Goal: Transaction & Acquisition: Purchase product/service

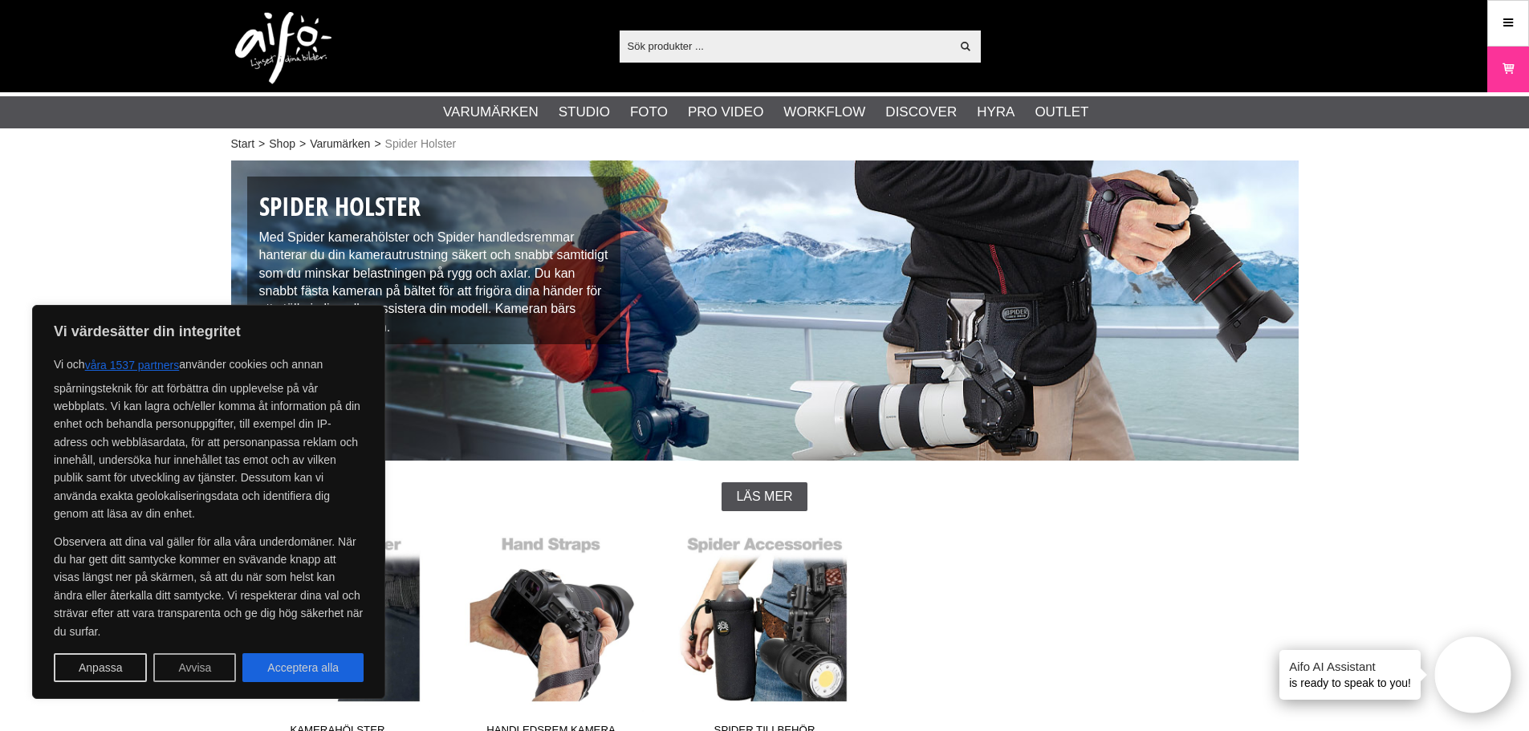
click at [181, 661] on button "Avvisa" at bounding box center [194, 667] width 83 height 29
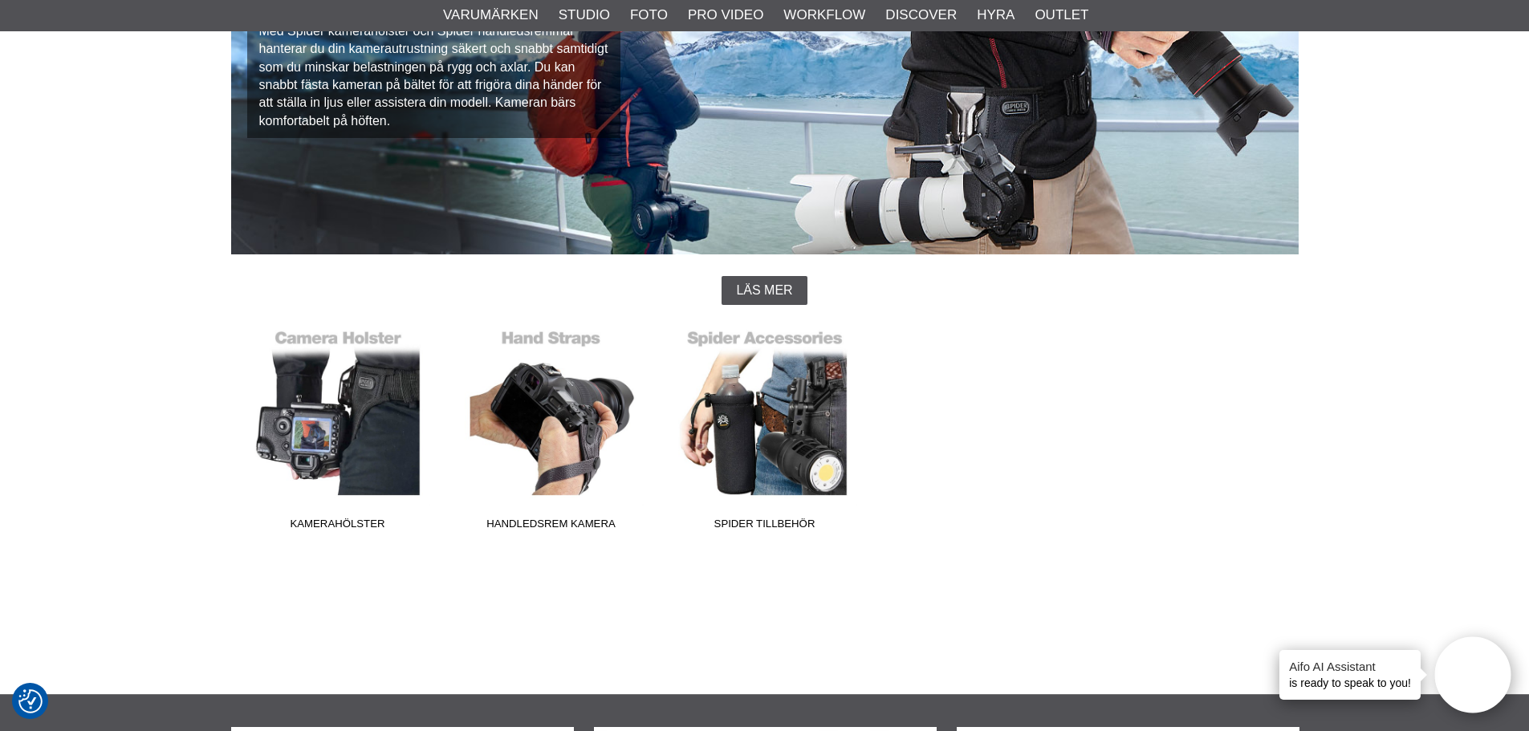
scroll to position [241, 0]
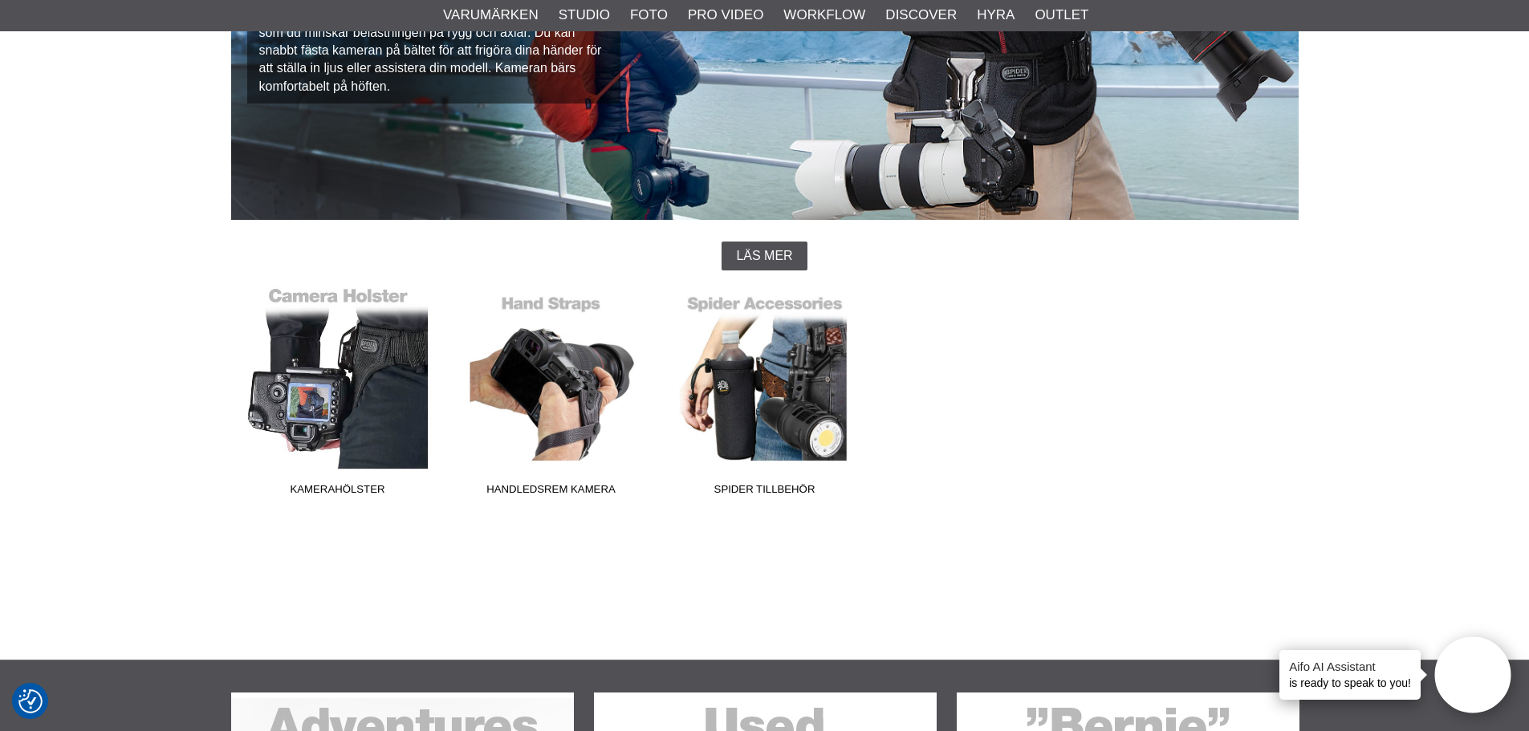
click at [318, 380] on link "Kamerahölster" at bounding box center [337, 395] width 213 height 217
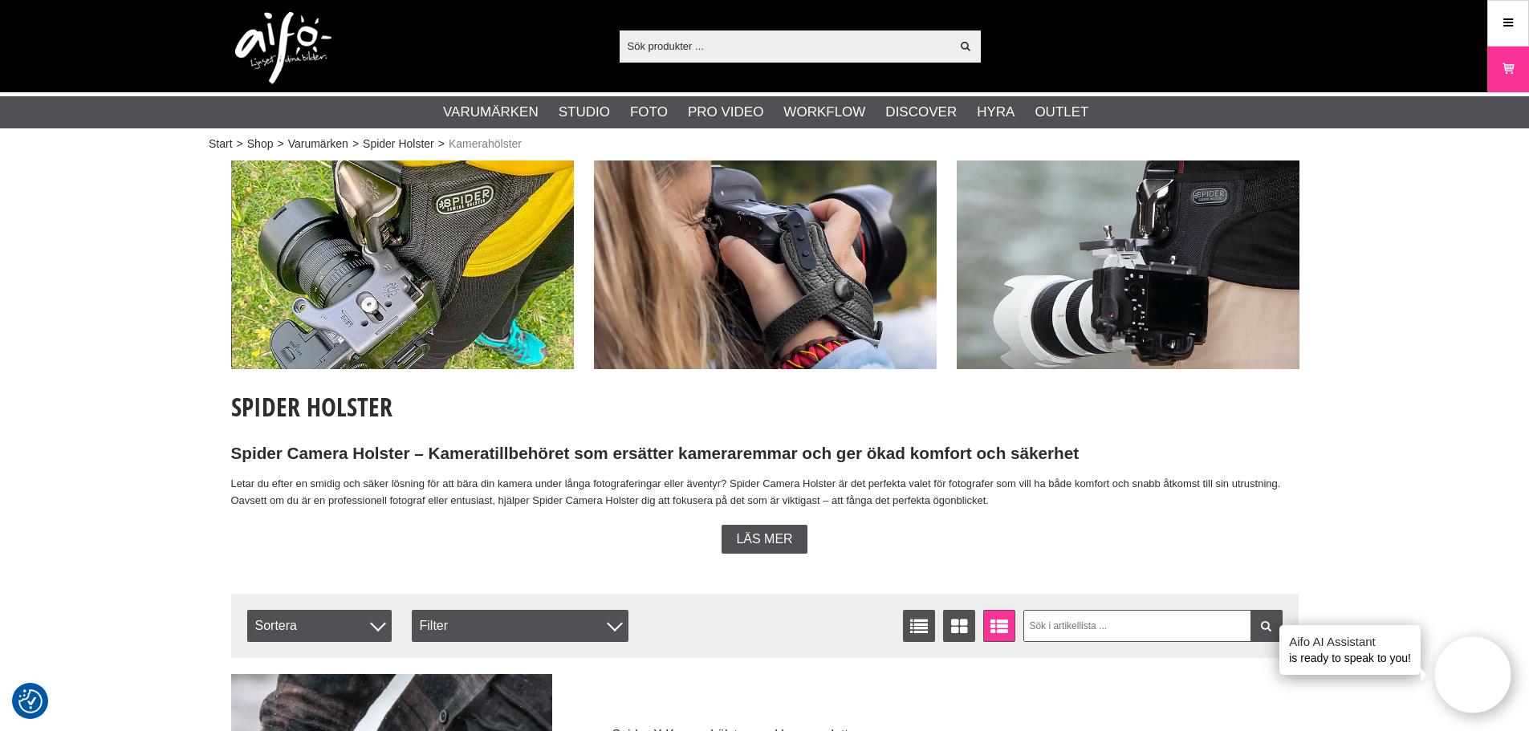
click at [1131, 281] on img at bounding box center [1128, 265] width 343 height 209
click at [1143, 252] on img at bounding box center [1128, 265] width 343 height 209
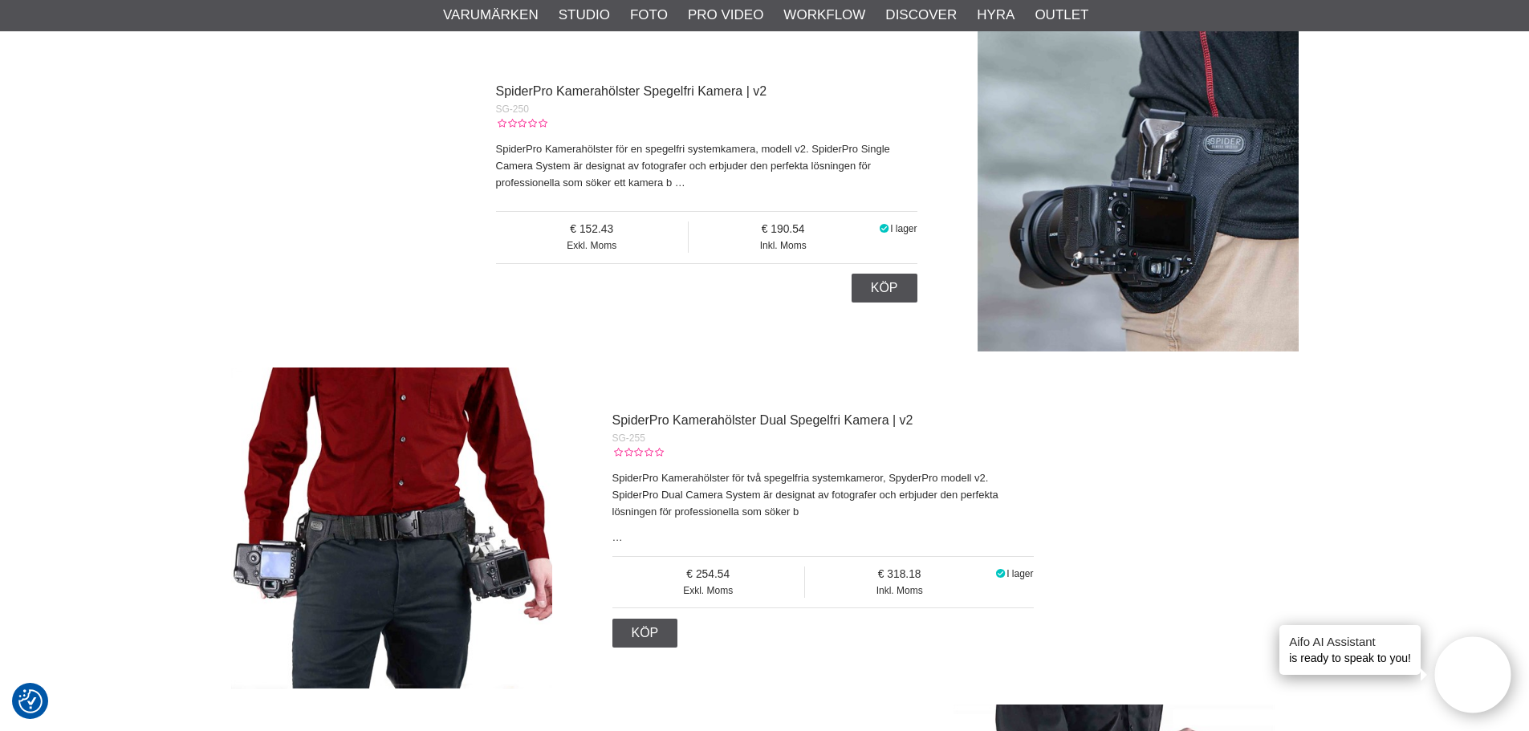
scroll to position [1605, 0]
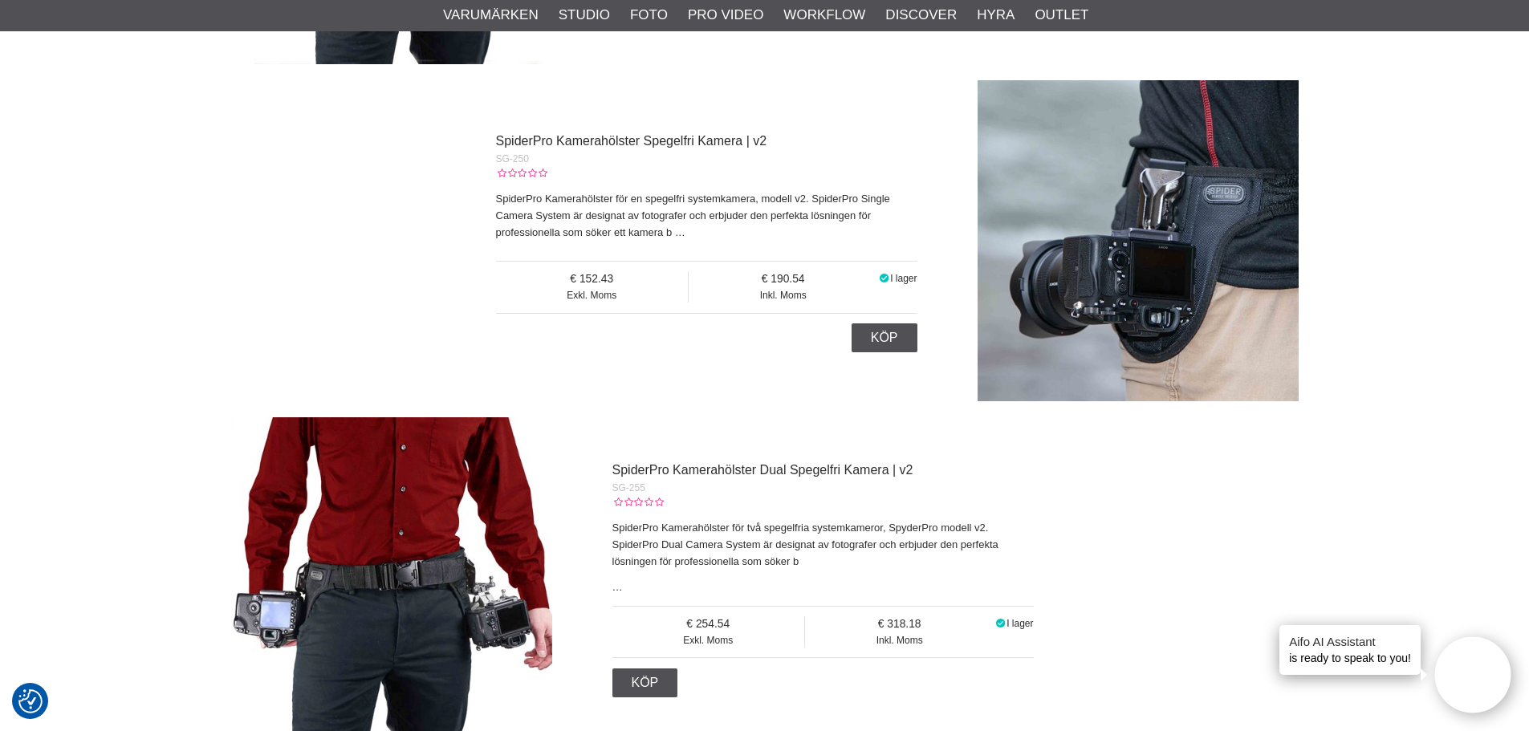
click at [1057, 270] on img at bounding box center [1138, 240] width 321 height 321
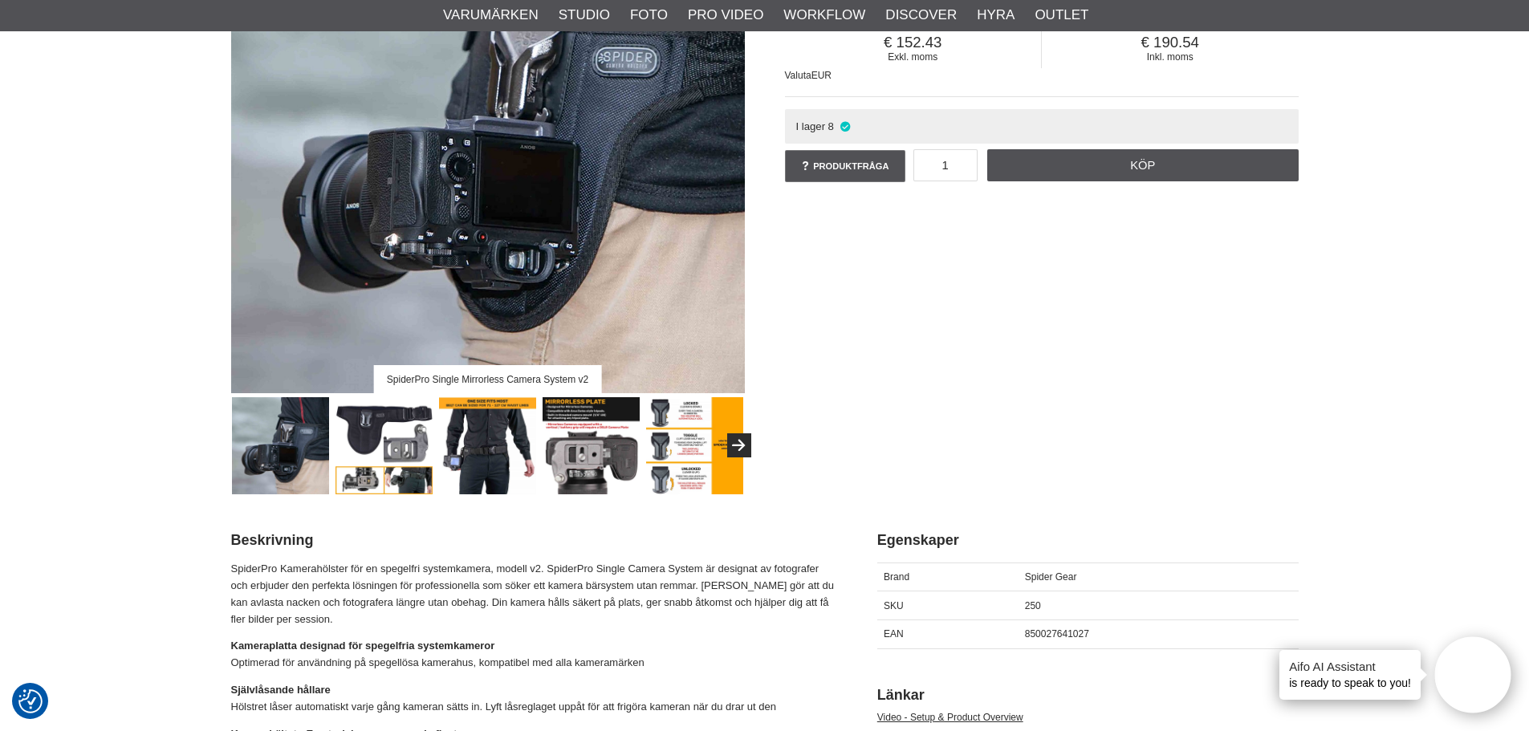
scroll to position [321, 0]
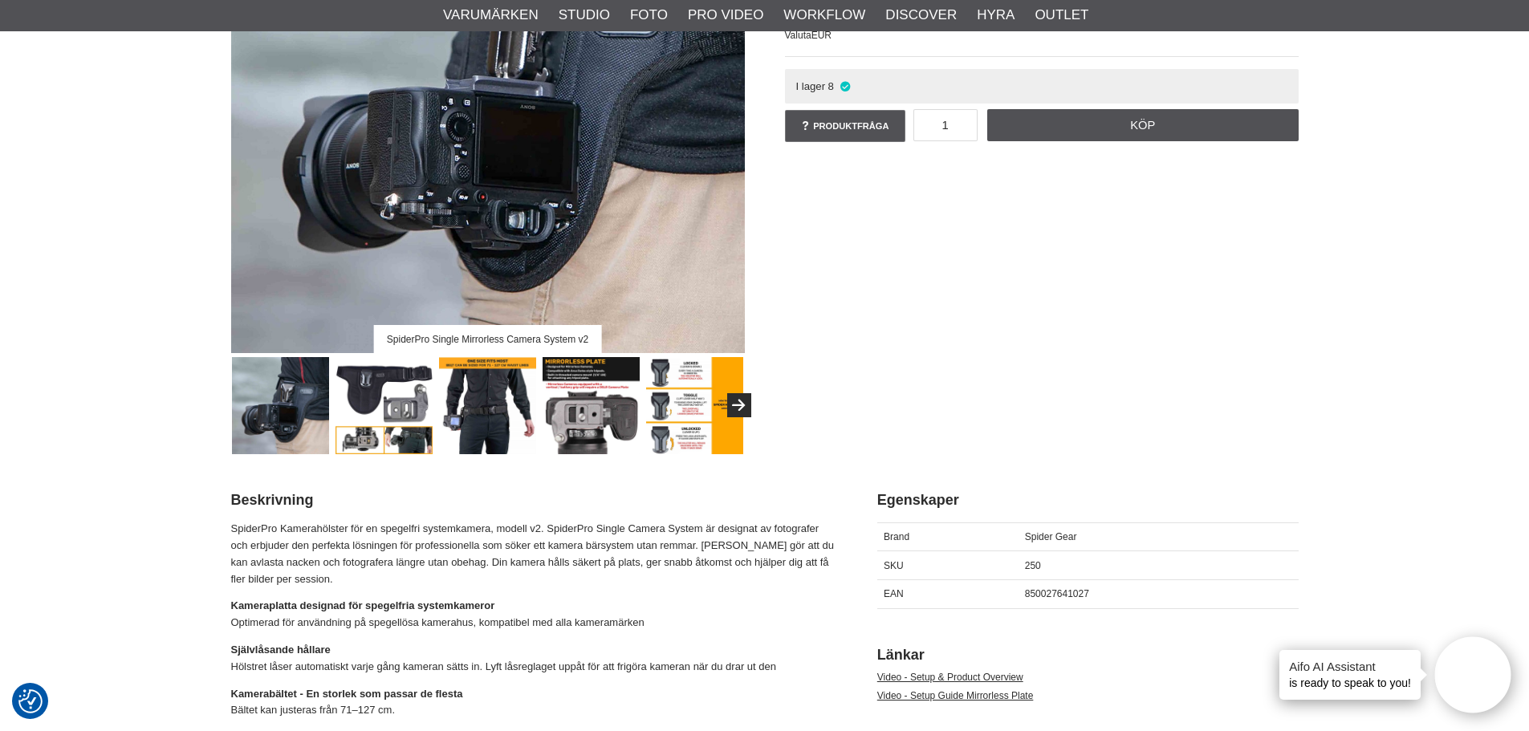
click at [469, 400] on img at bounding box center [487, 405] width 97 height 97
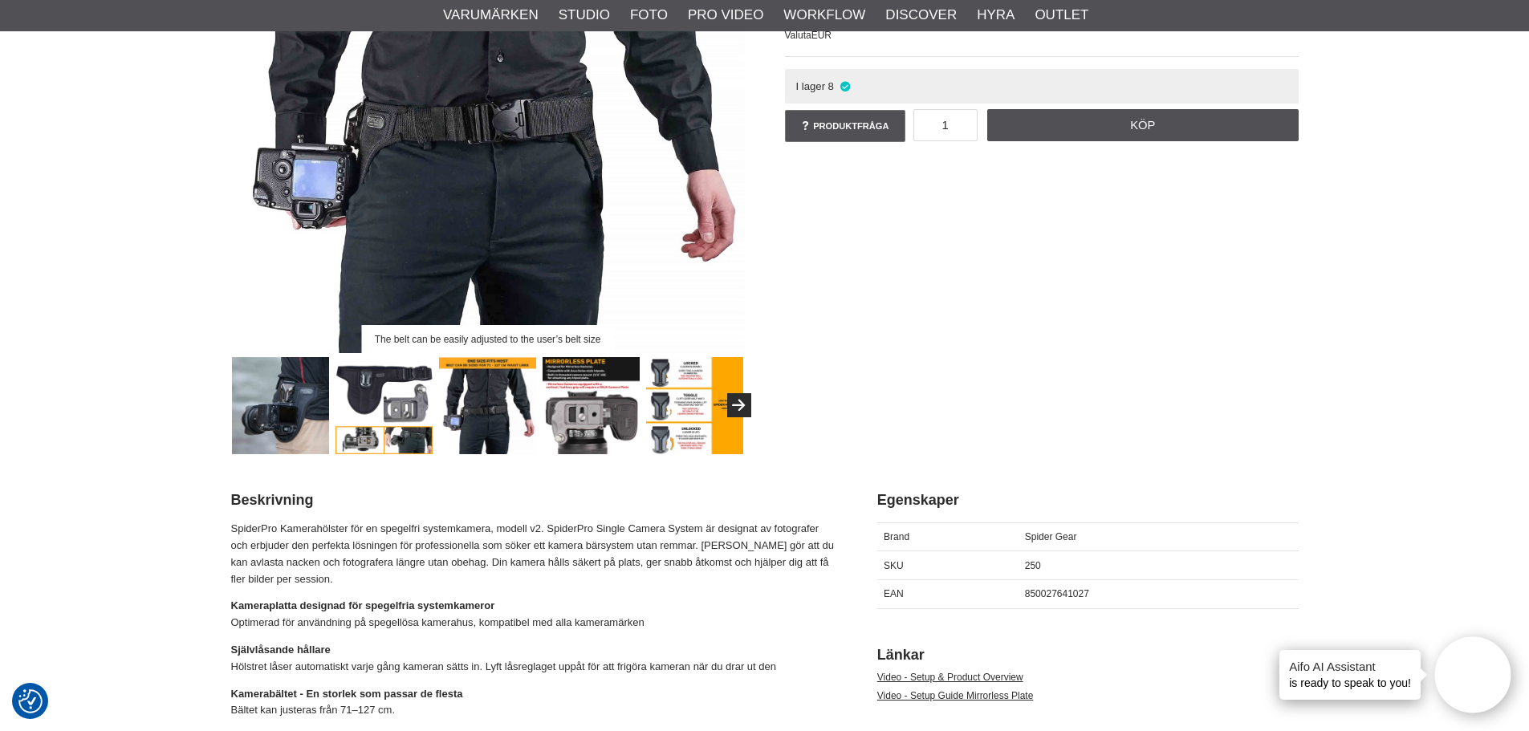
click at [318, 391] on img at bounding box center [280, 405] width 97 height 97
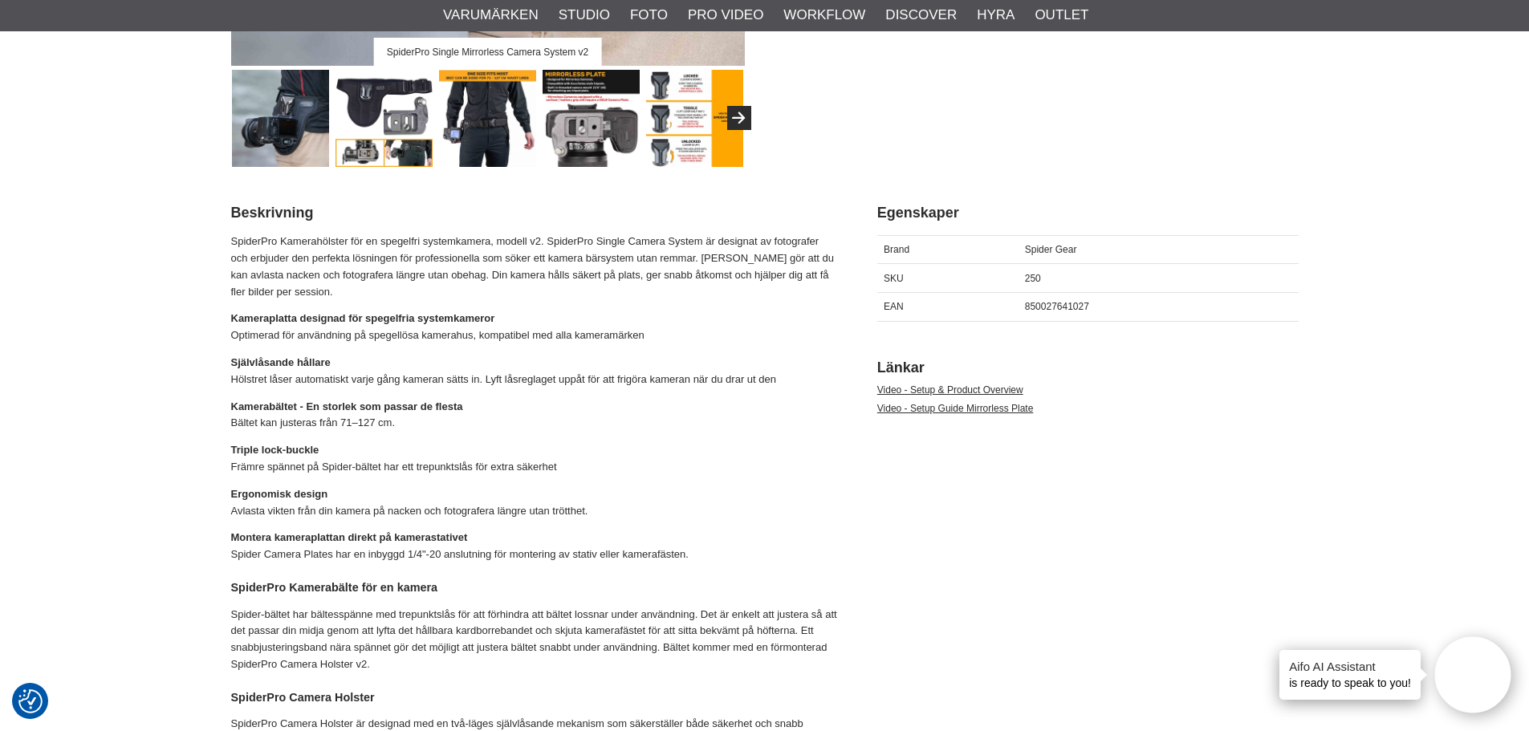
scroll to position [562, 0]
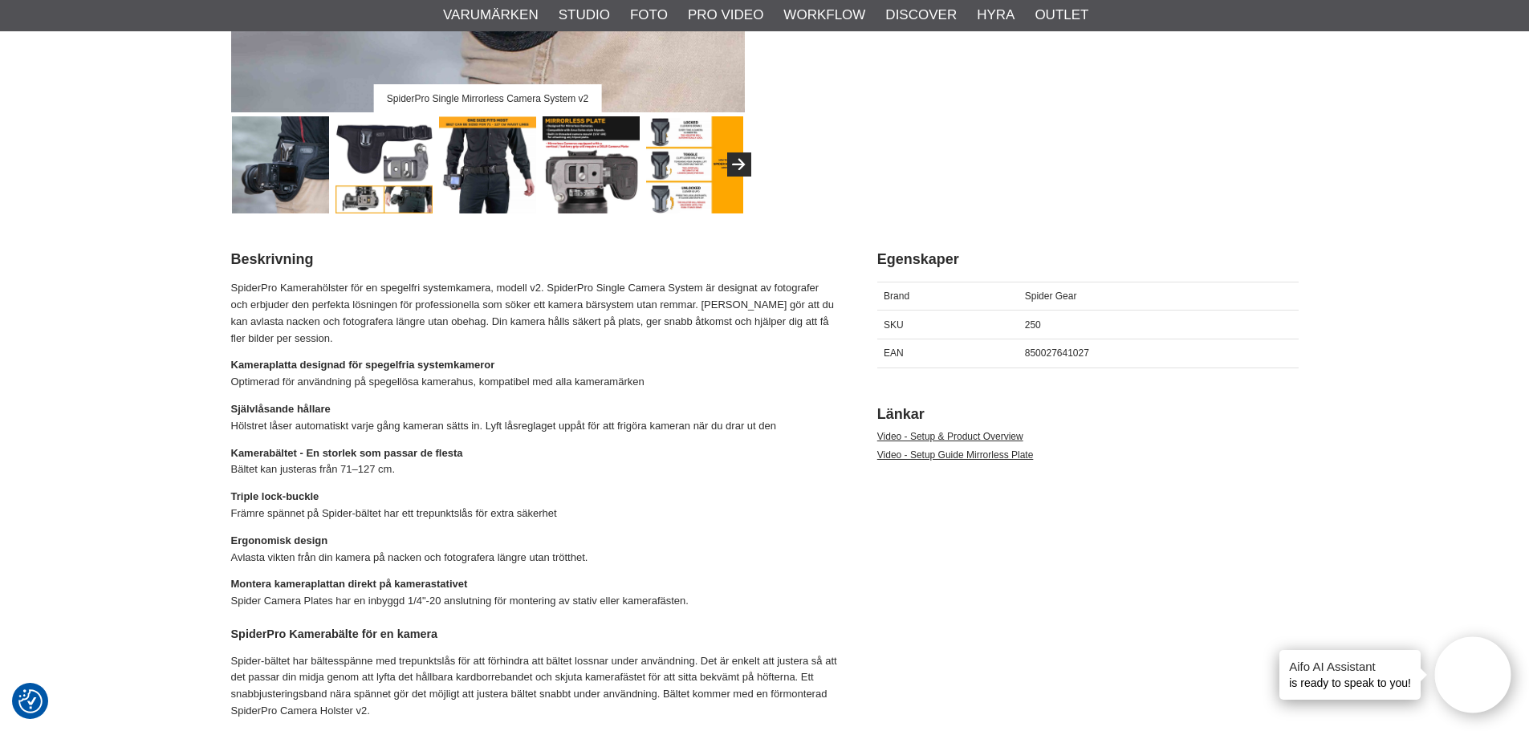
drag, startPoint x: 379, startPoint y: 325, endPoint x: 371, endPoint y: 318, distance: 10.8
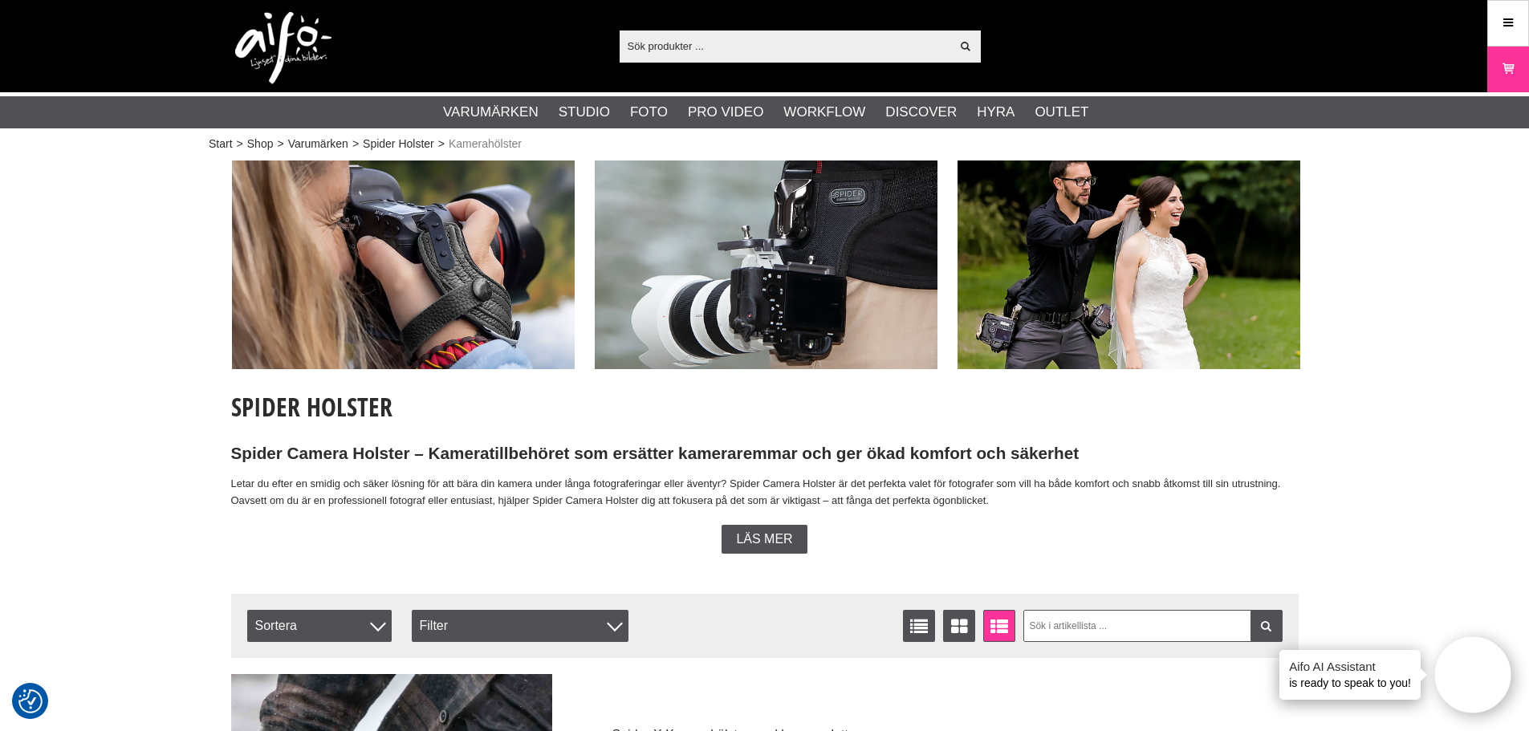
click at [765, 258] on img at bounding box center [766, 265] width 343 height 209
click at [766, 239] on img at bounding box center [765, 265] width 343 height 209
click at [745, 254] on img at bounding box center [765, 265] width 343 height 209
click at [723, 272] on img at bounding box center [765, 265] width 343 height 209
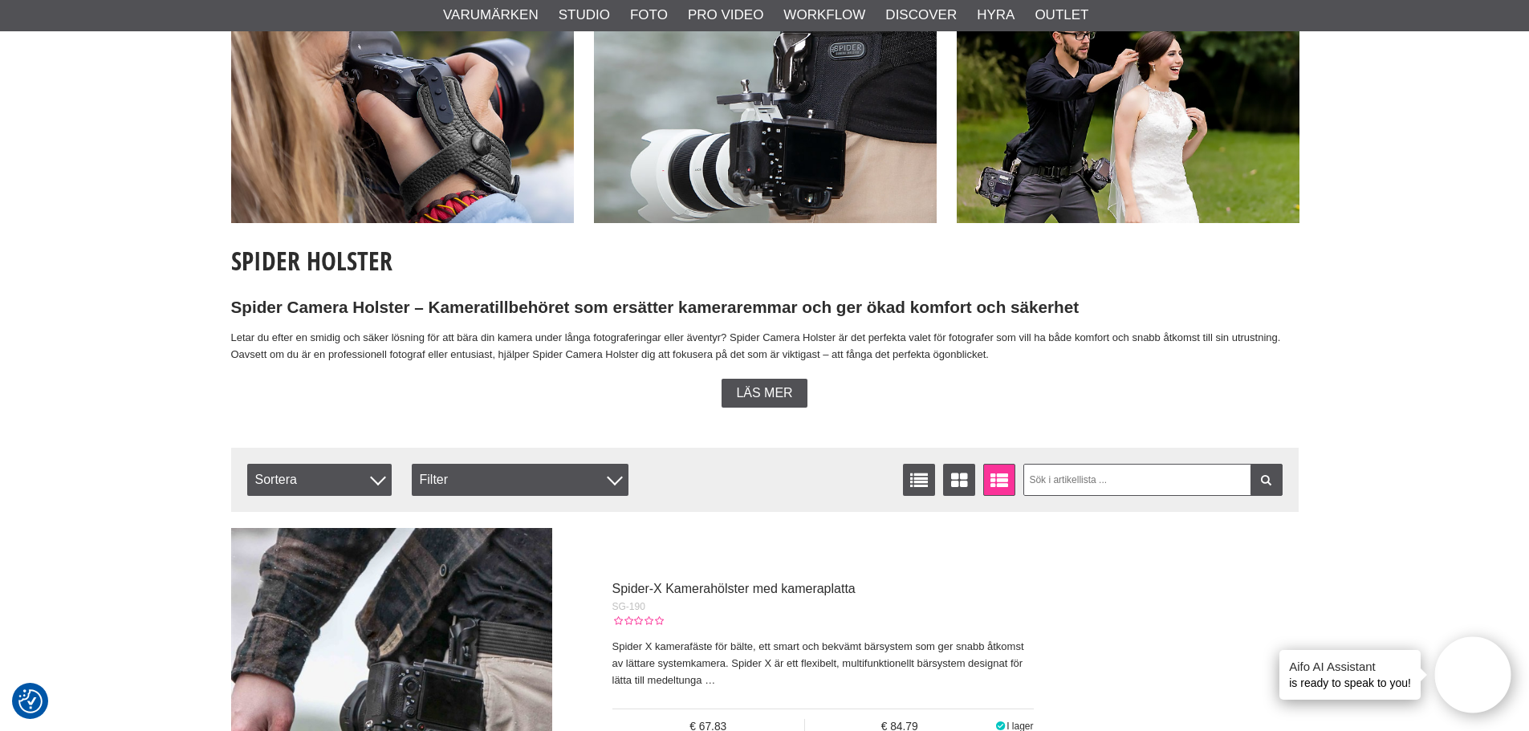
scroll to position [241, 0]
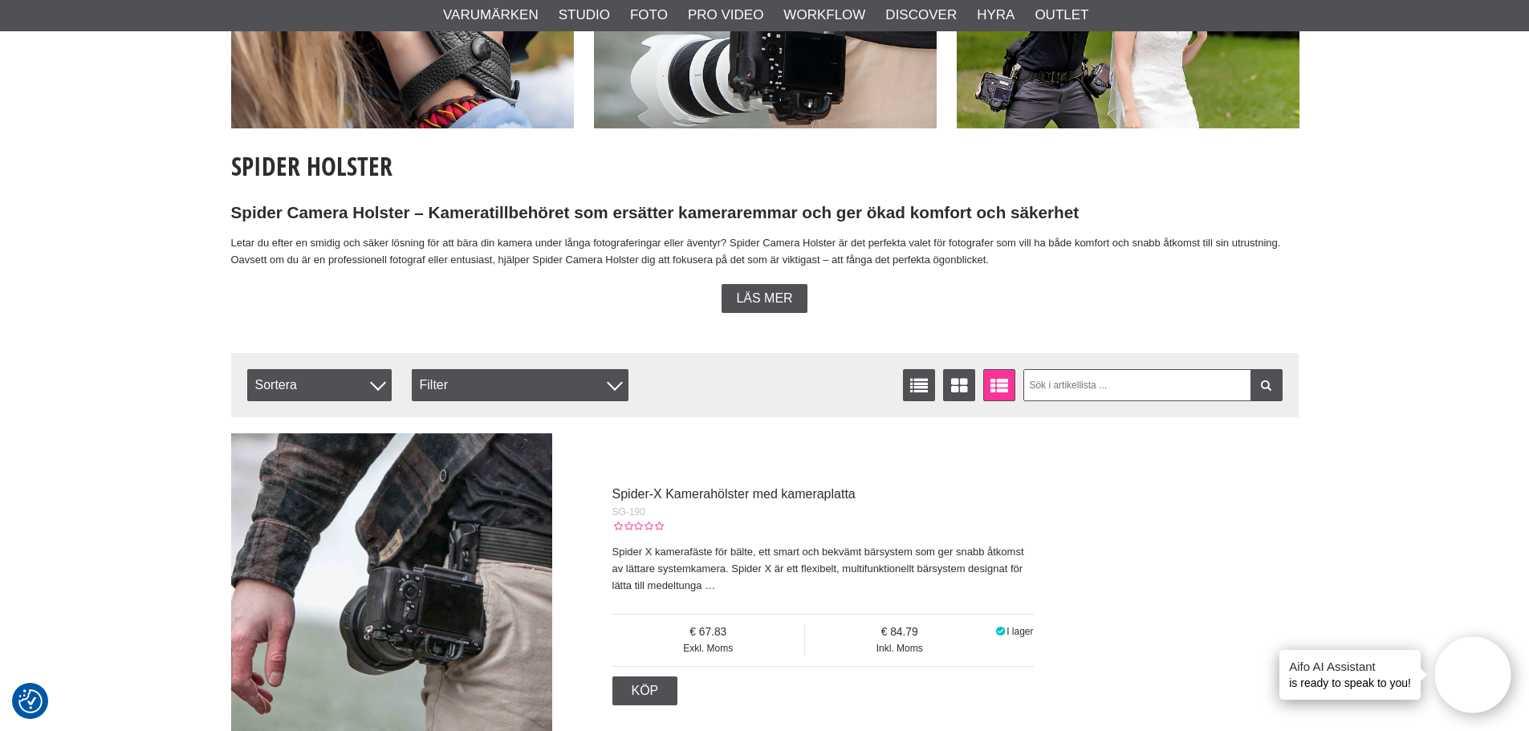
click at [995, 388] on icon at bounding box center [999, 386] width 25 height 18
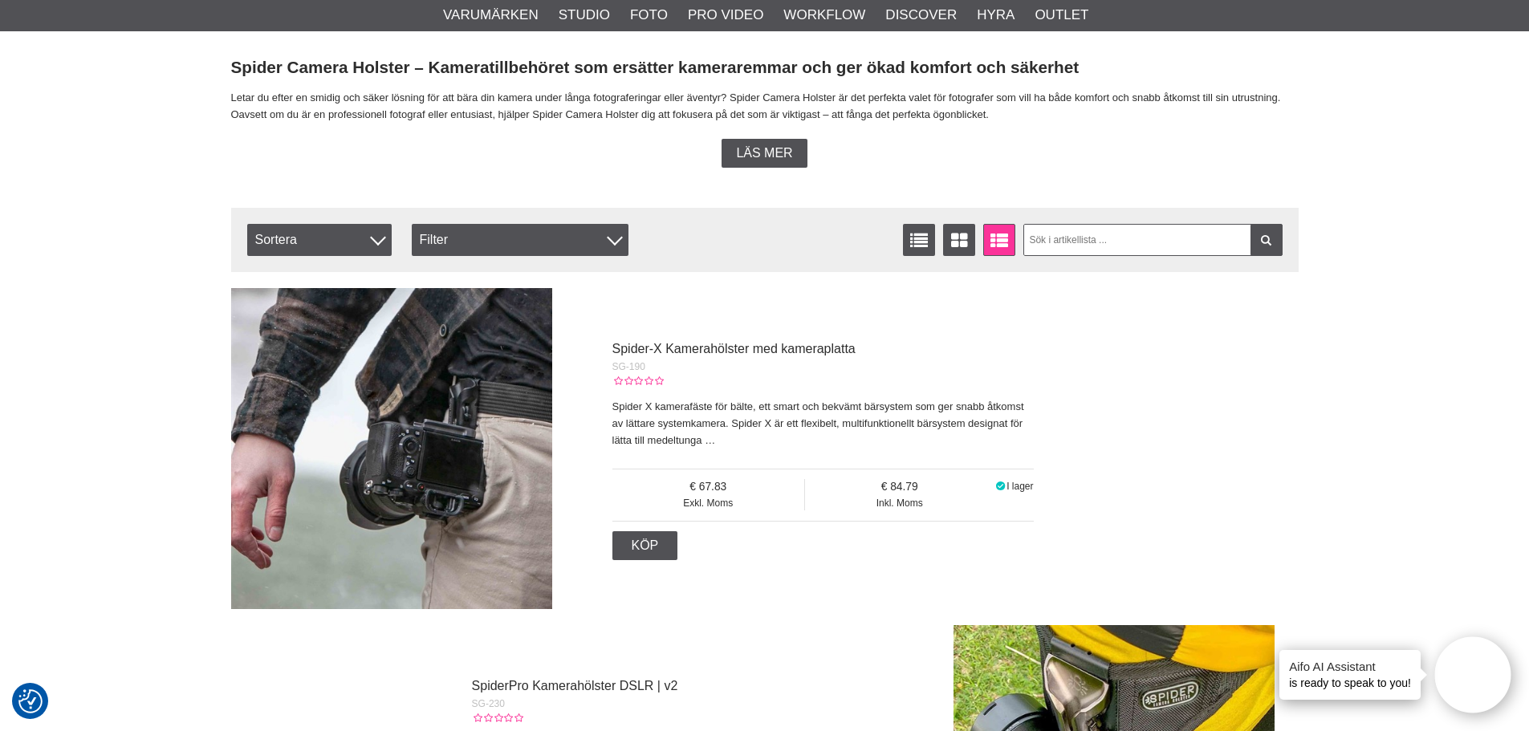
scroll to position [401, 0]
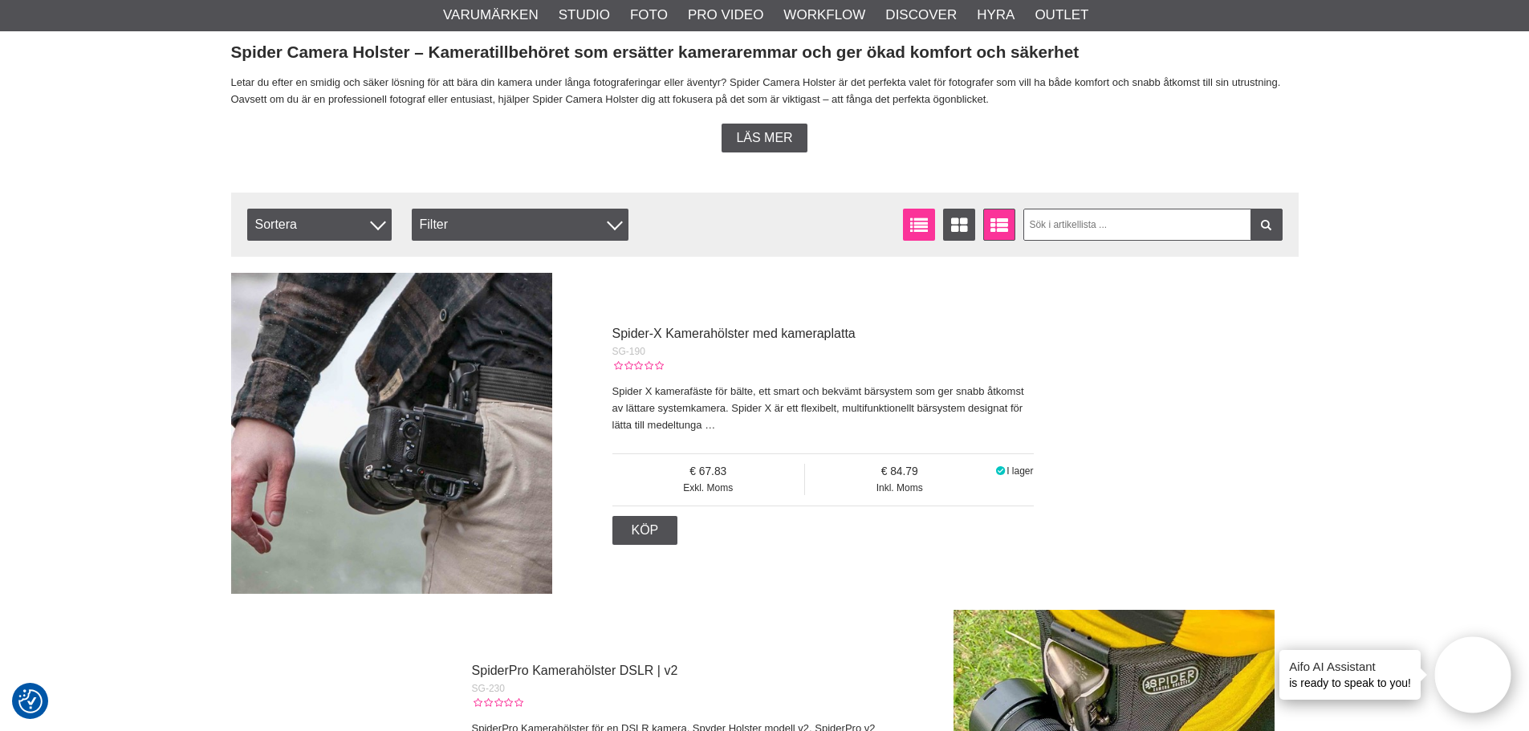
click at [914, 227] on icon at bounding box center [919, 226] width 25 height 18
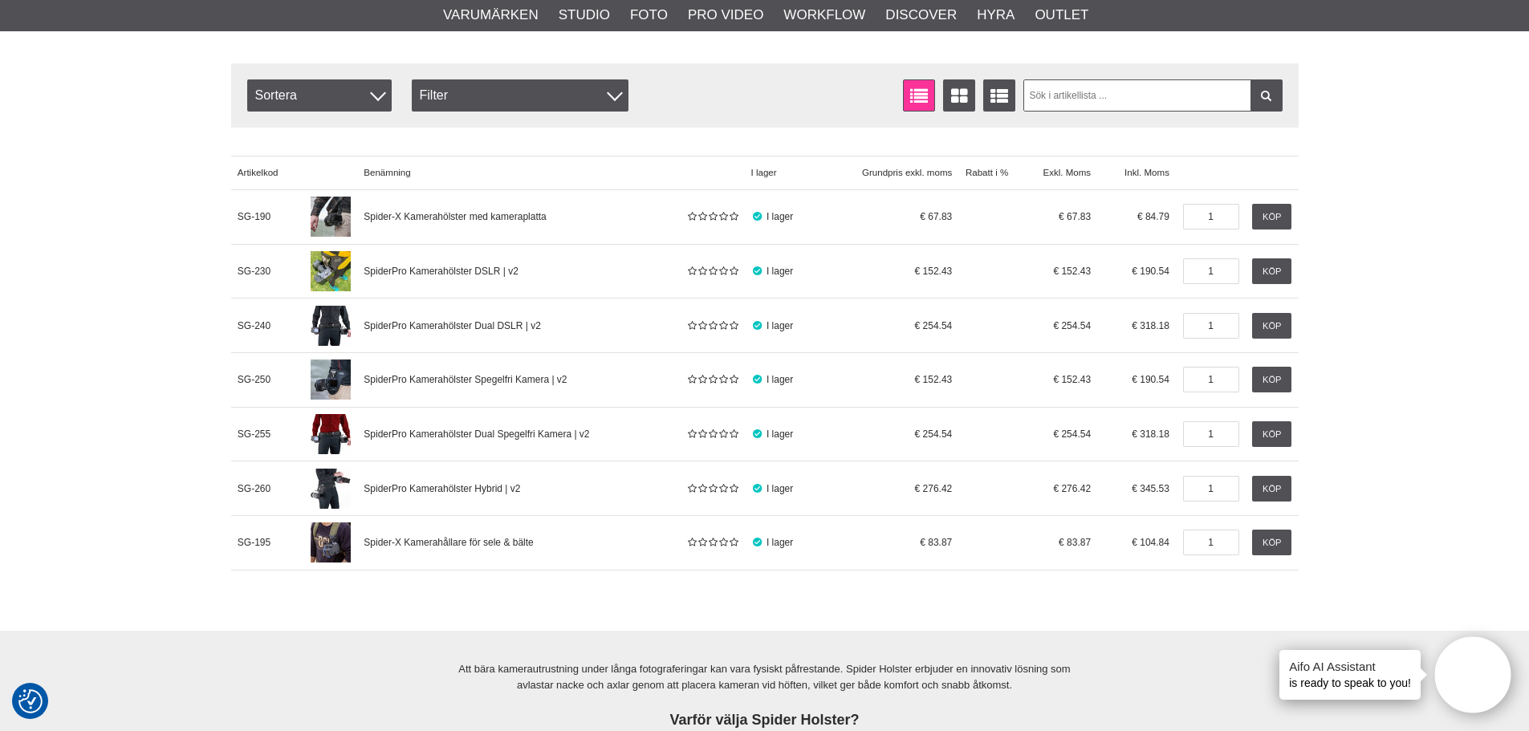
scroll to position [562, 0]
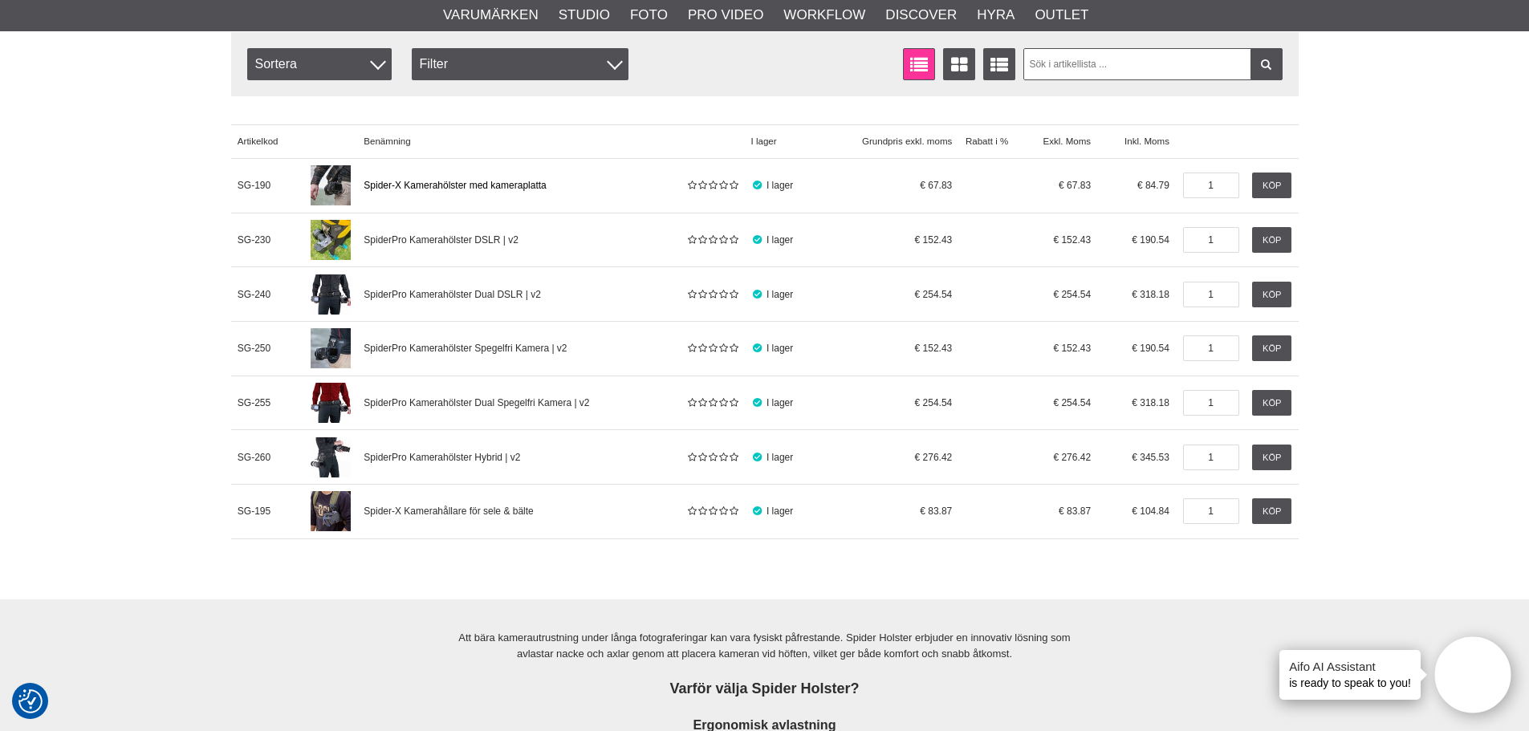
click at [474, 185] on span "Spider-X Kamerahölster med kameraplatta" at bounding box center [455, 185] width 182 height 11
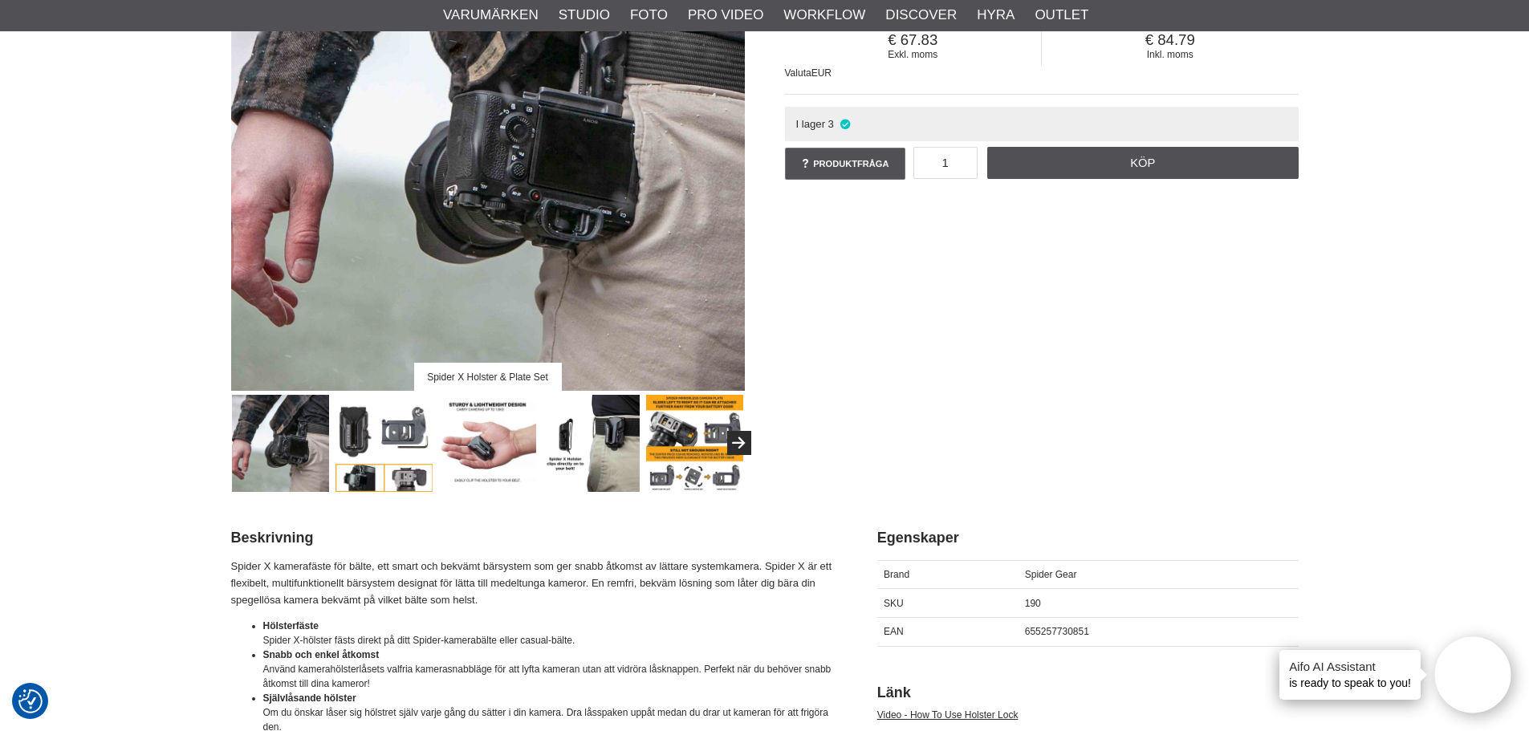
scroll to position [321, 0]
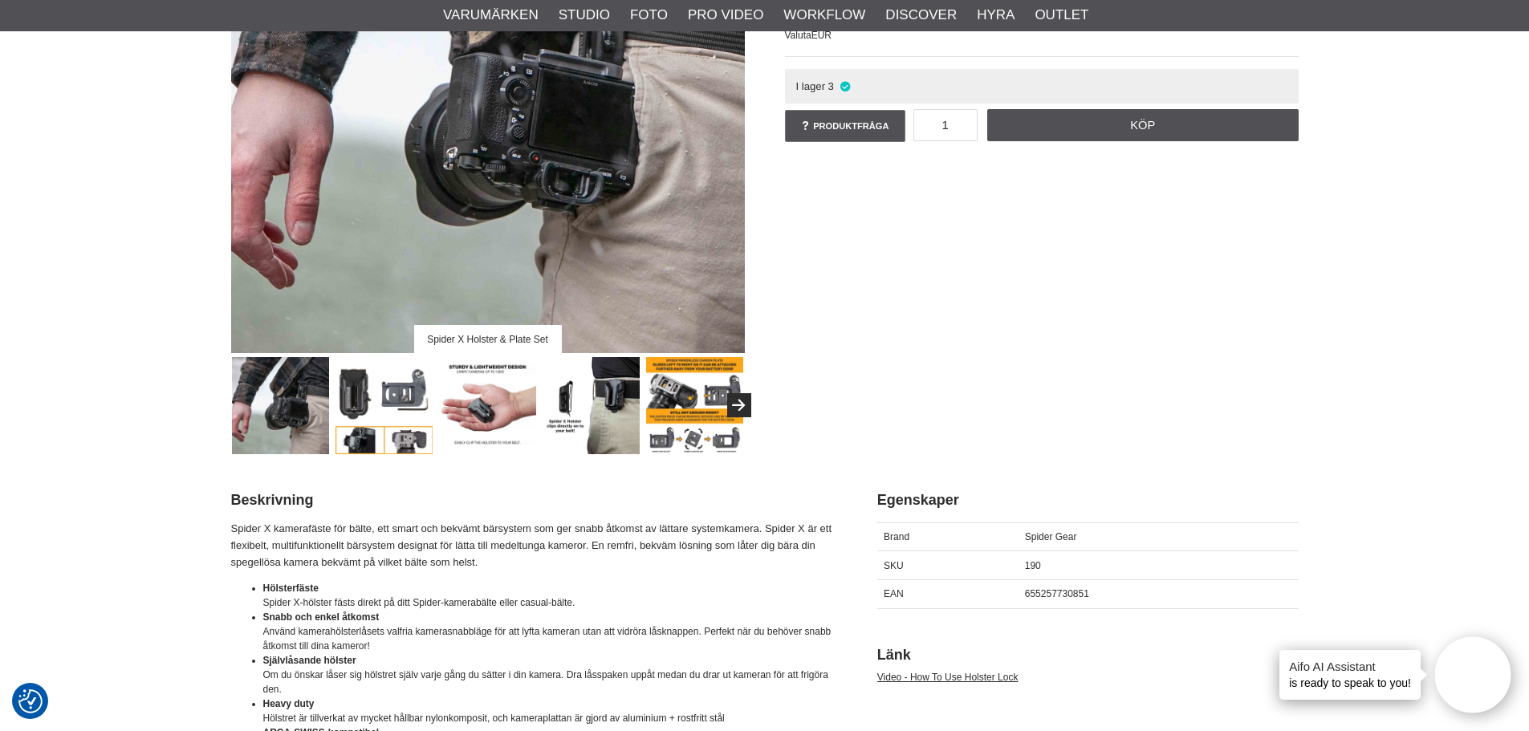
click at [665, 383] on img at bounding box center [694, 405] width 97 height 97
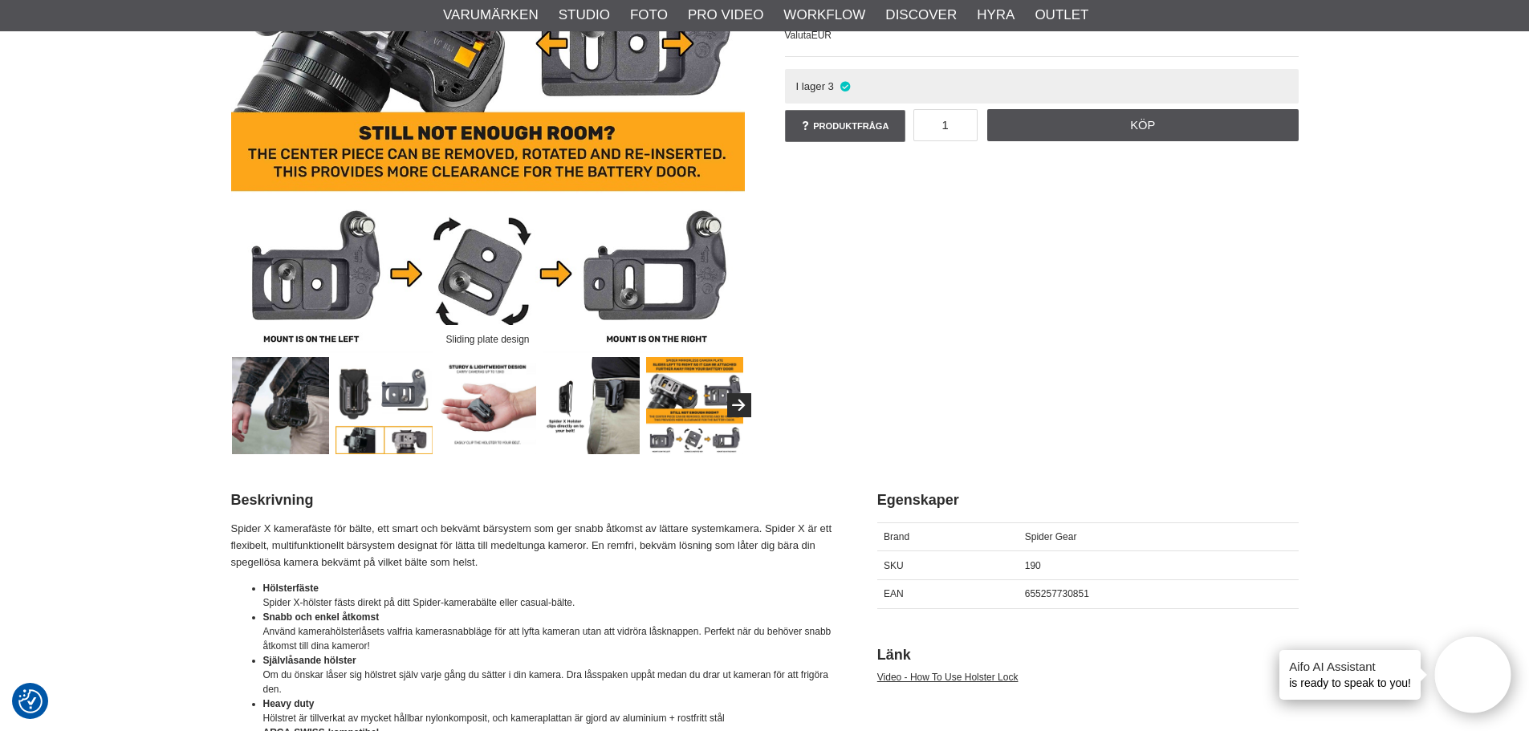
click at [490, 394] on img at bounding box center [487, 405] width 97 height 97
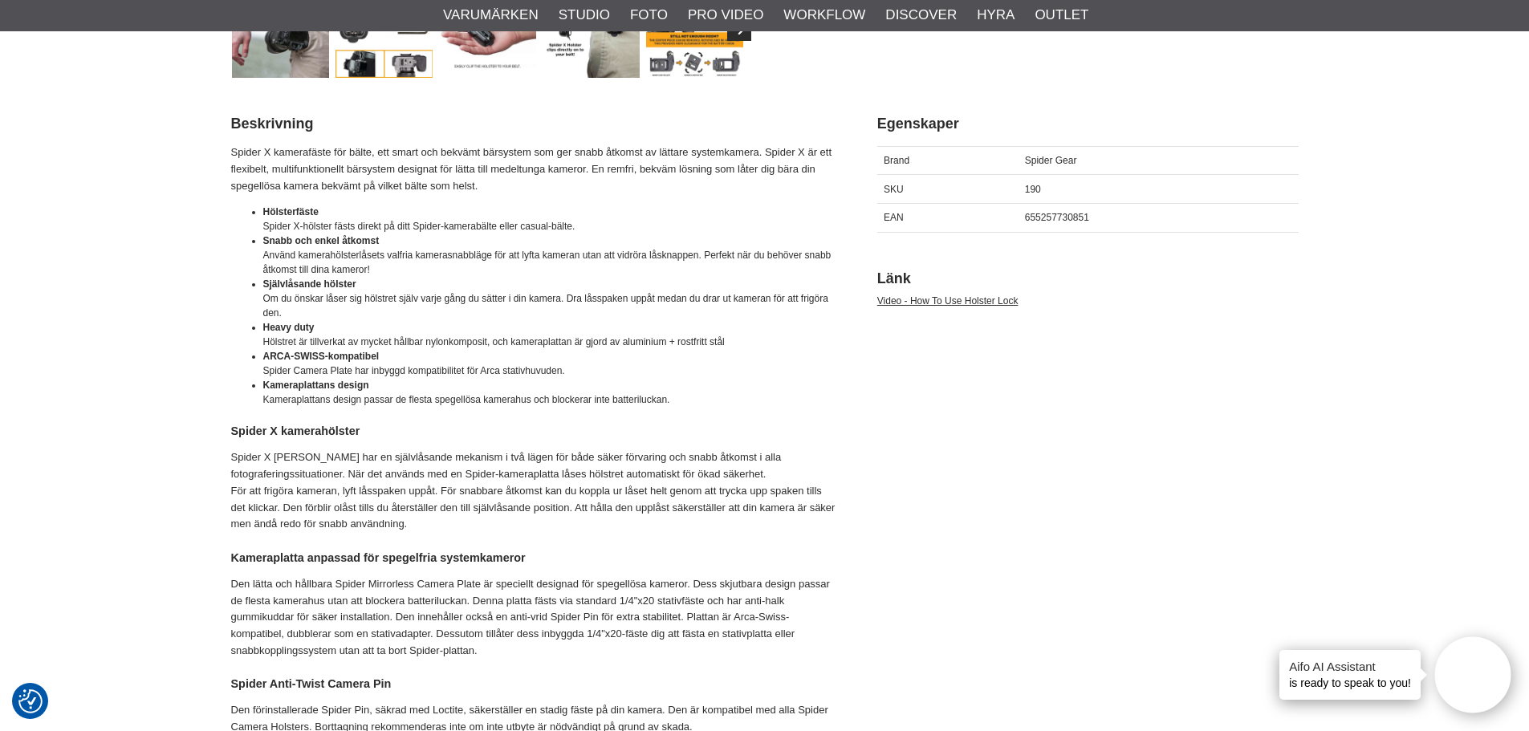
scroll to position [722, 0]
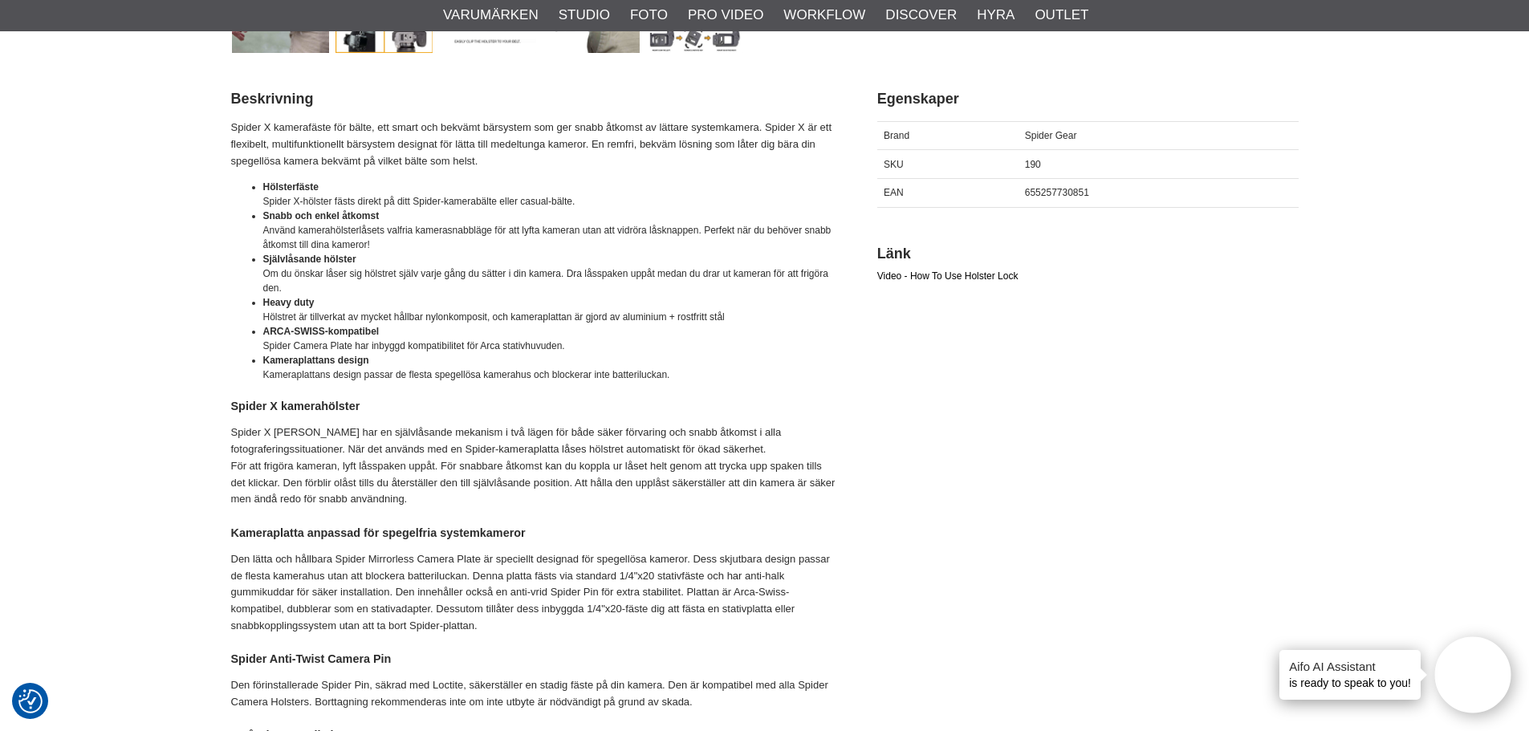
click at [950, 276] on link "Video - How To Use Holster Lock" at bounding box center [947, 275] width 141 height 11
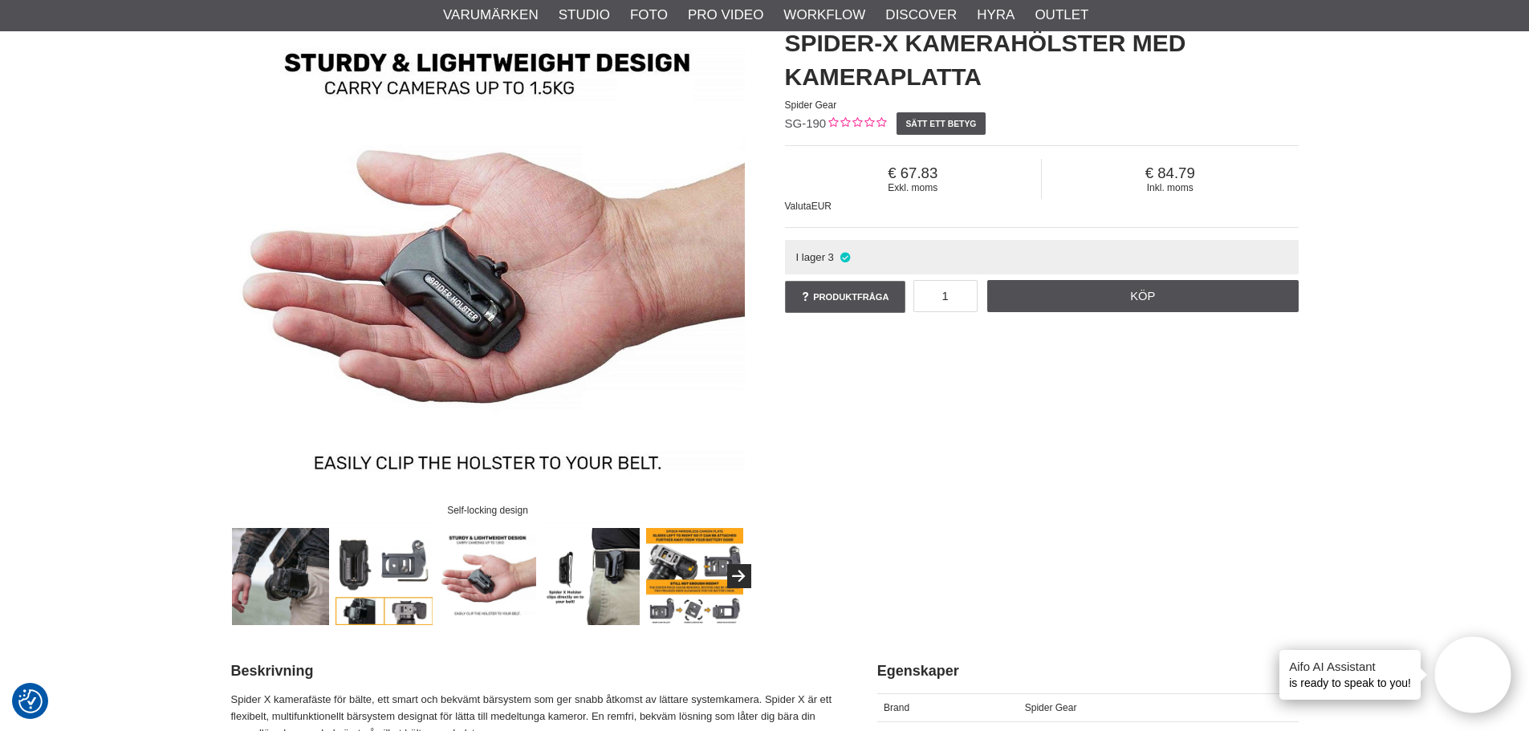
scroll to position [241, 0]
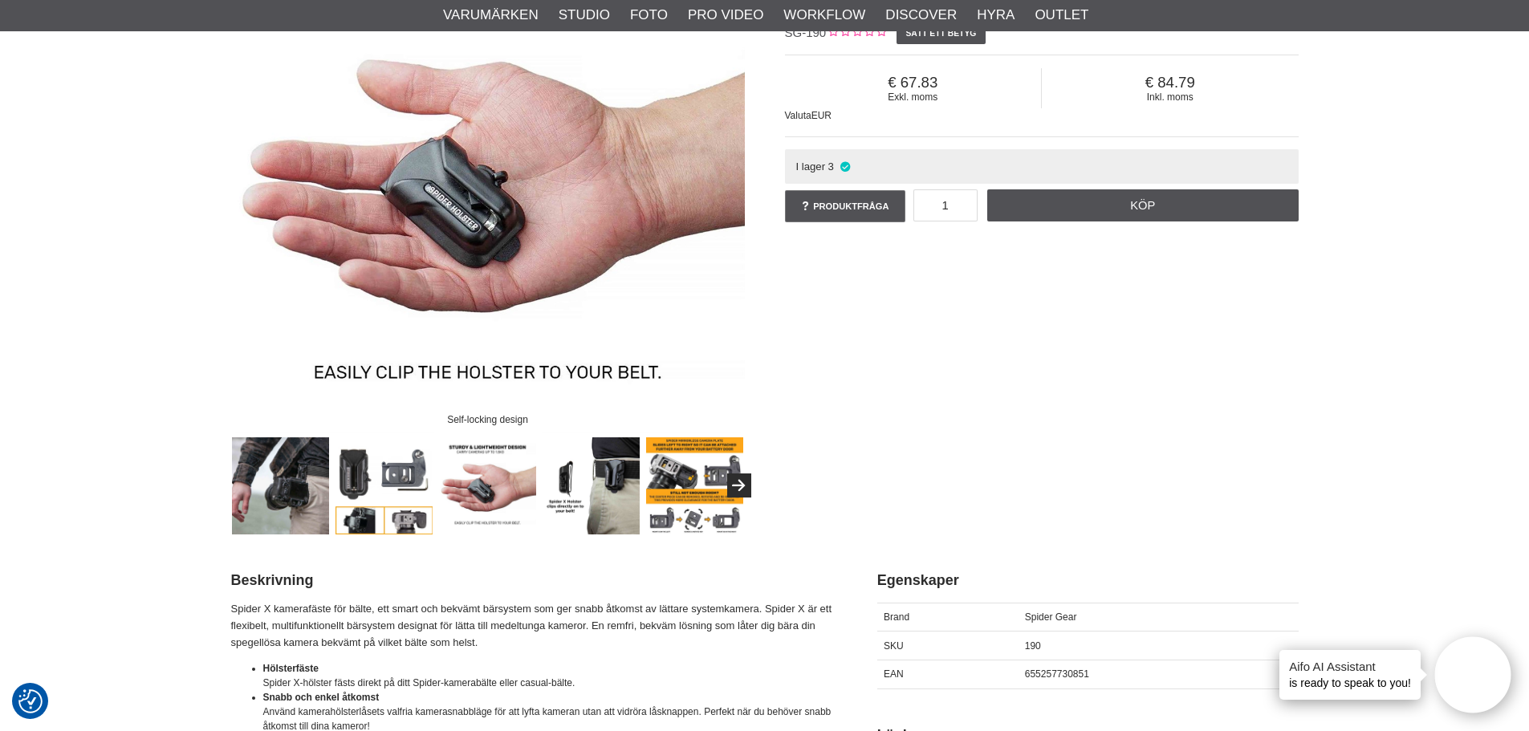
click at [461, 457] on img at bounding box center [487, 485] width 97 height 97
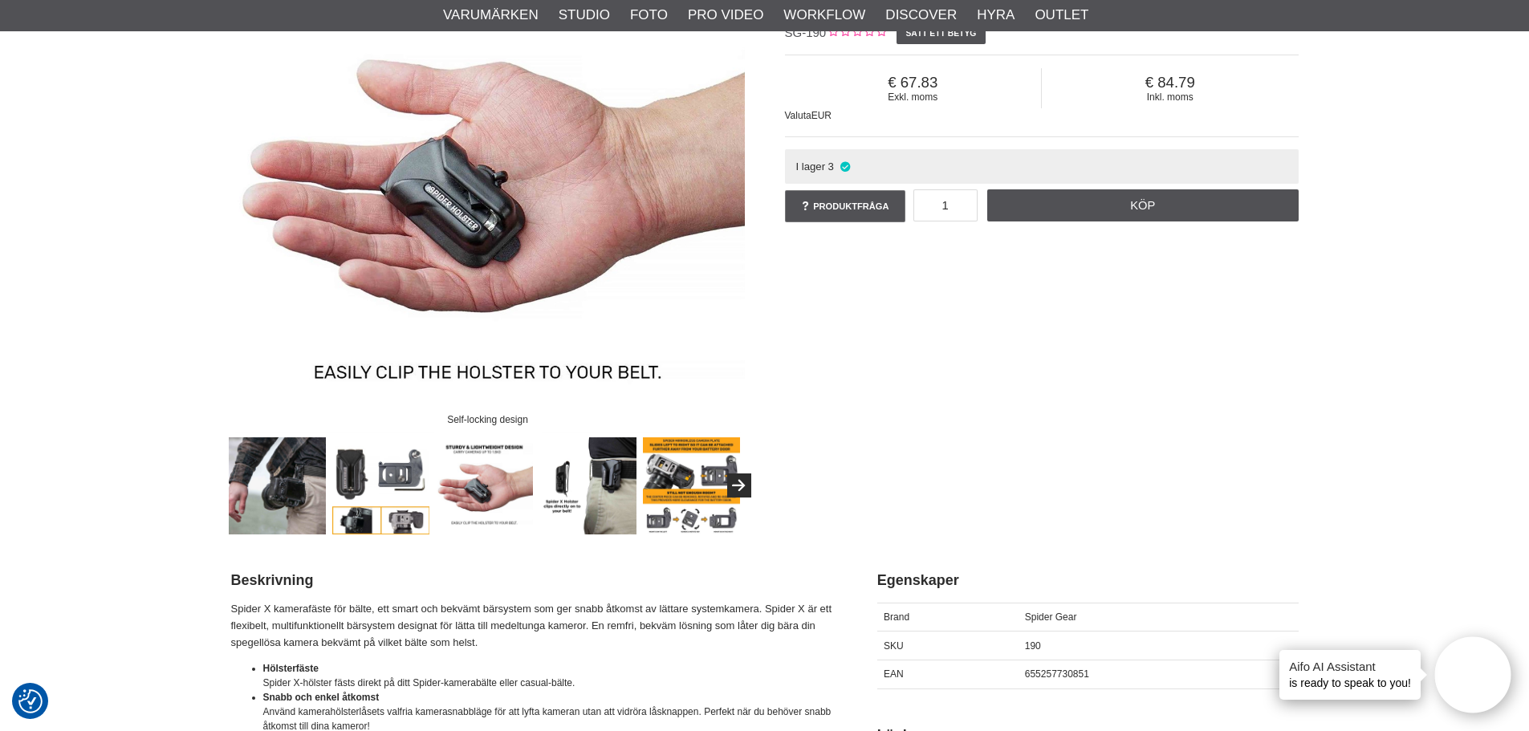
click at [406, 455] on img at bounding box center [380, 485] width 97 height 97
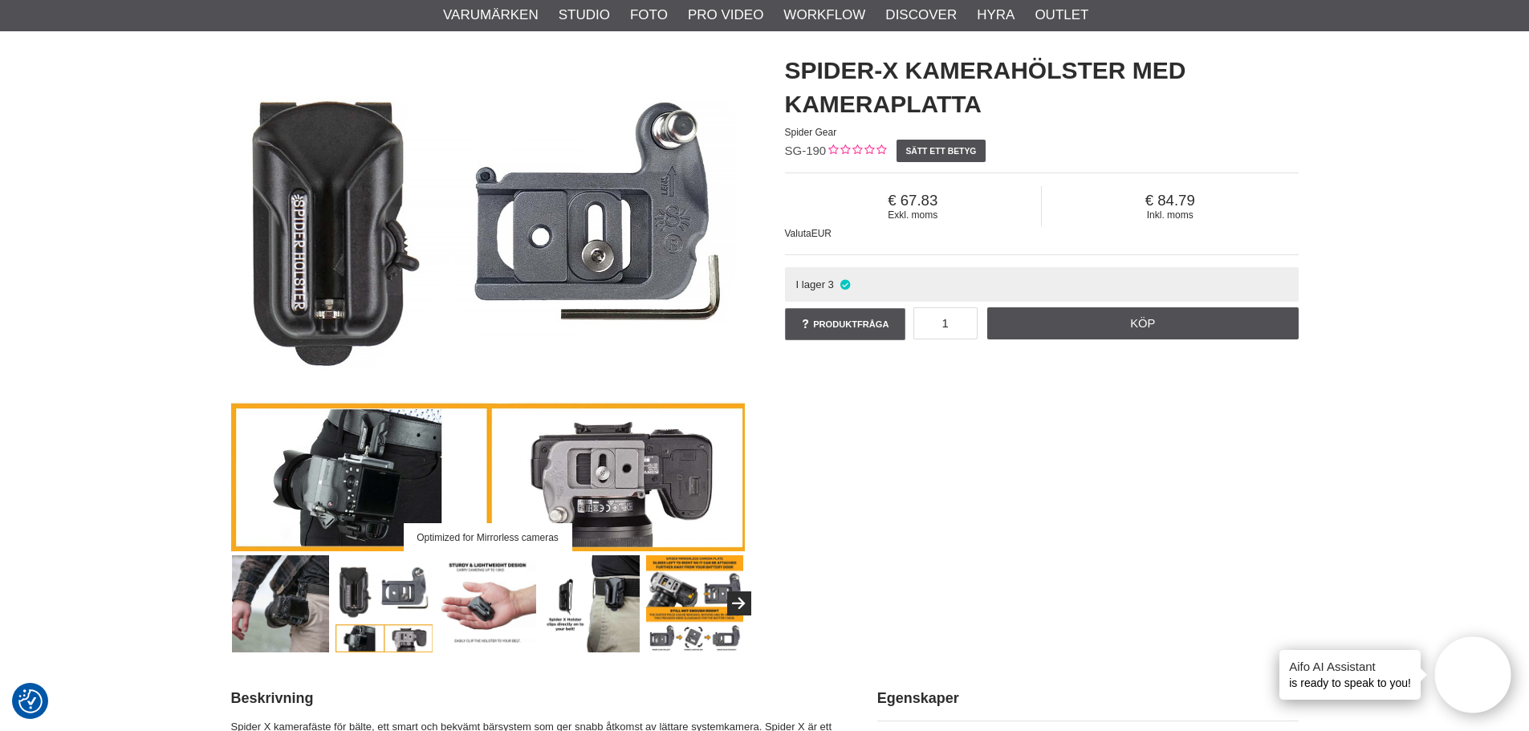
scroll to position [161, 0]
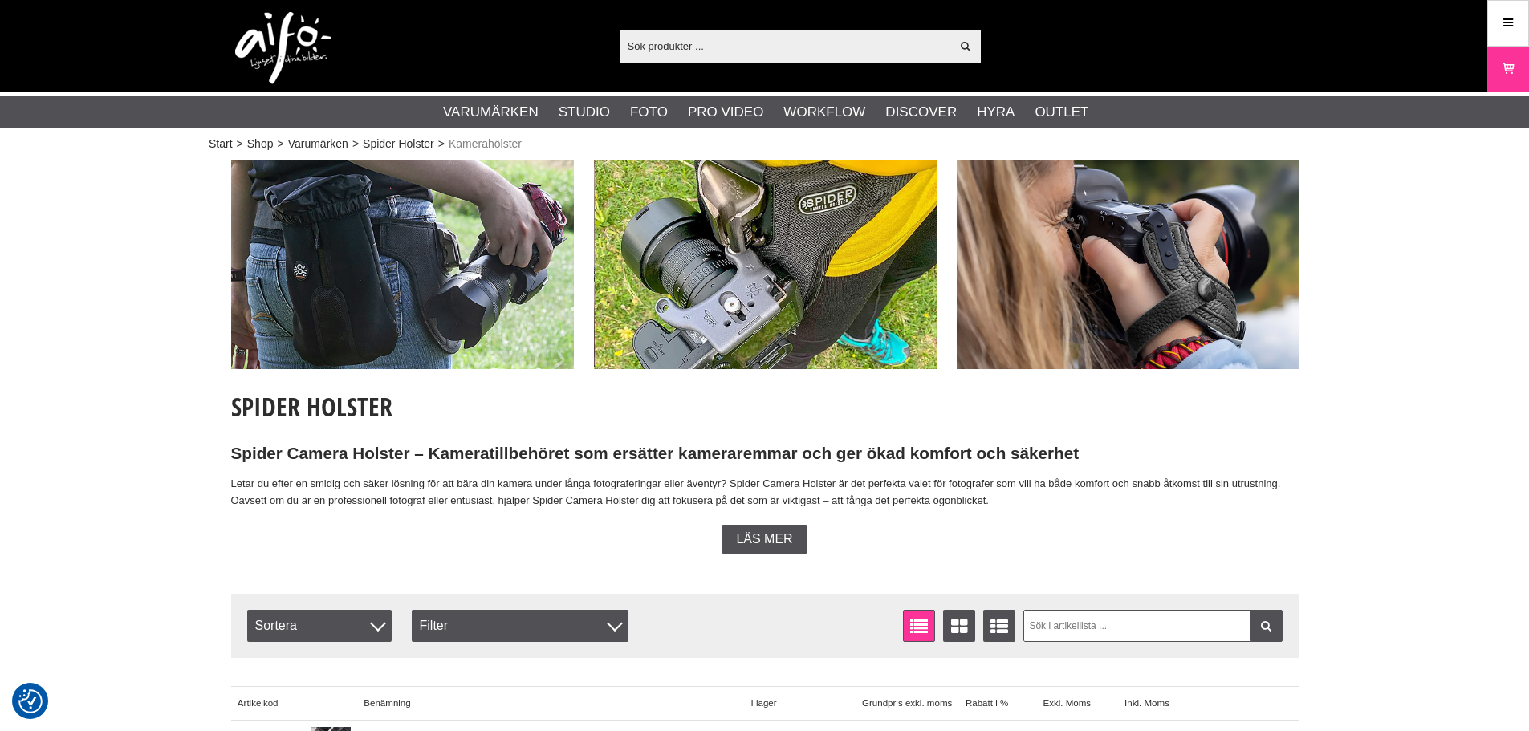
scroll to position [562, 0]
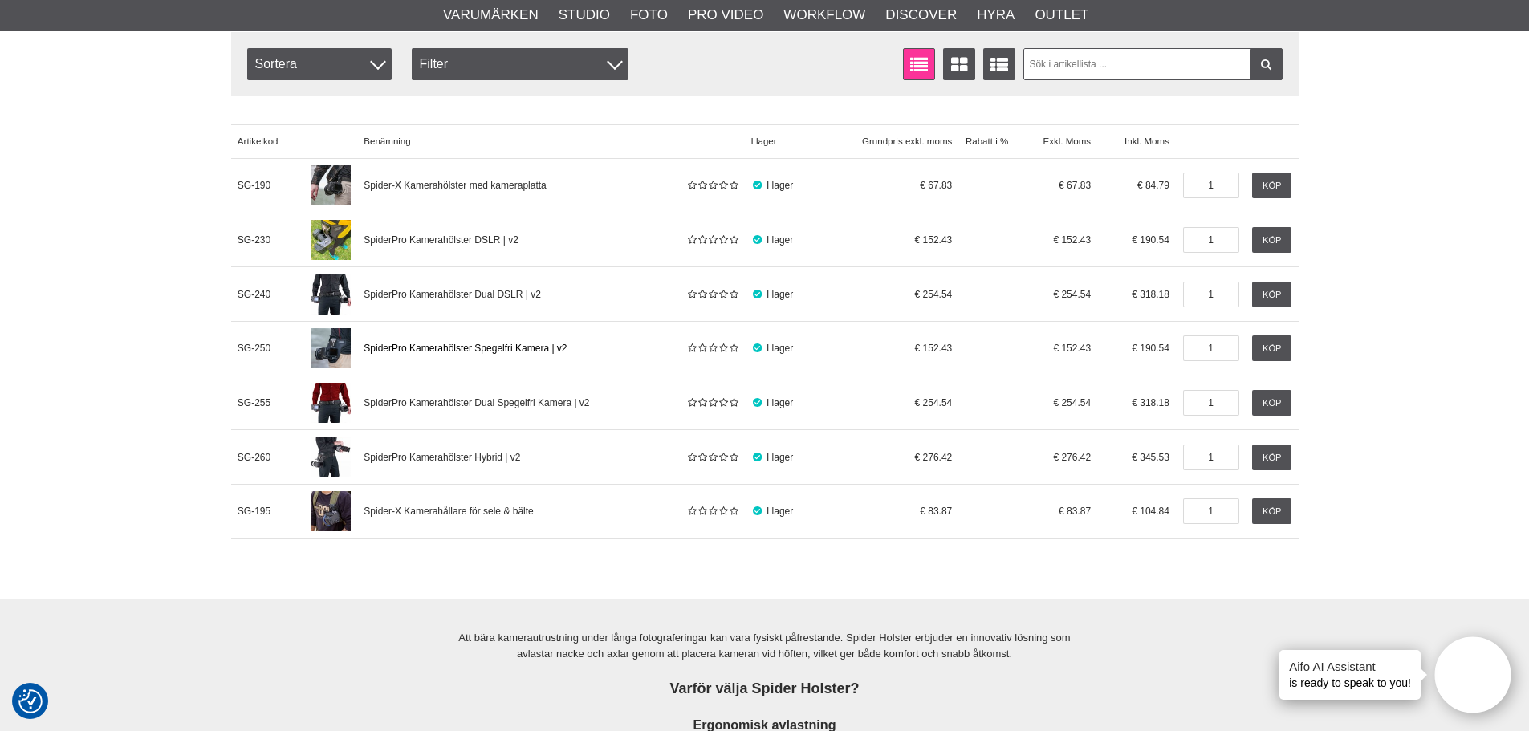
click at [361, 343] on link "SpiderPro Kamerahölster Spegelfri Kamera | v2" at bounding box center [518, 348] width 323 height 55
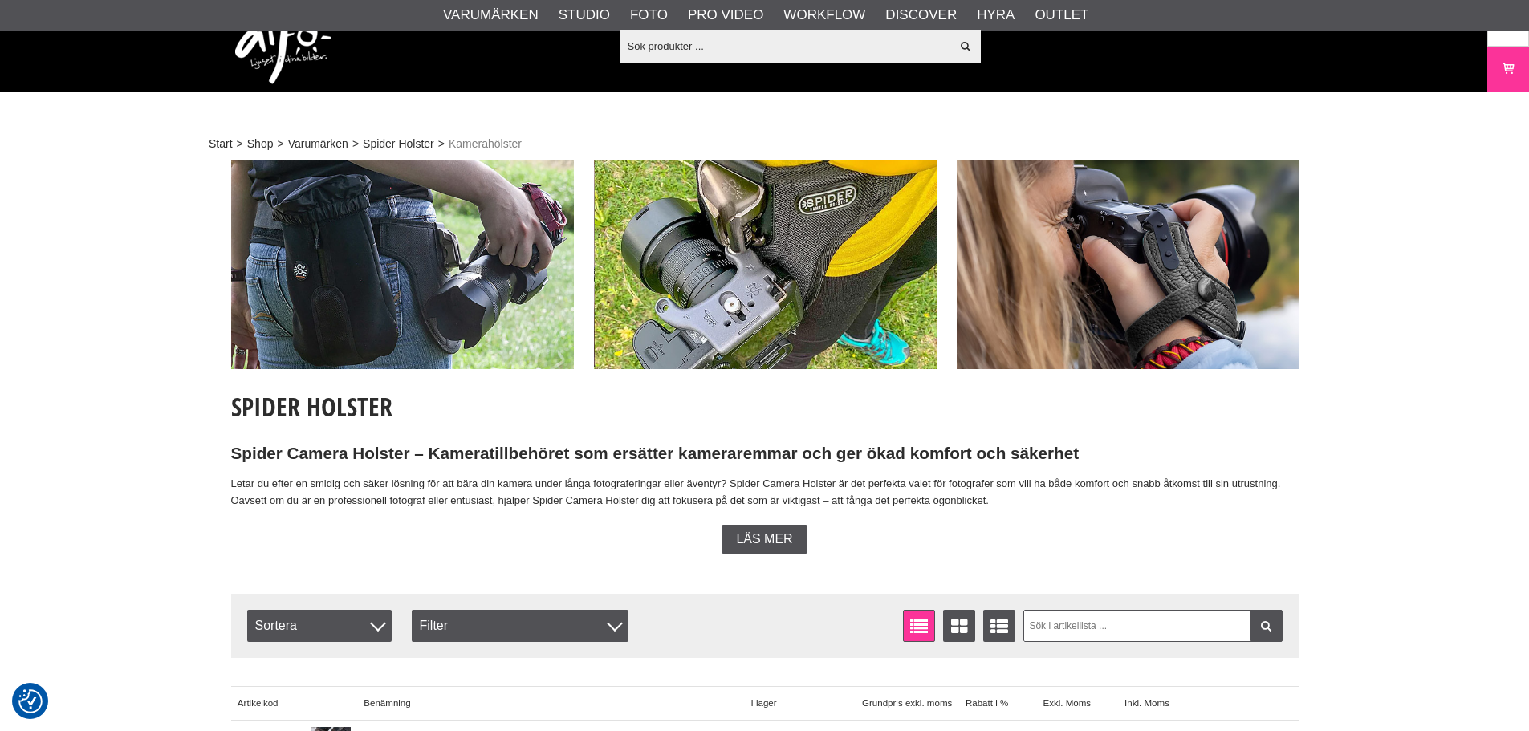
scroll to position [562, 0]
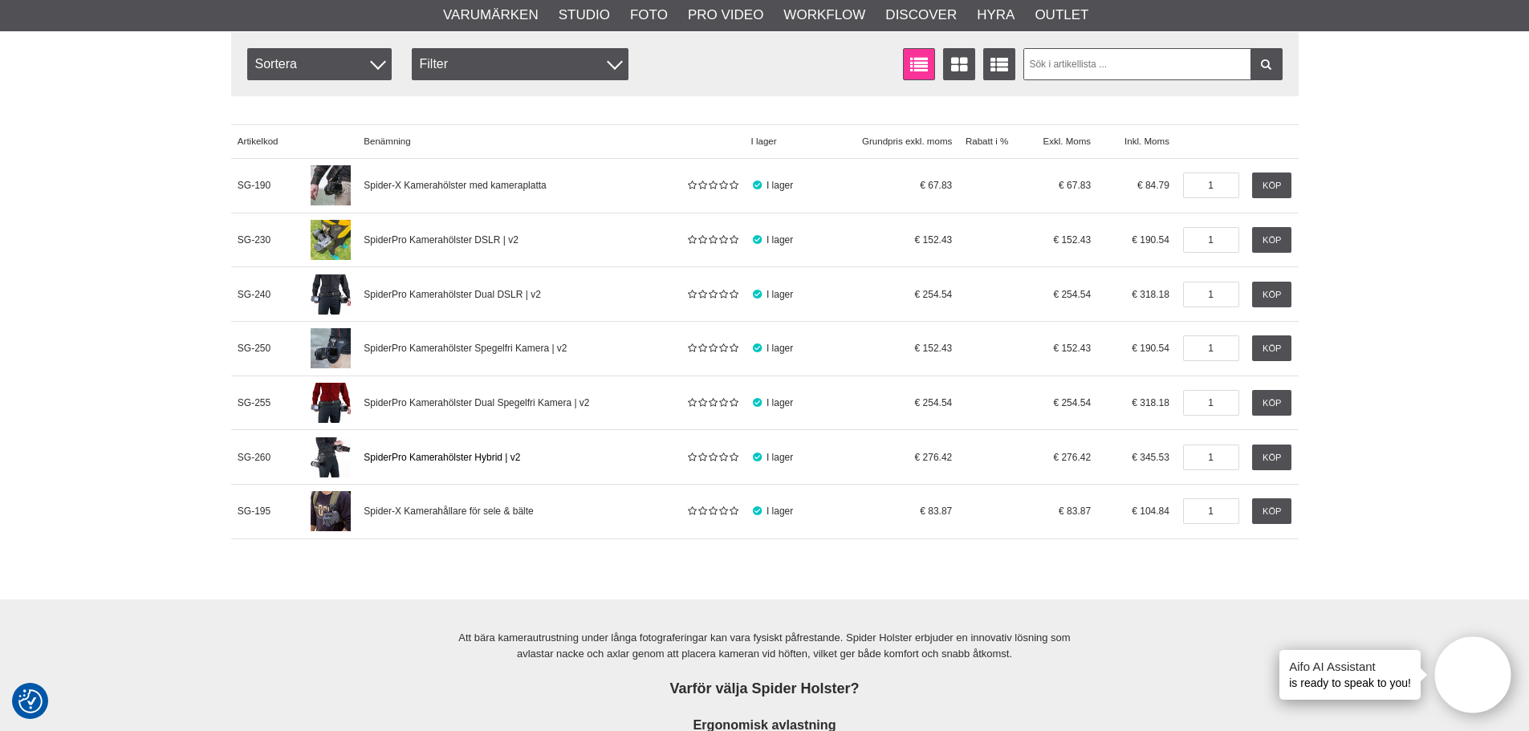
click at [407, 460] on span "SpiderPro Kamerahölster Hybrid | v2" at bounding box center [442, 457] width 157 height 11
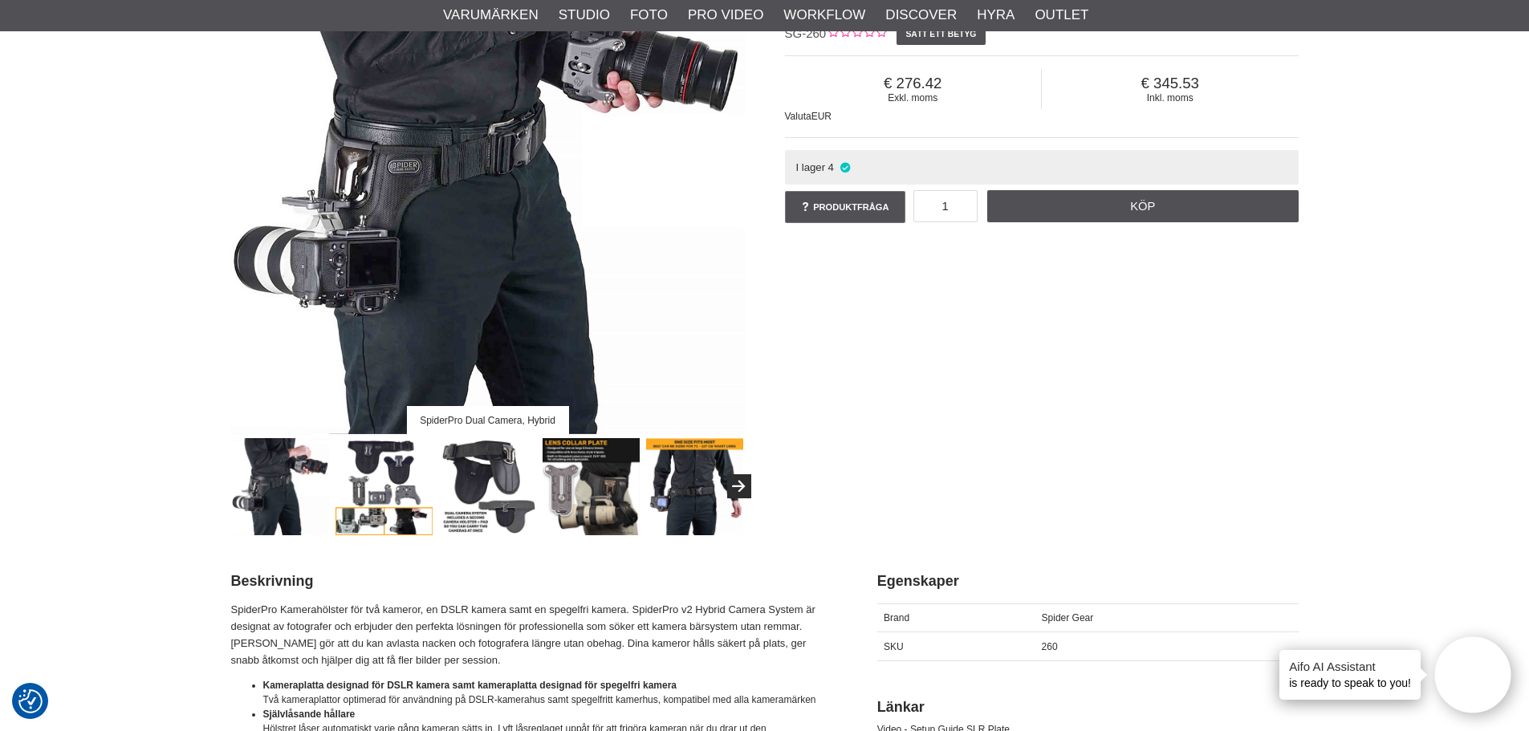
scroll to position [241, 0]
click at [388, 478] on img at bounding box center [383, 485] width 97 height 97
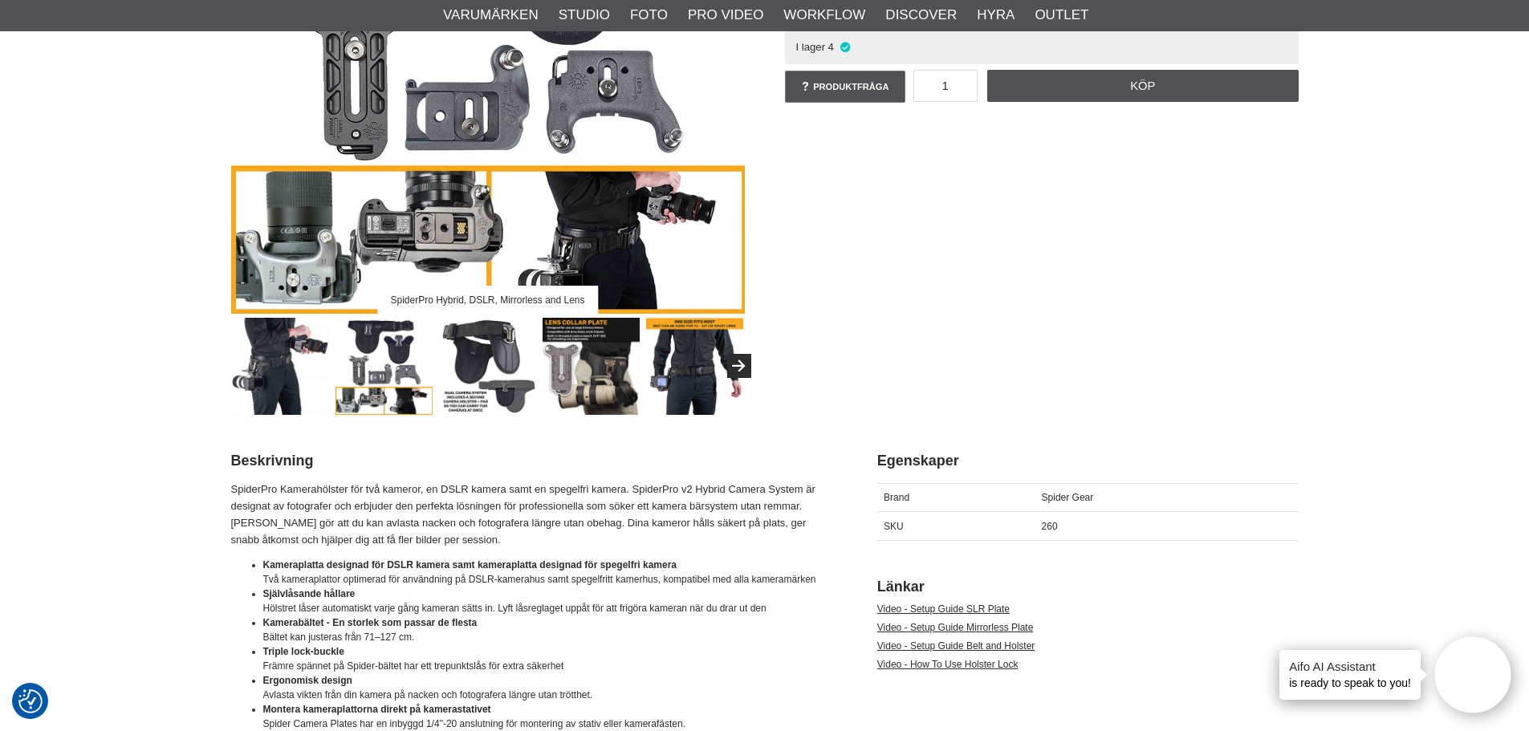
scroll to position [401, 0]
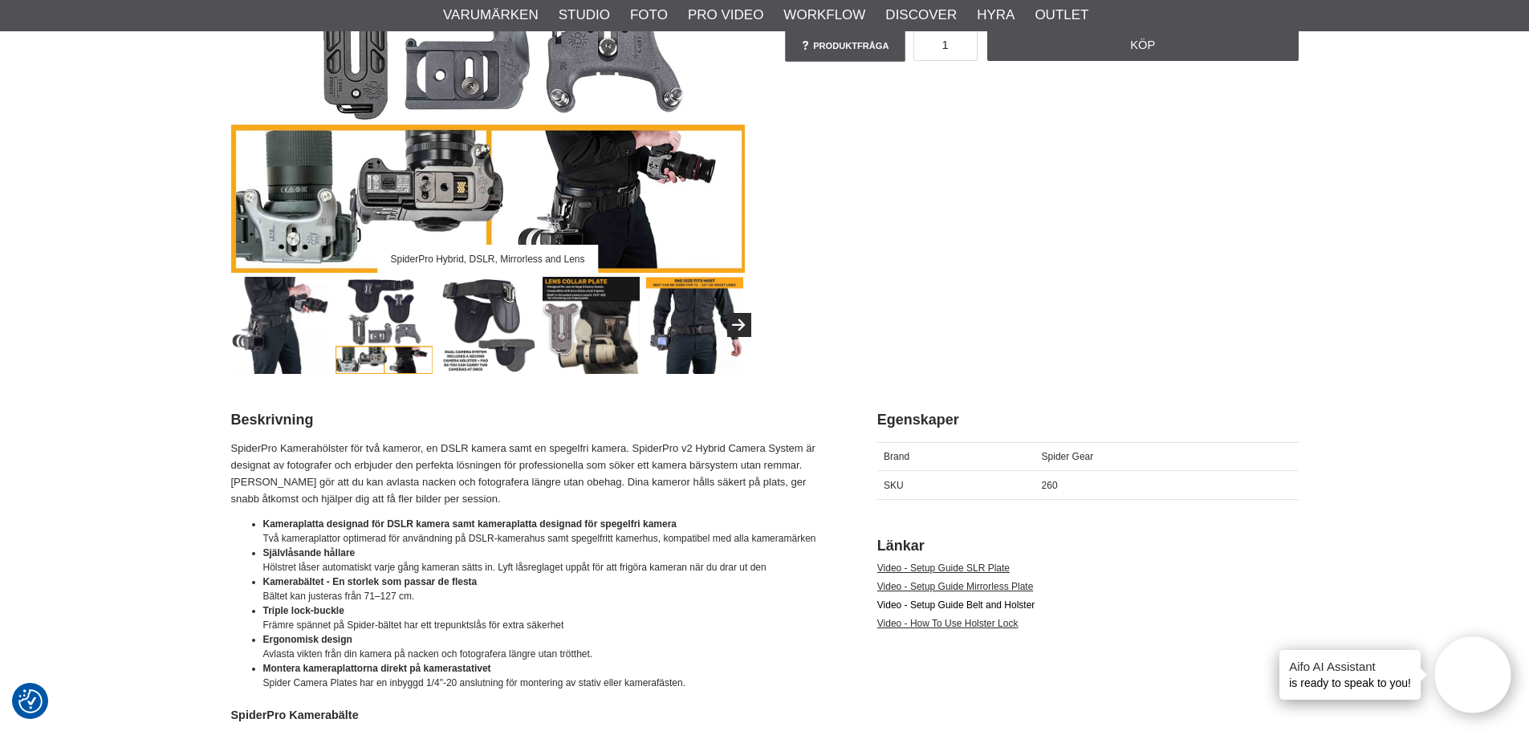
click at [954, 606] on link "Video - Setup Guide Belt and Holster" at bounding box center [956, 605] width 158 height 11
click at [577, 339] on img at bounding box center [591, 325] width 97 height 97
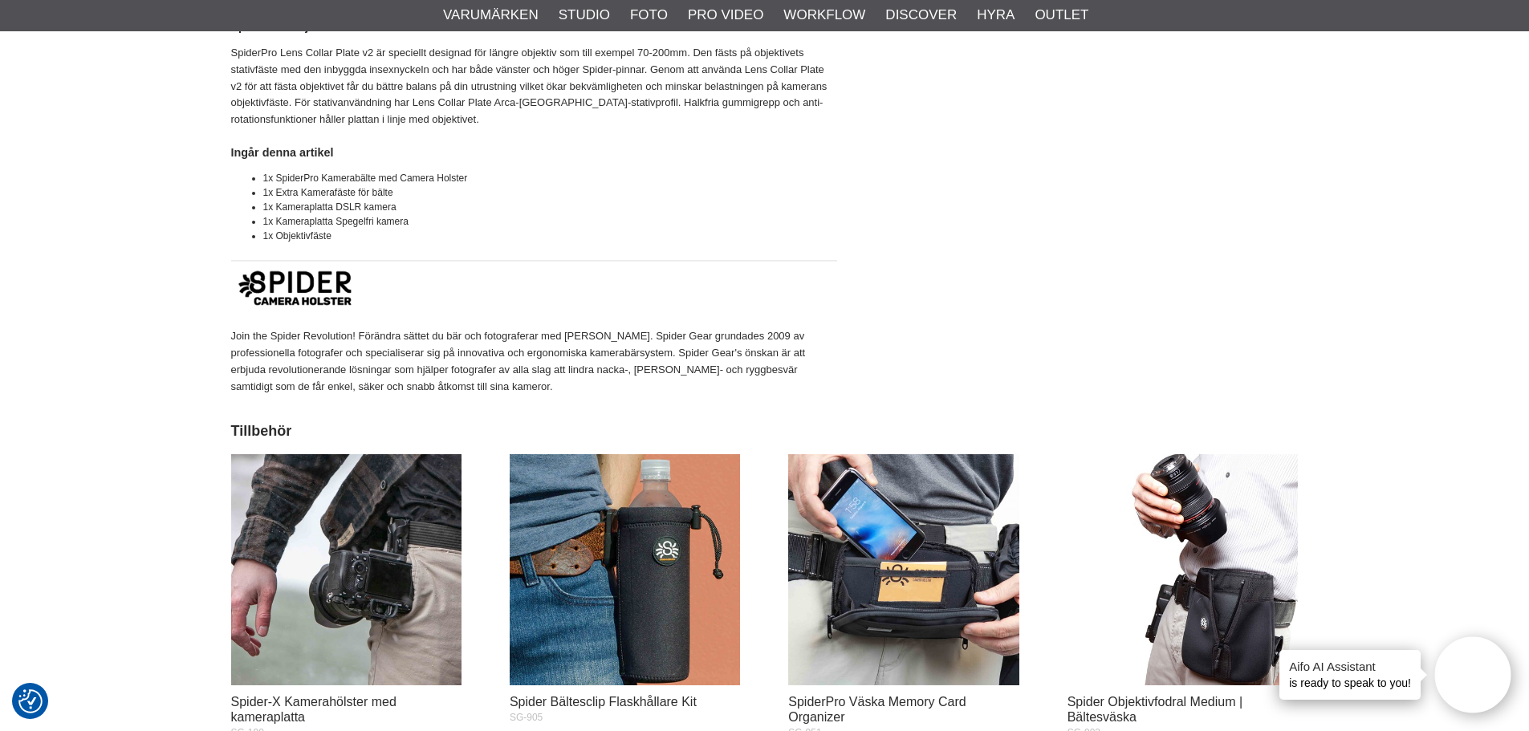
scroll to position [1686, 0]
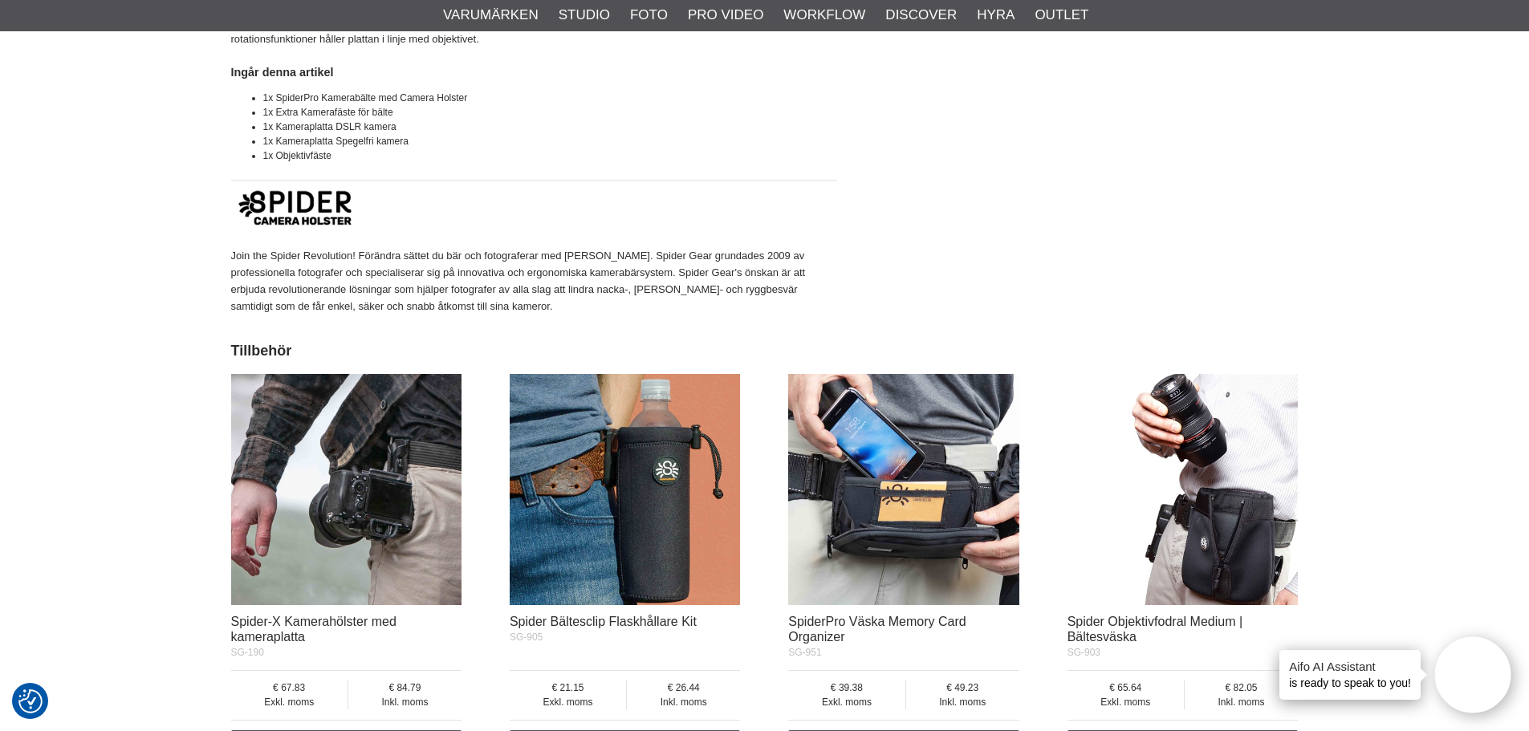
click at [384, 492] on img at bounding box center [346, 489] width 231 height 231
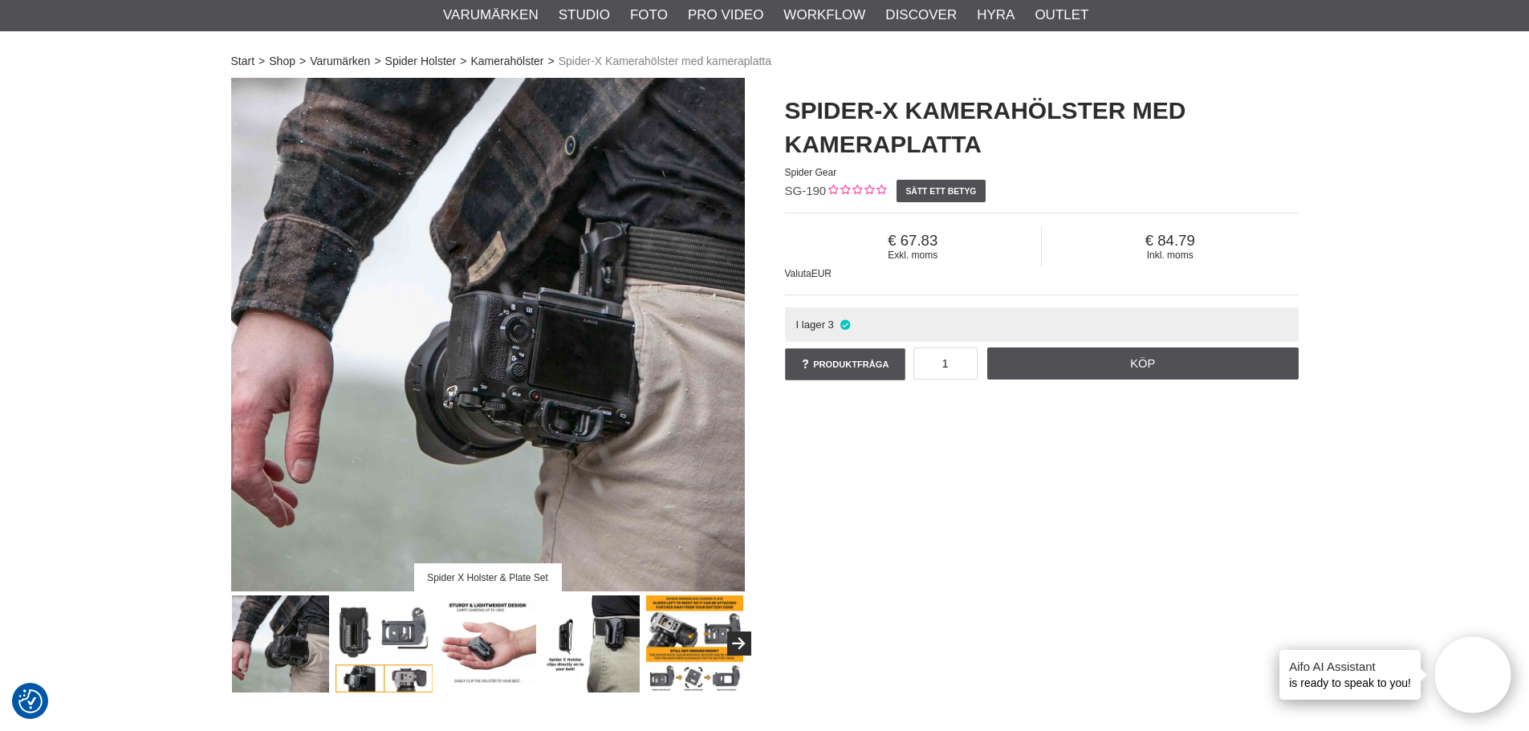
scroll to position [80, 0]
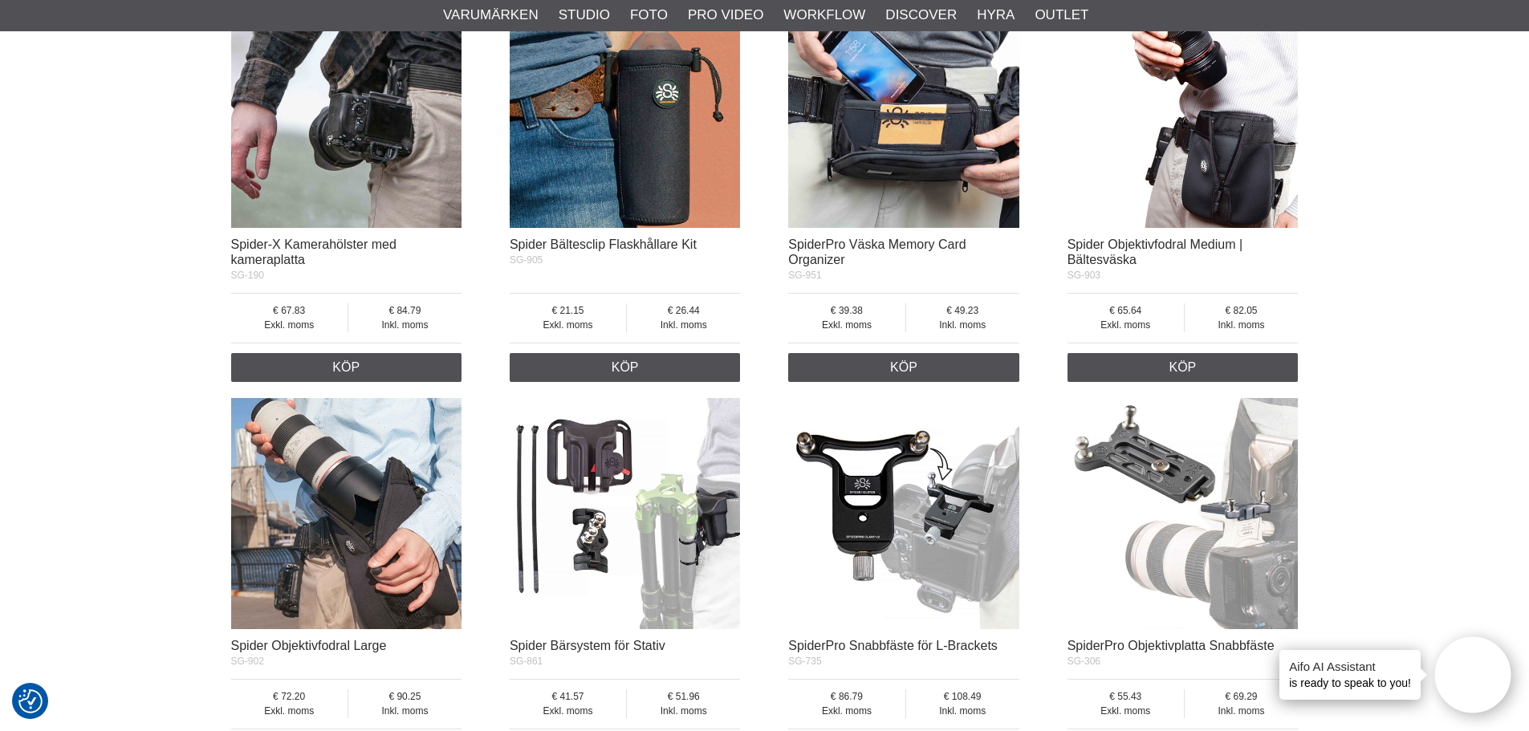
scroll to position [2167, 0]
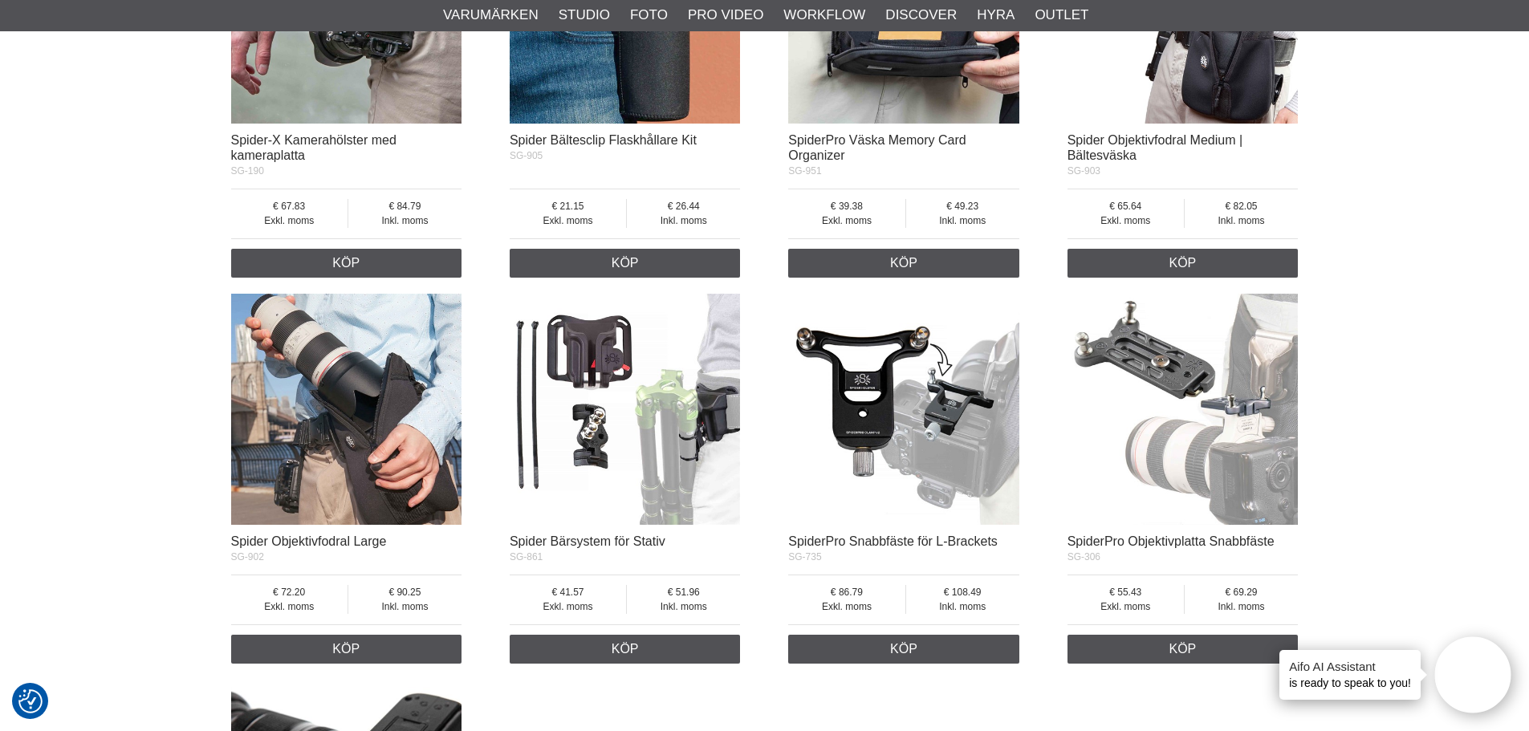
click at [1158, 373] on img at bounding box center [1182, 409] width 231 height 231
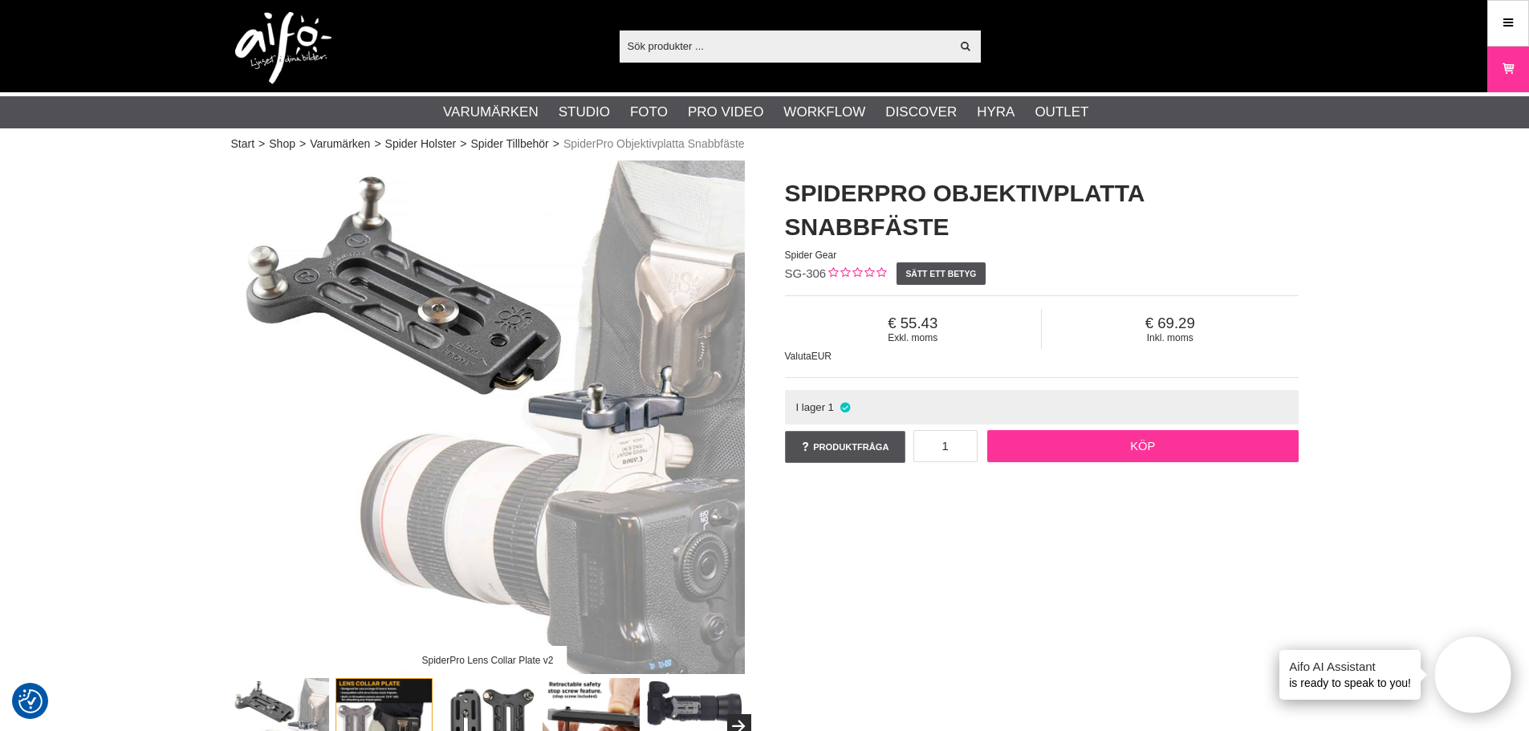
click at [1129, 442] on link "Köp" at bounding box center [1142, 446] width 311 height 32
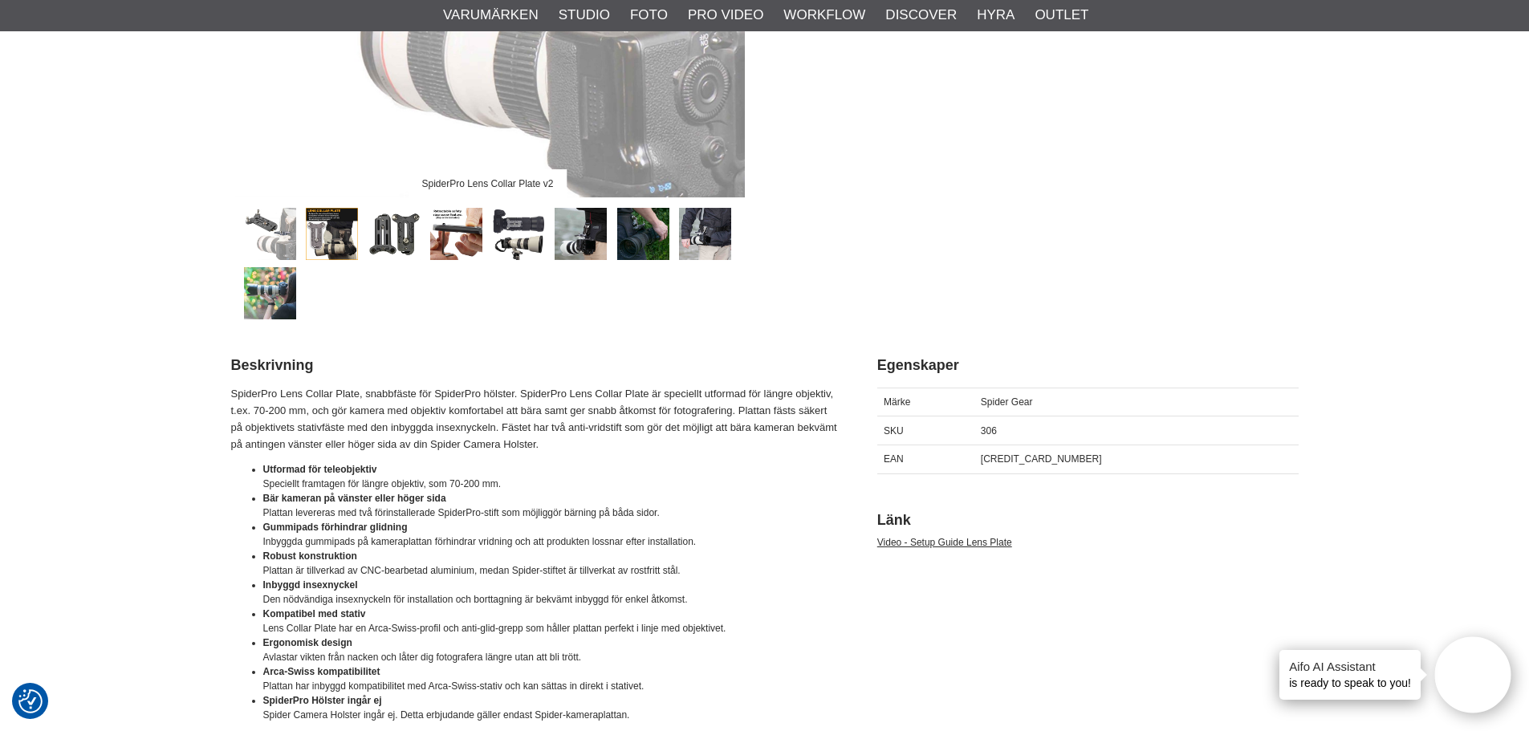
scroll to position [401, 0]
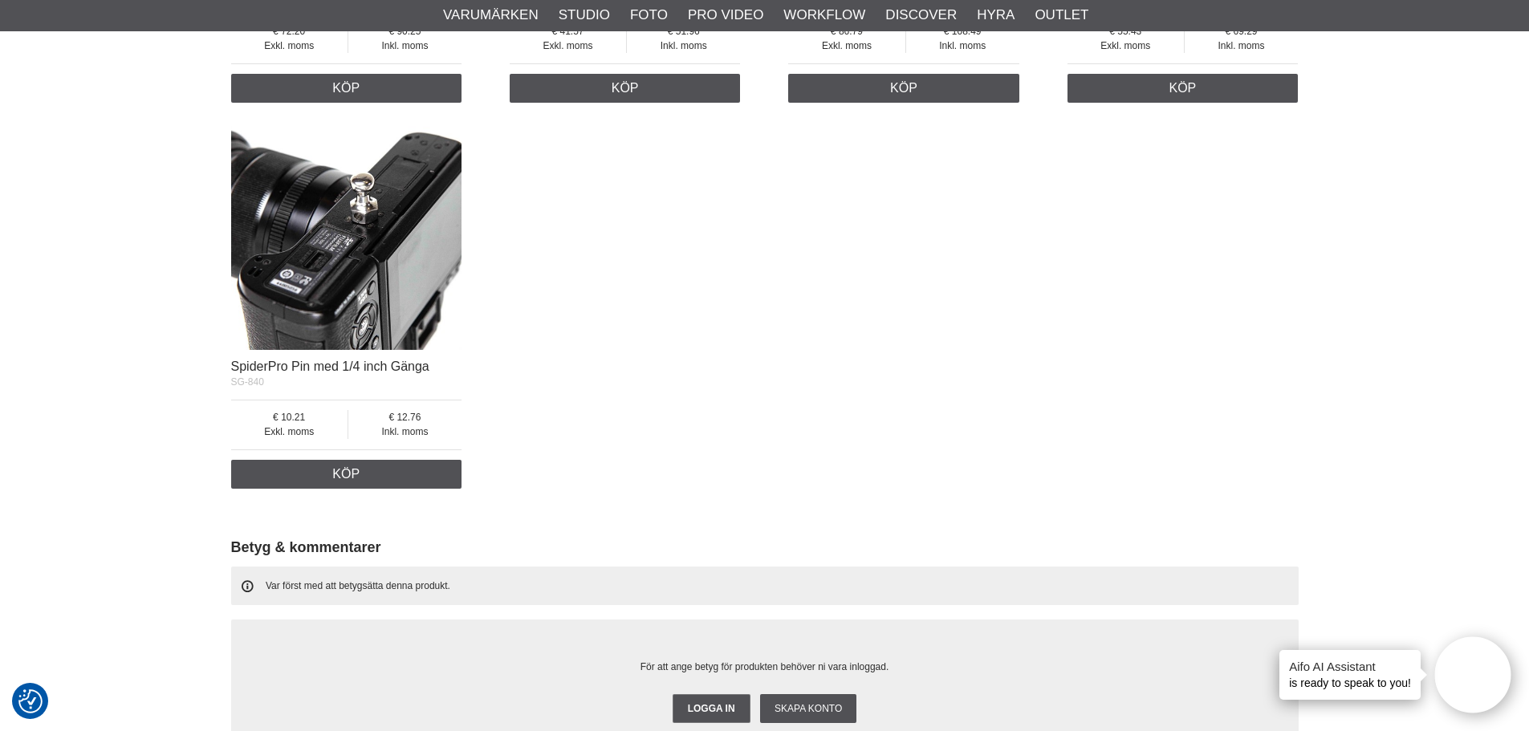
scroll to position [2649, 0]
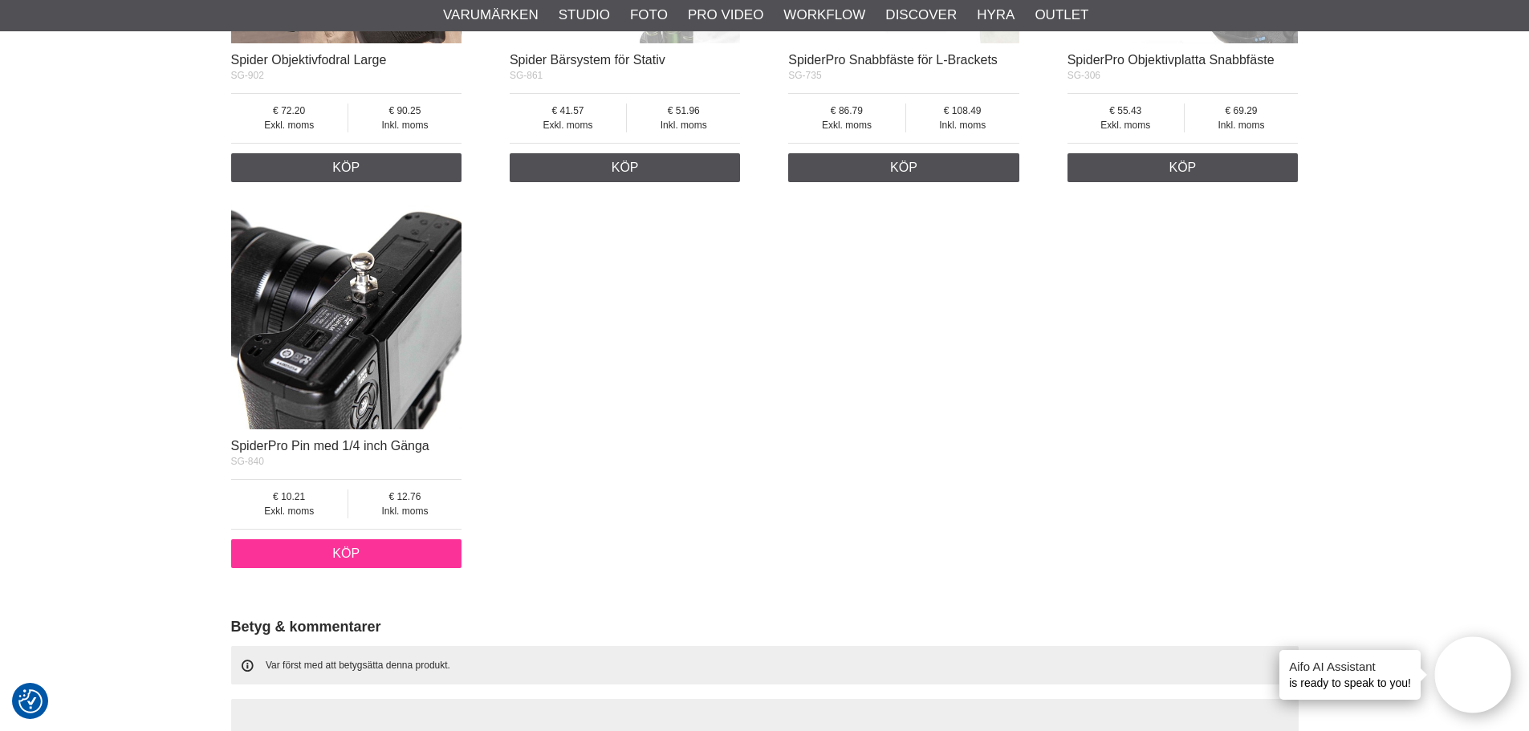
click at [362, 547] on link "Köp" at bounding box center [346, 553] width 231 height 29
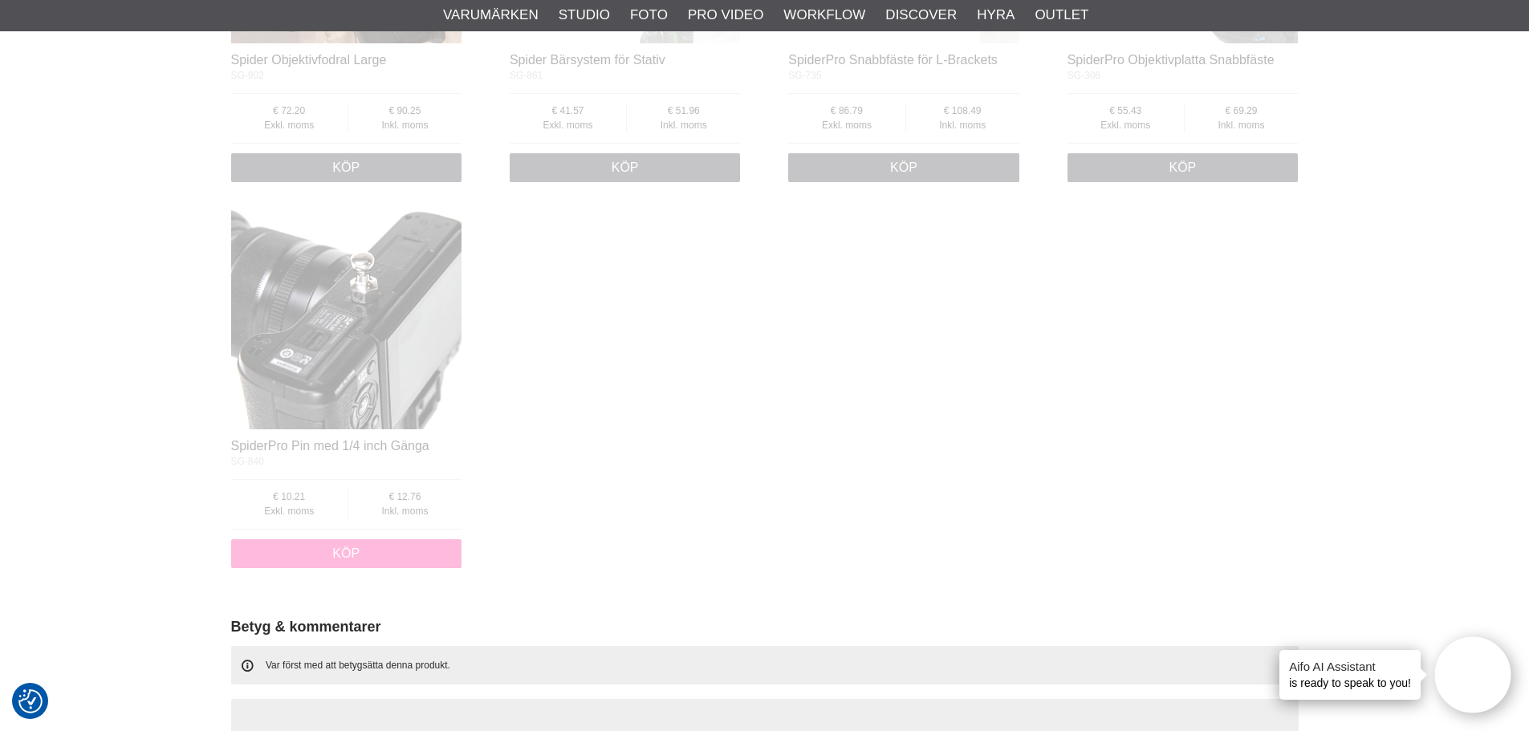
scroll to position [3445, 0]
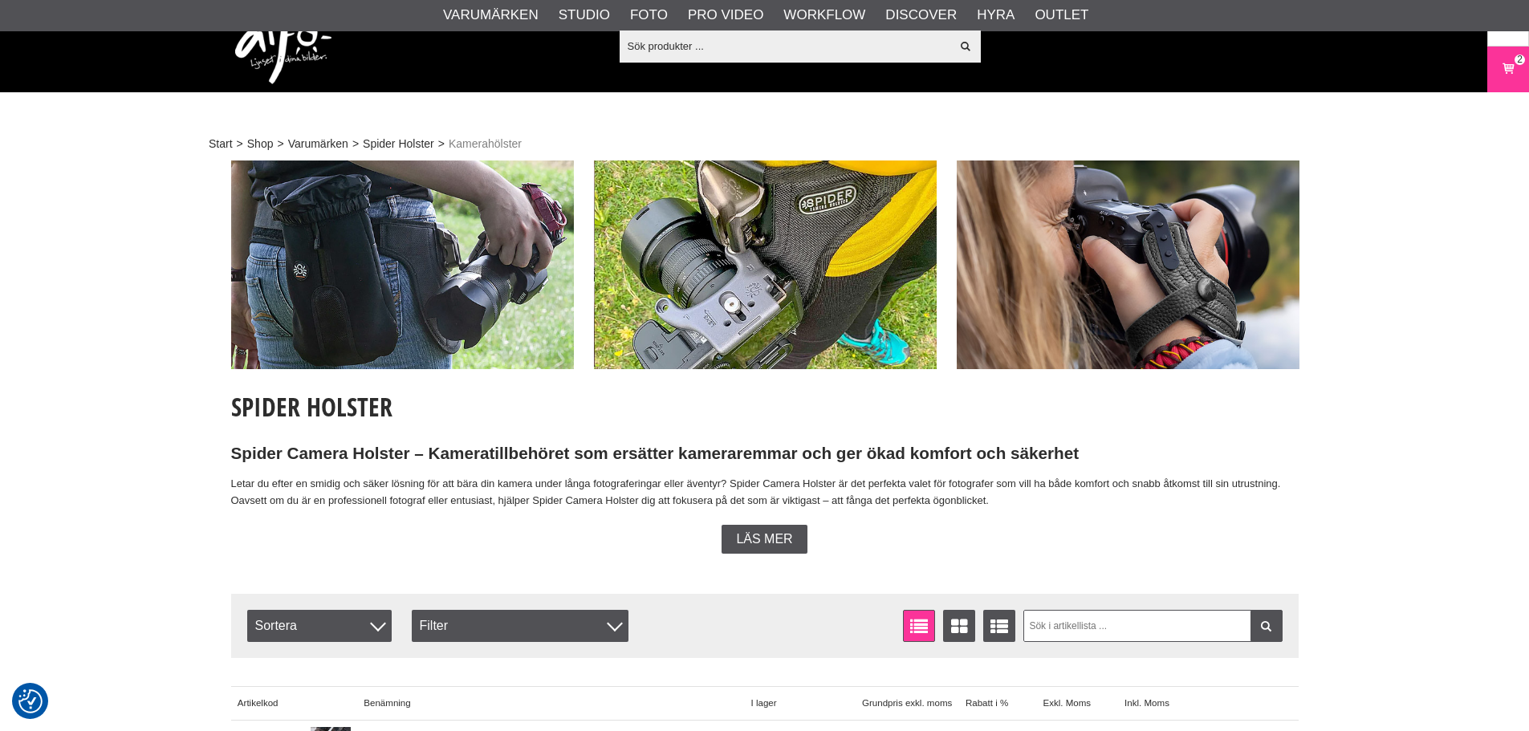
scroll to position [562, 0]
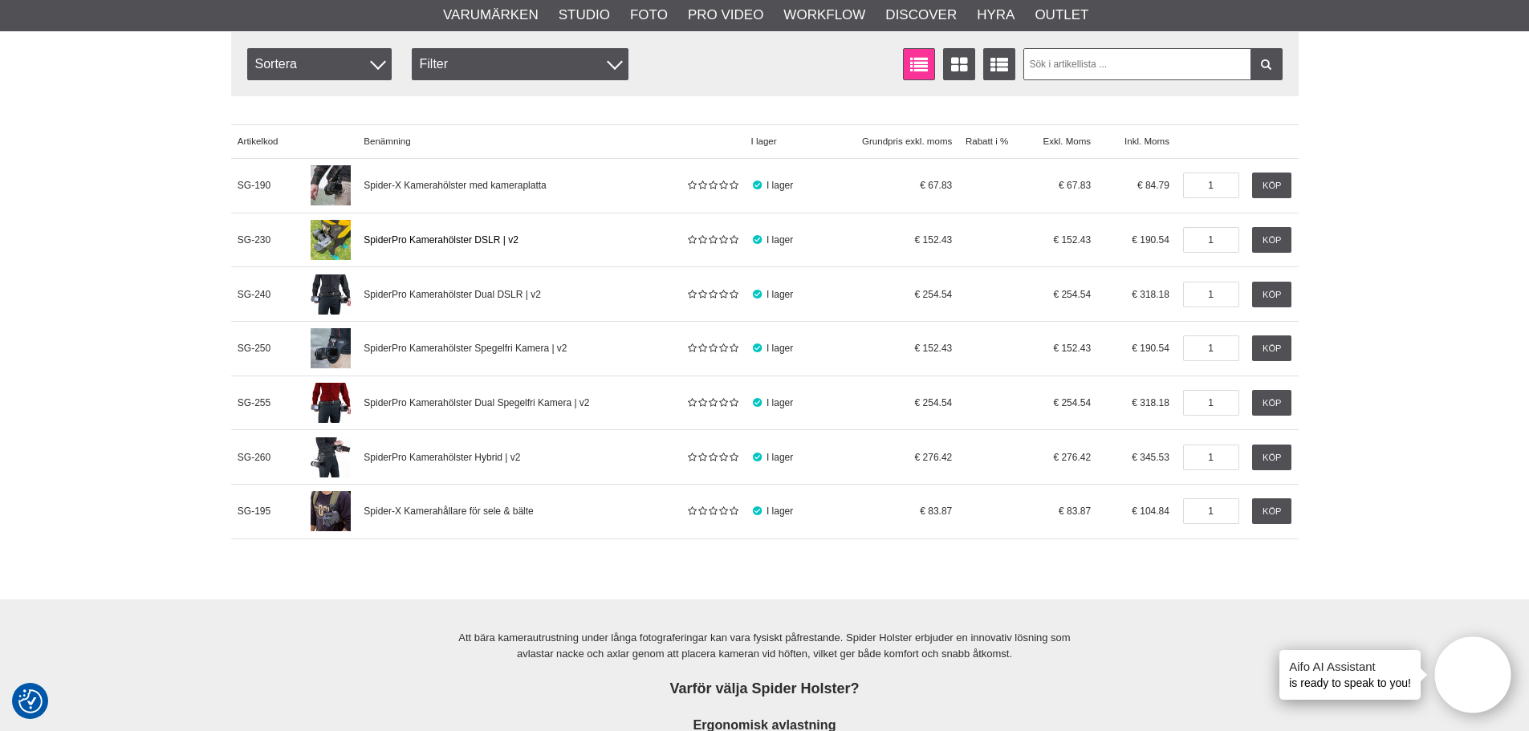
click at [481, 239] on span "SpiderPro Kamerahölster DSLR | v2" at bounding box center [441, 239] width 155 height 11
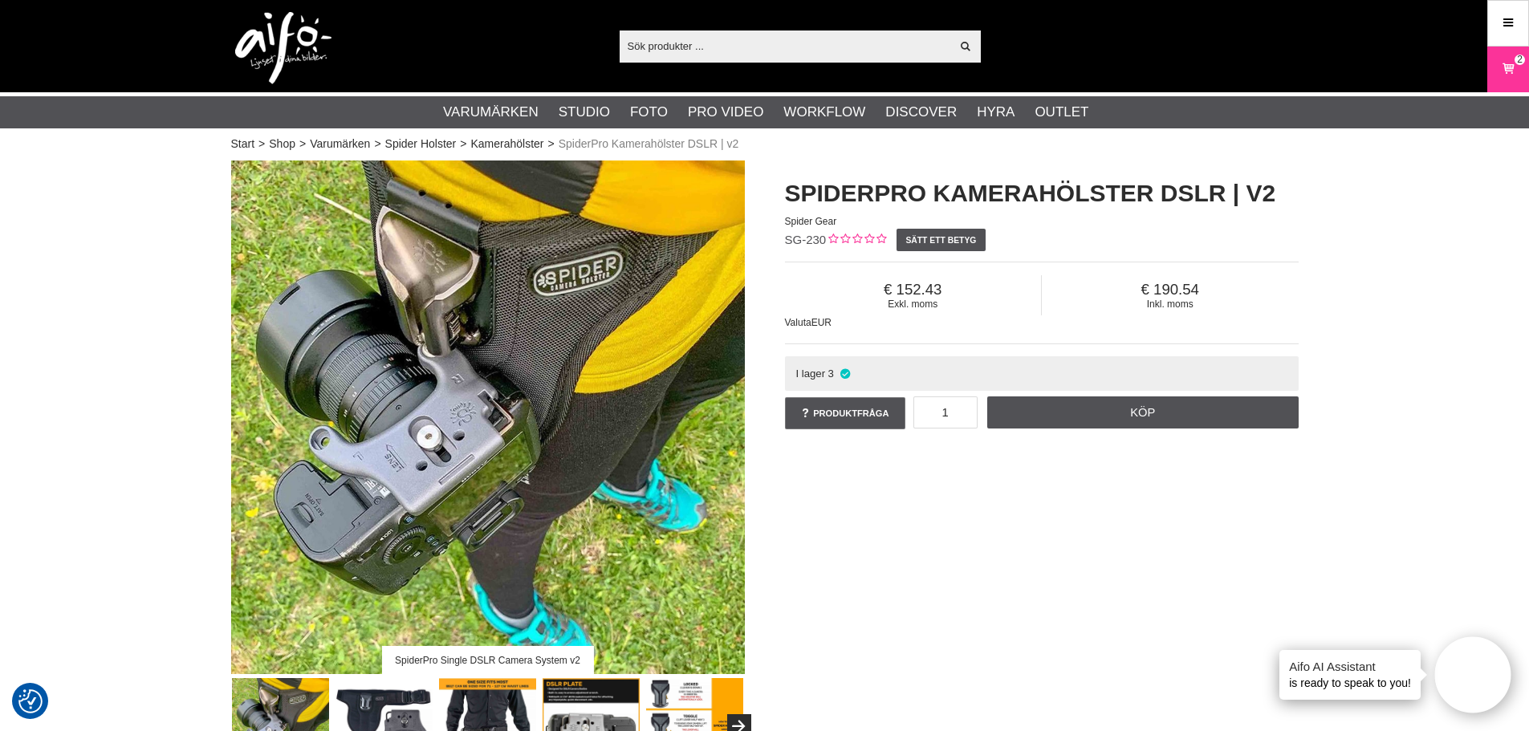
drag, startPoint x: 481, startPoint y: 252, endPoint x: 492, endPoint y: 255, distance: 11.7
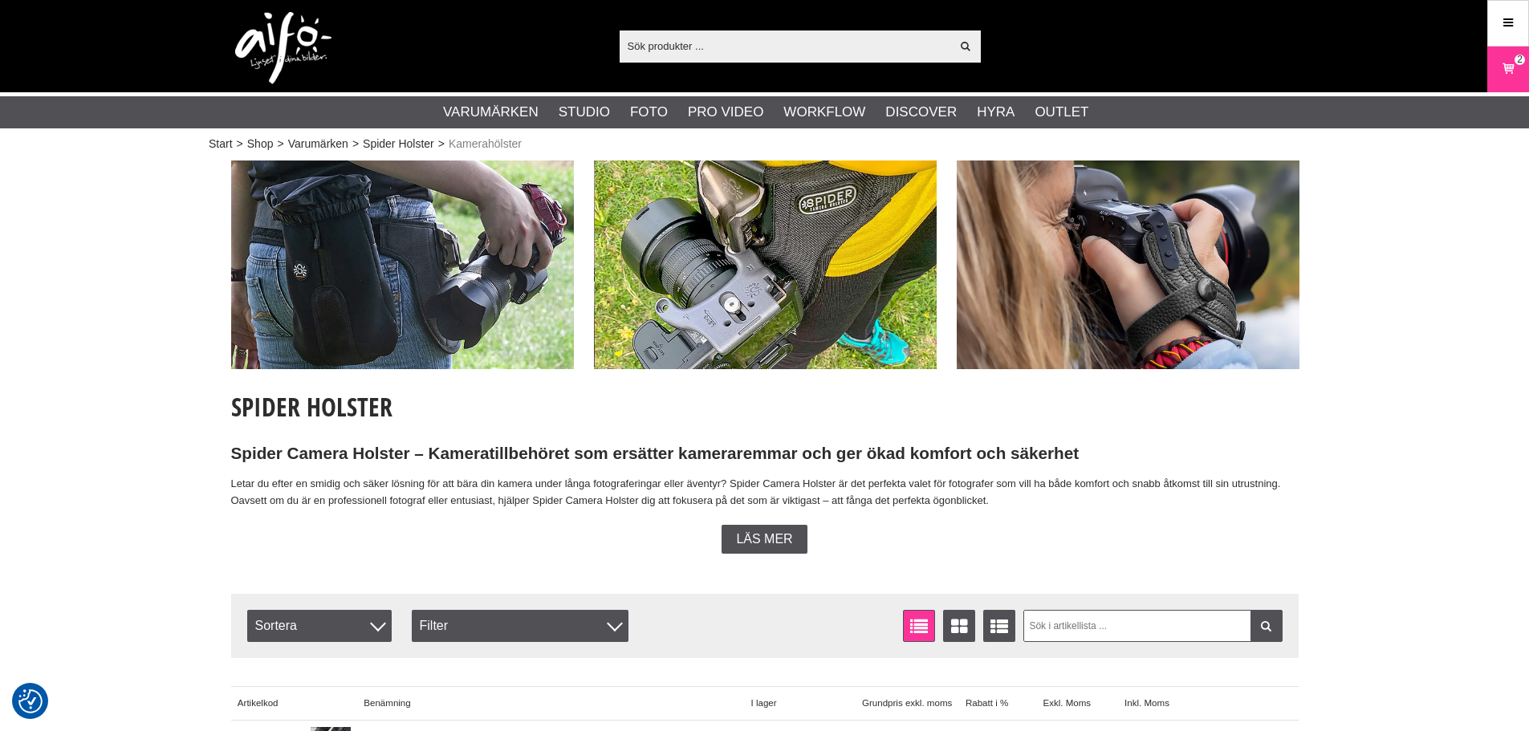
scroll to position [562, 0]
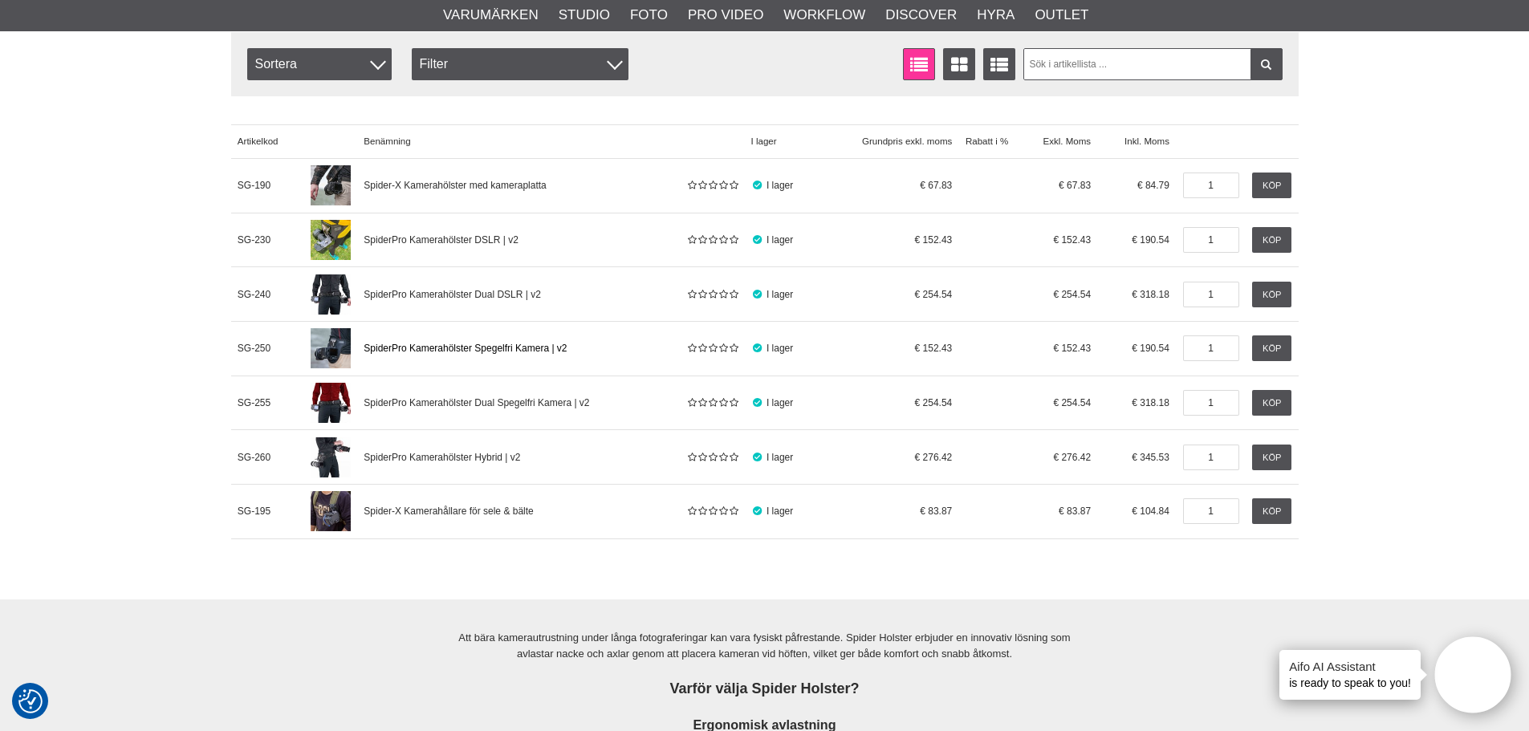
click at [457, 344] on span "SpiderPro Kamerahölster Spegelfri Kamera | v2" at bounding box center [465, 348] width 203 height 11
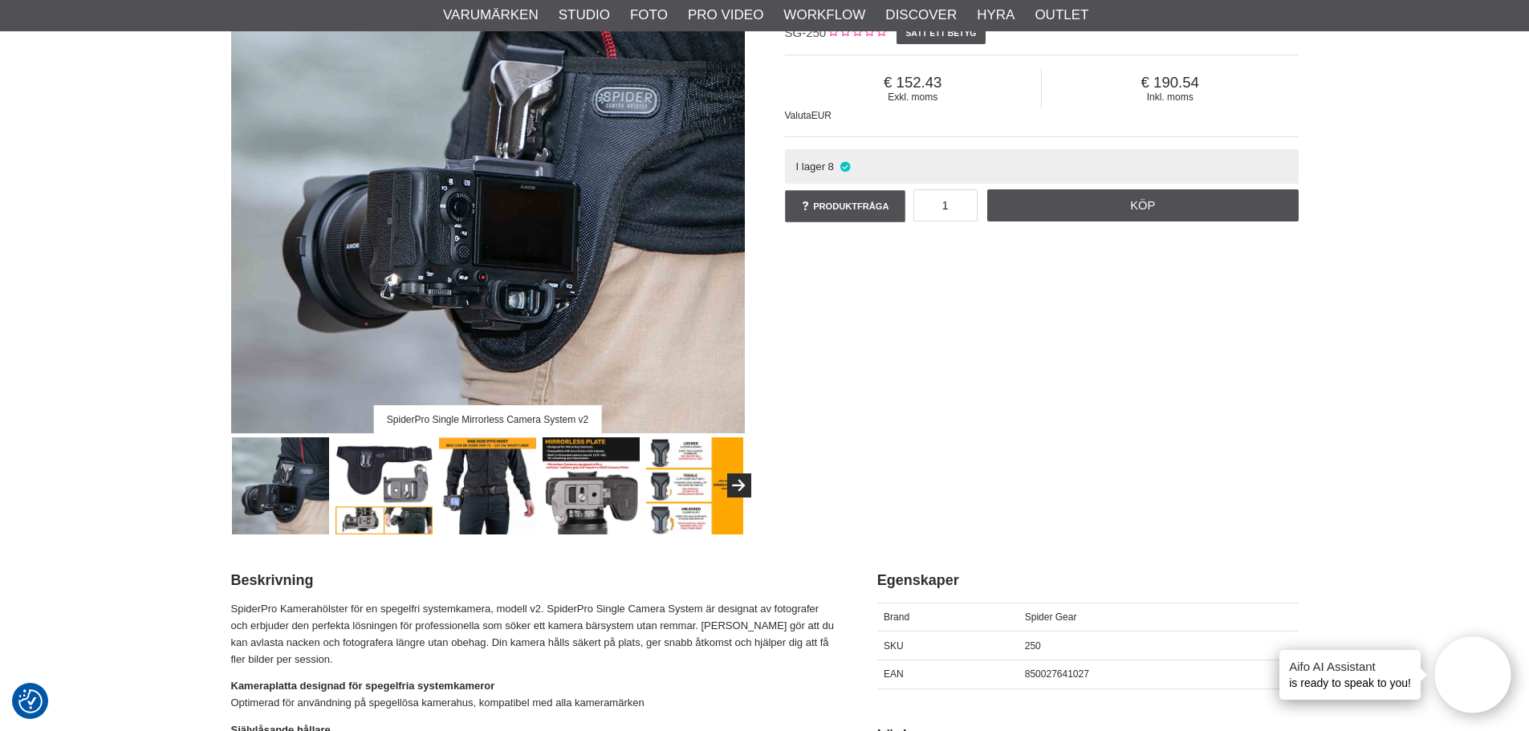
scroll to position [161, 0]
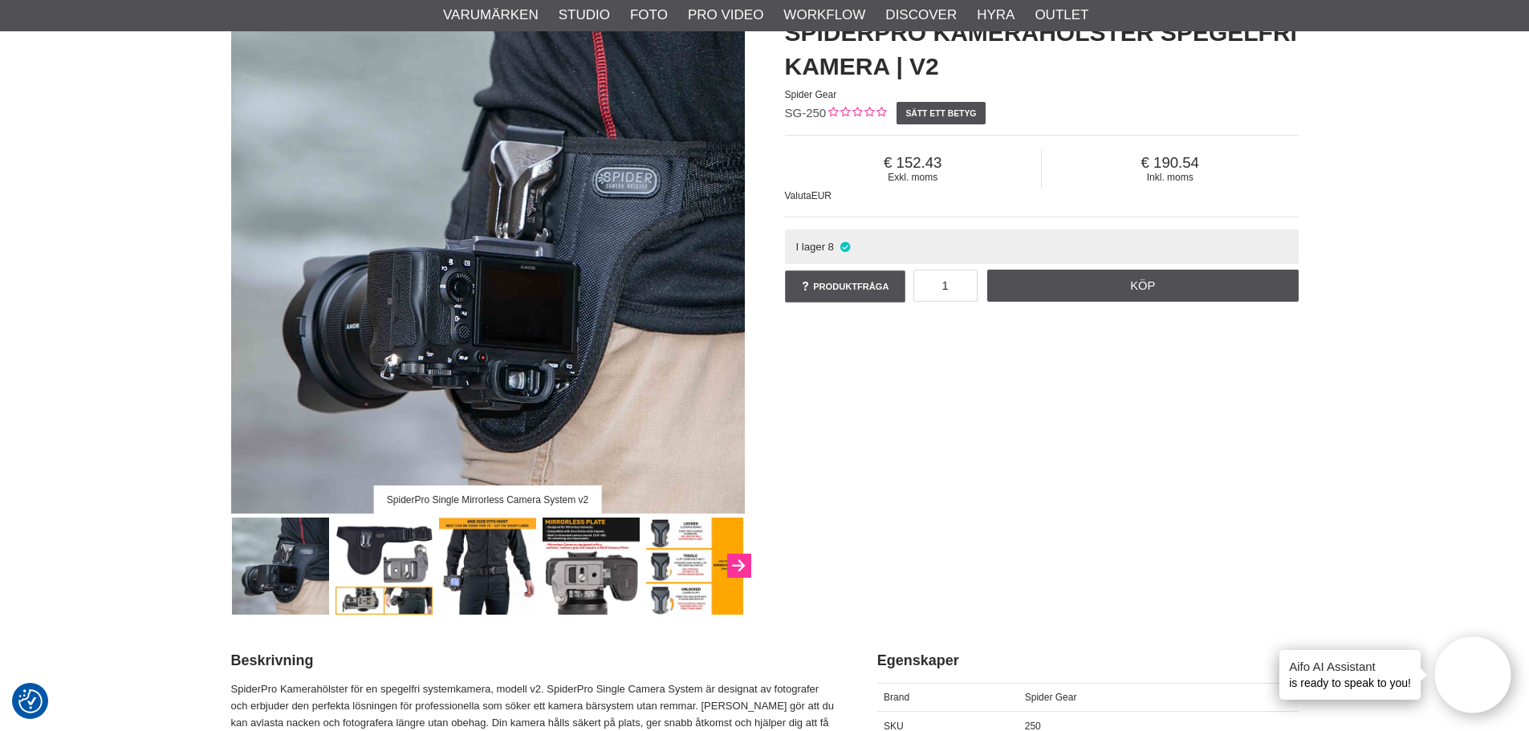
click at [730, 566] on icon "Next" at bounding box center [738, 566] width 19 height 14
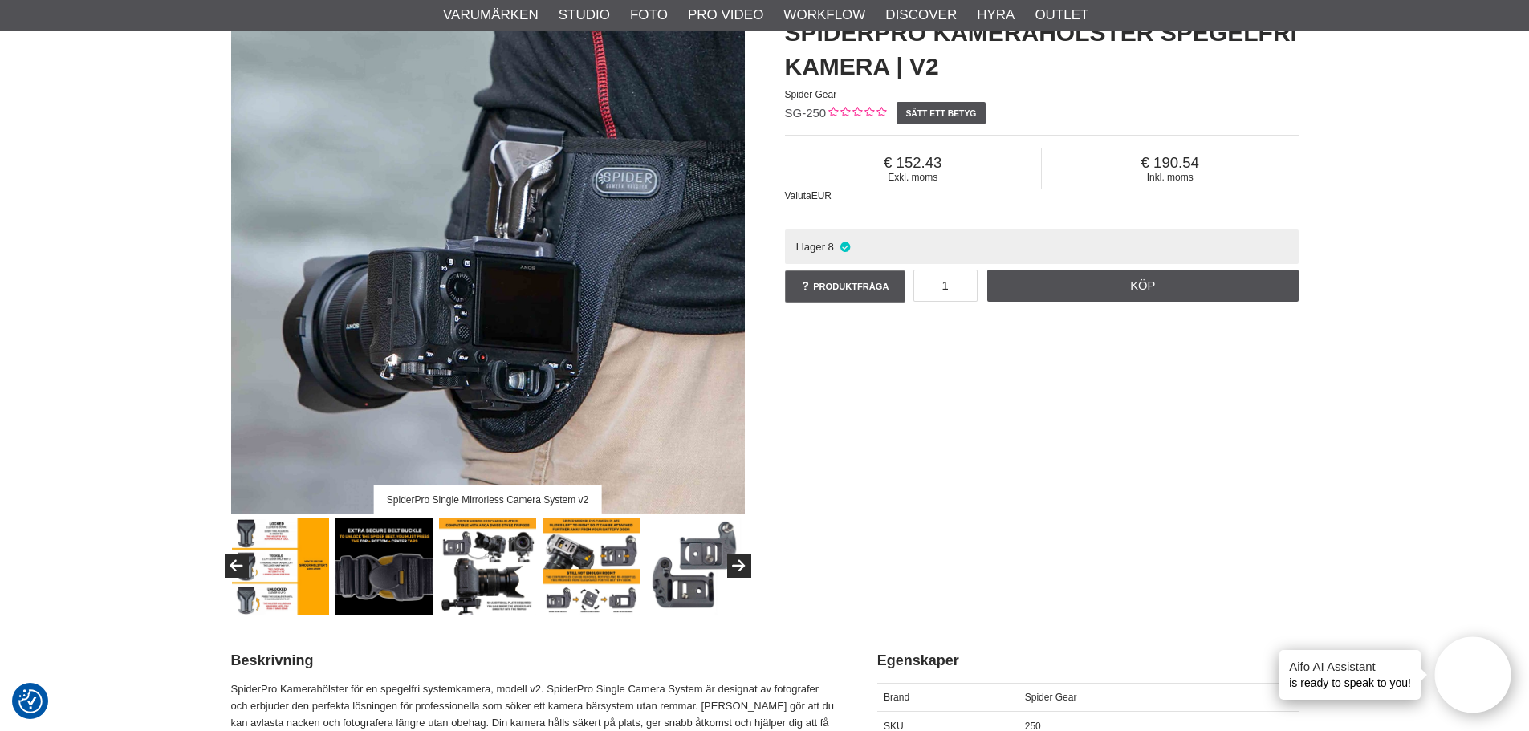
click at [718, 559] on img at bounding box center [694, 566] width 97 height 97
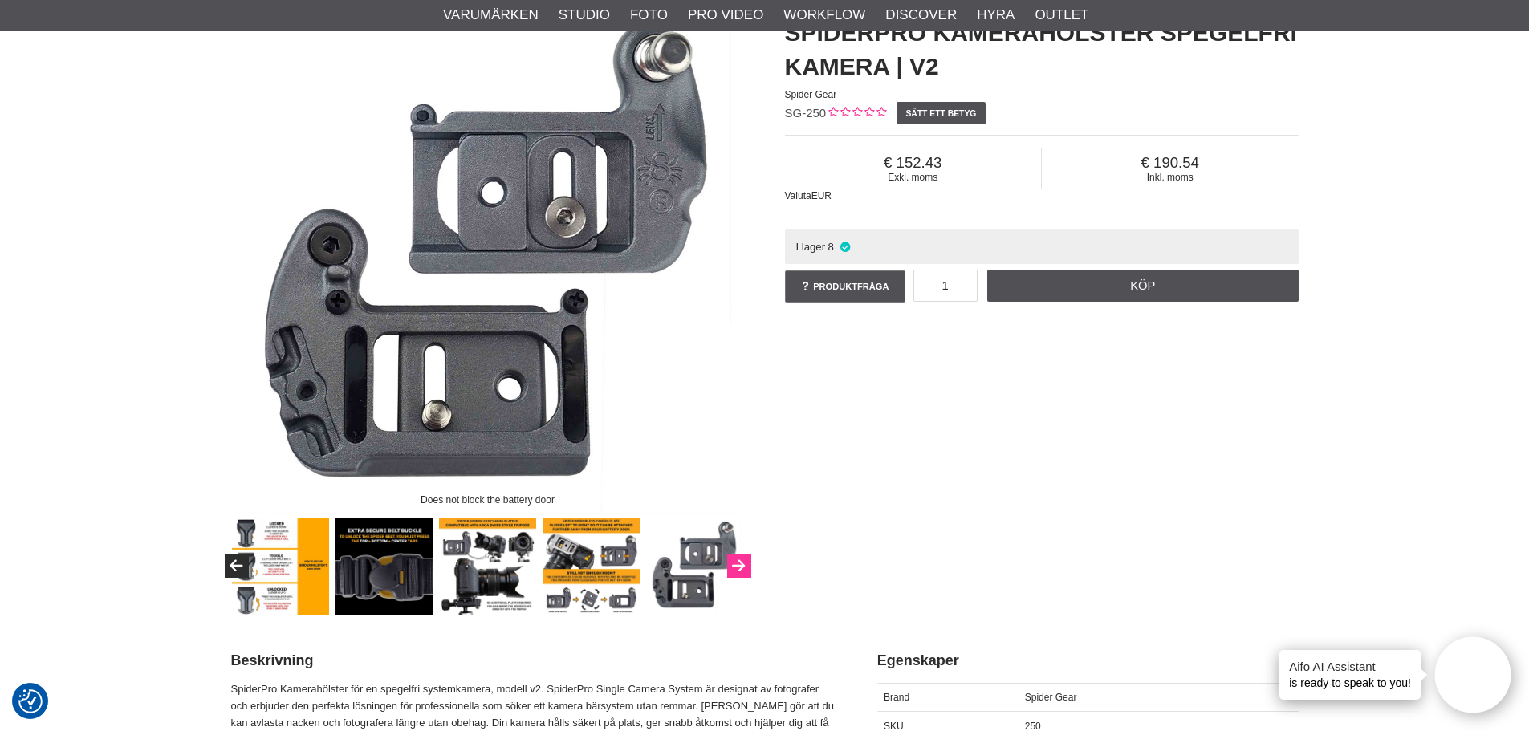
click at [742, 561] on icon "Next" at bounding box center [738, 566] width 19 height 14
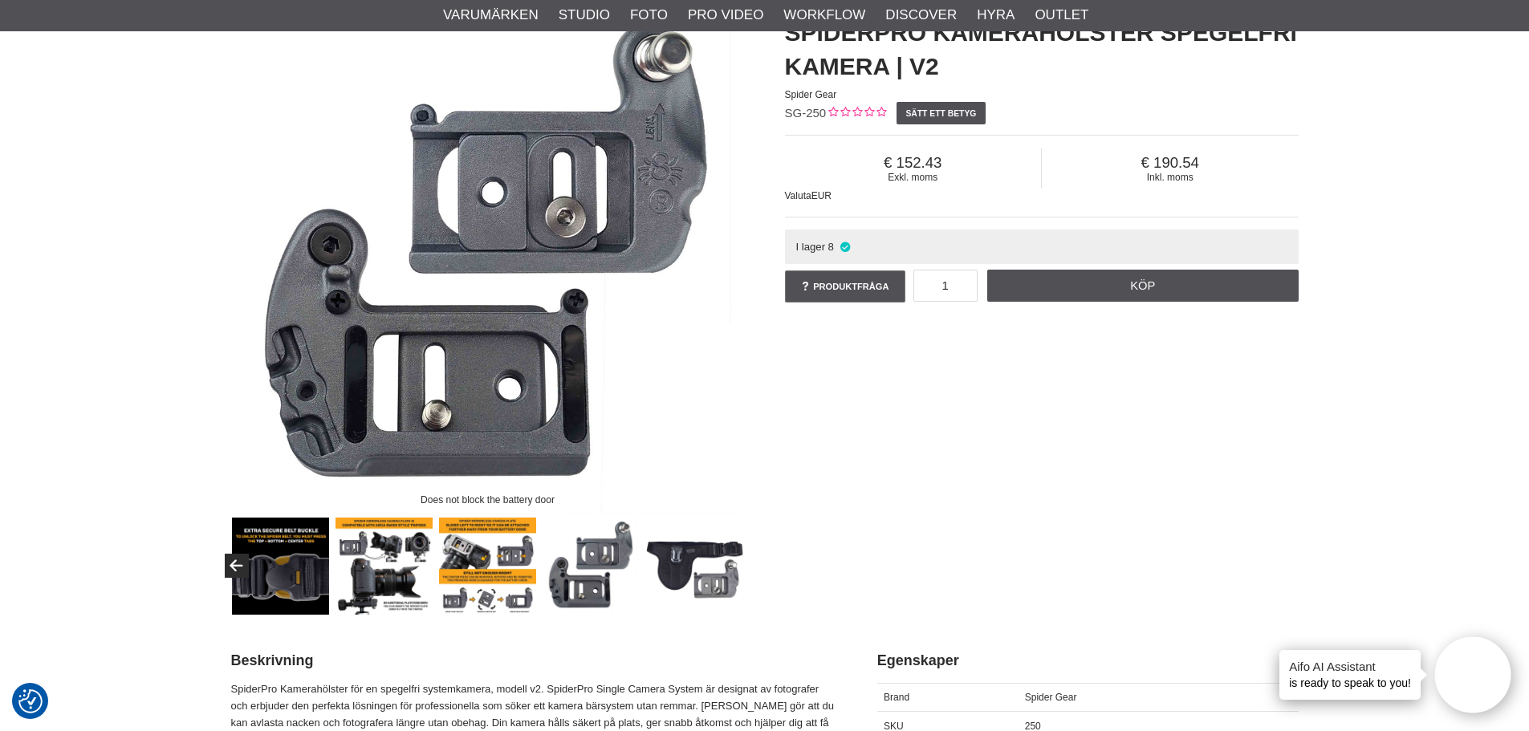
click at [727, 571] on img at bounding box center [694, 566] width 97 height 97
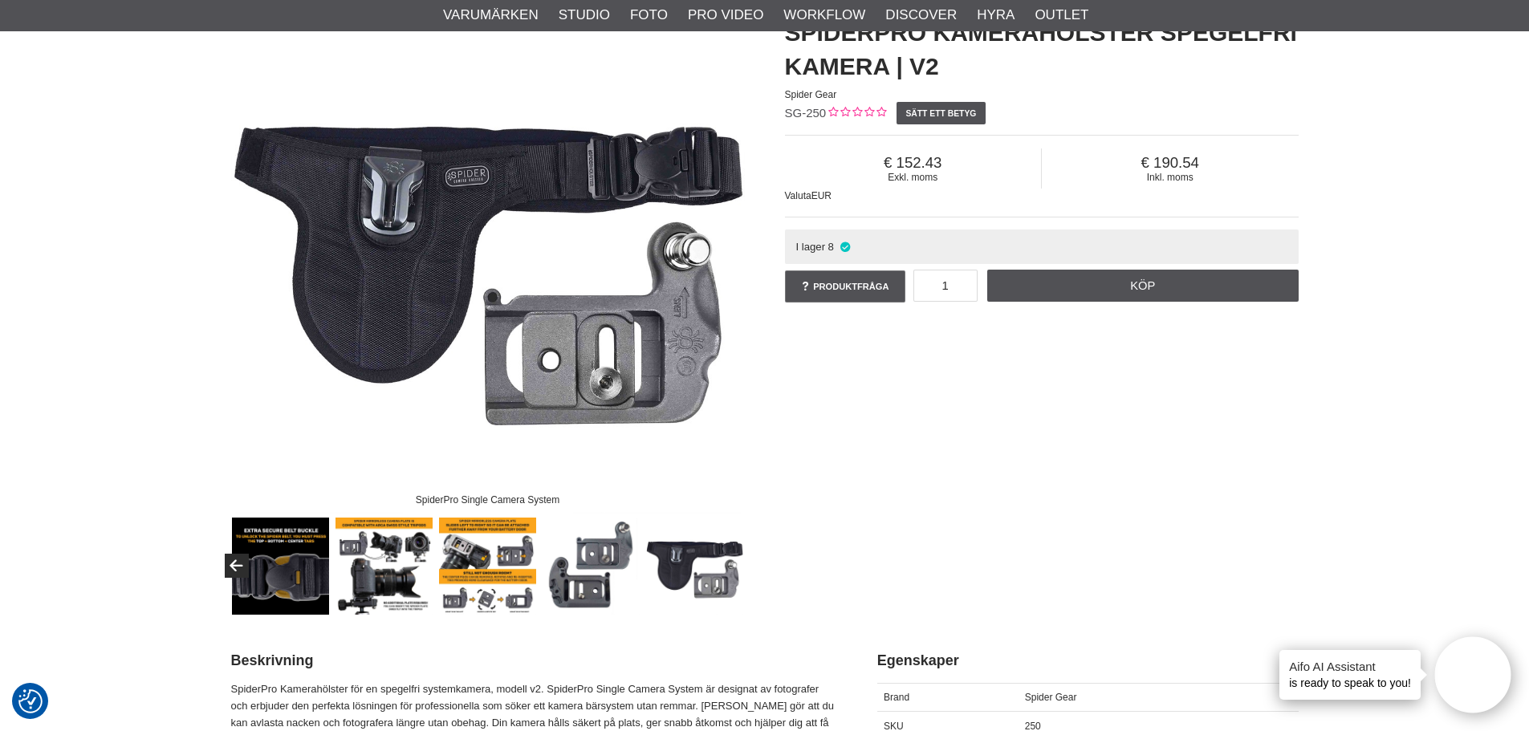
click at [364, 587] on img at bounding box center [383, 566] width 97 height 97
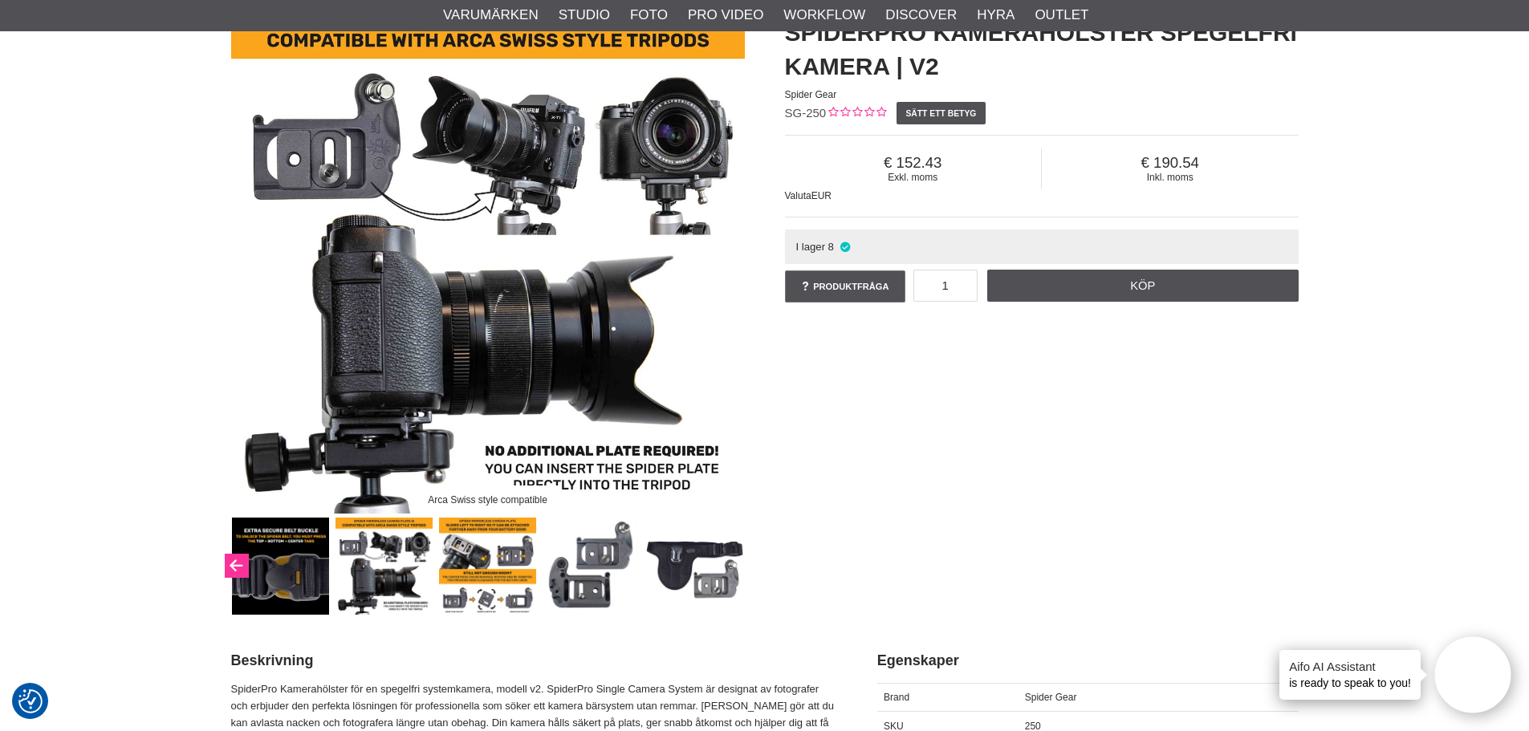
click at [235, 568] on icon "Previous" at bounding box center [235, 566] width 19 height 14
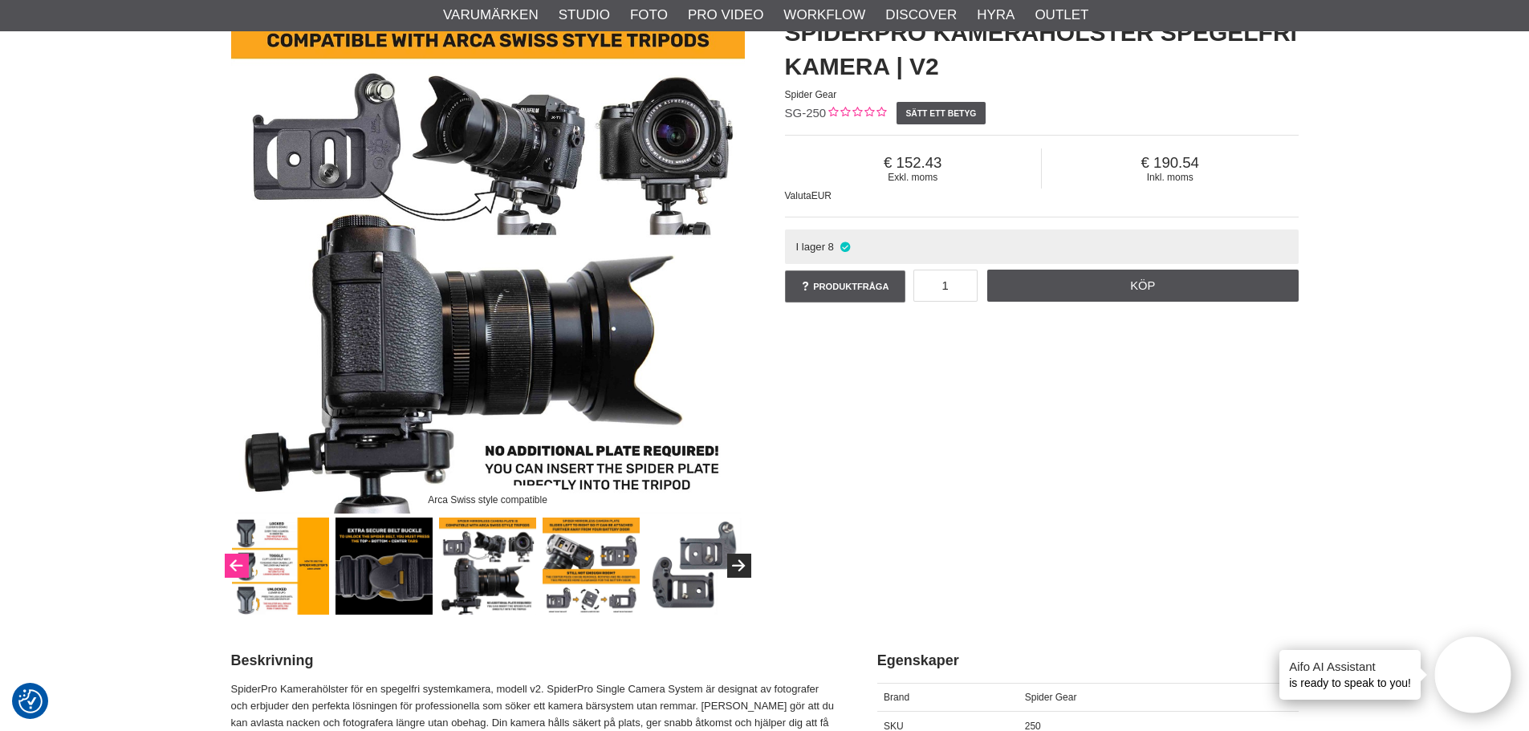
click at [240, 567] on icon "Previous" at bounding box center [235, 566] width 19 height 14
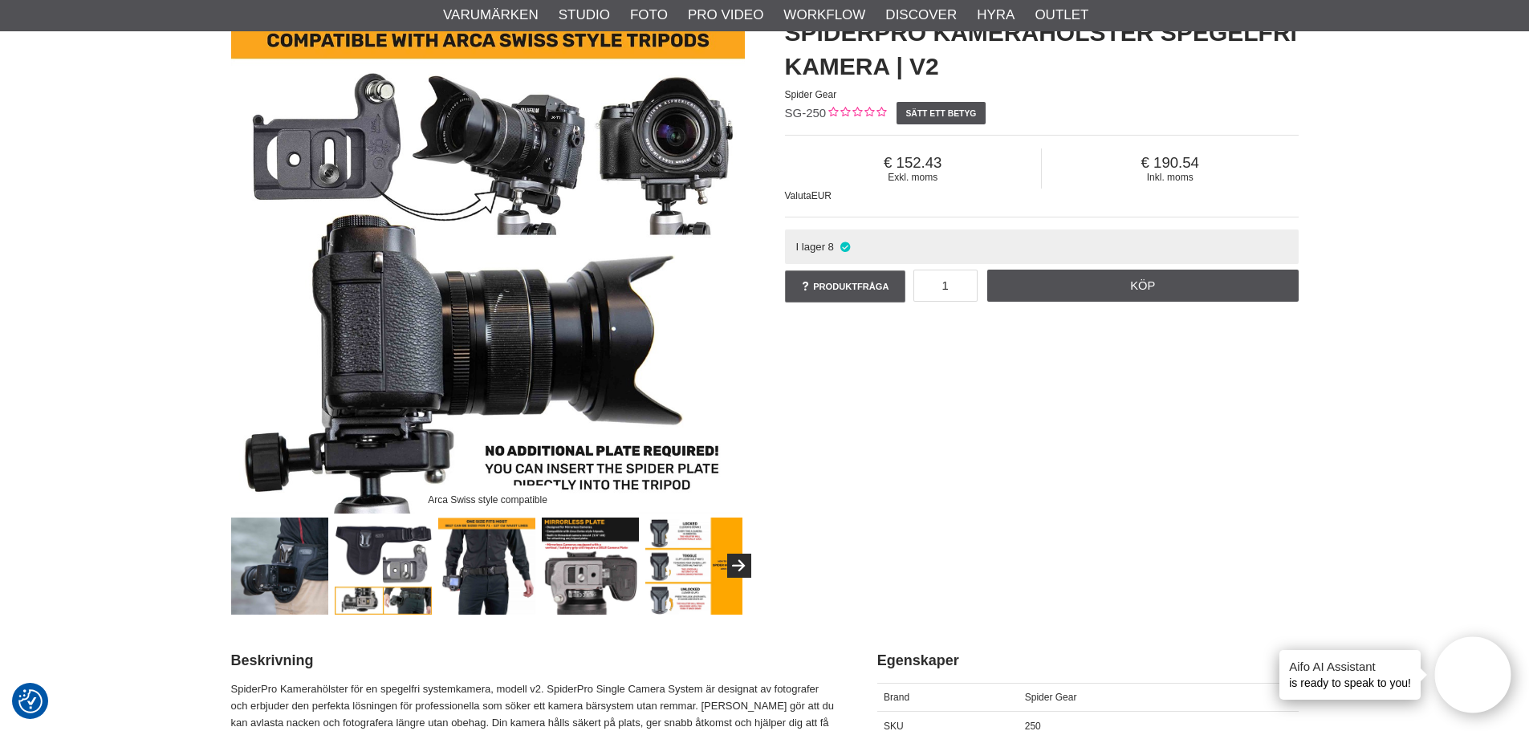
click at [677, 569] on img at bounding box center [693, 566] width 97 height 97
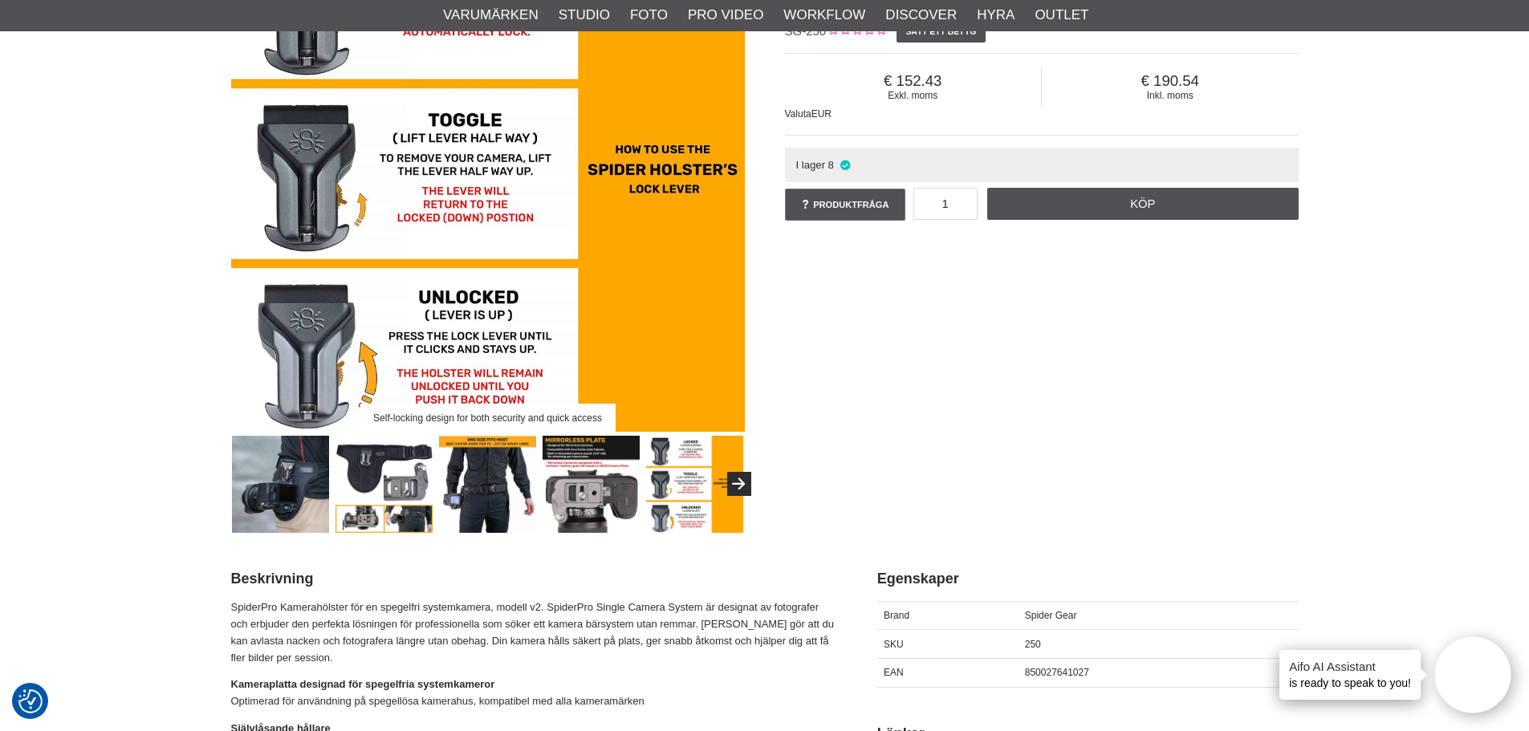
scroll to position [241, 0]
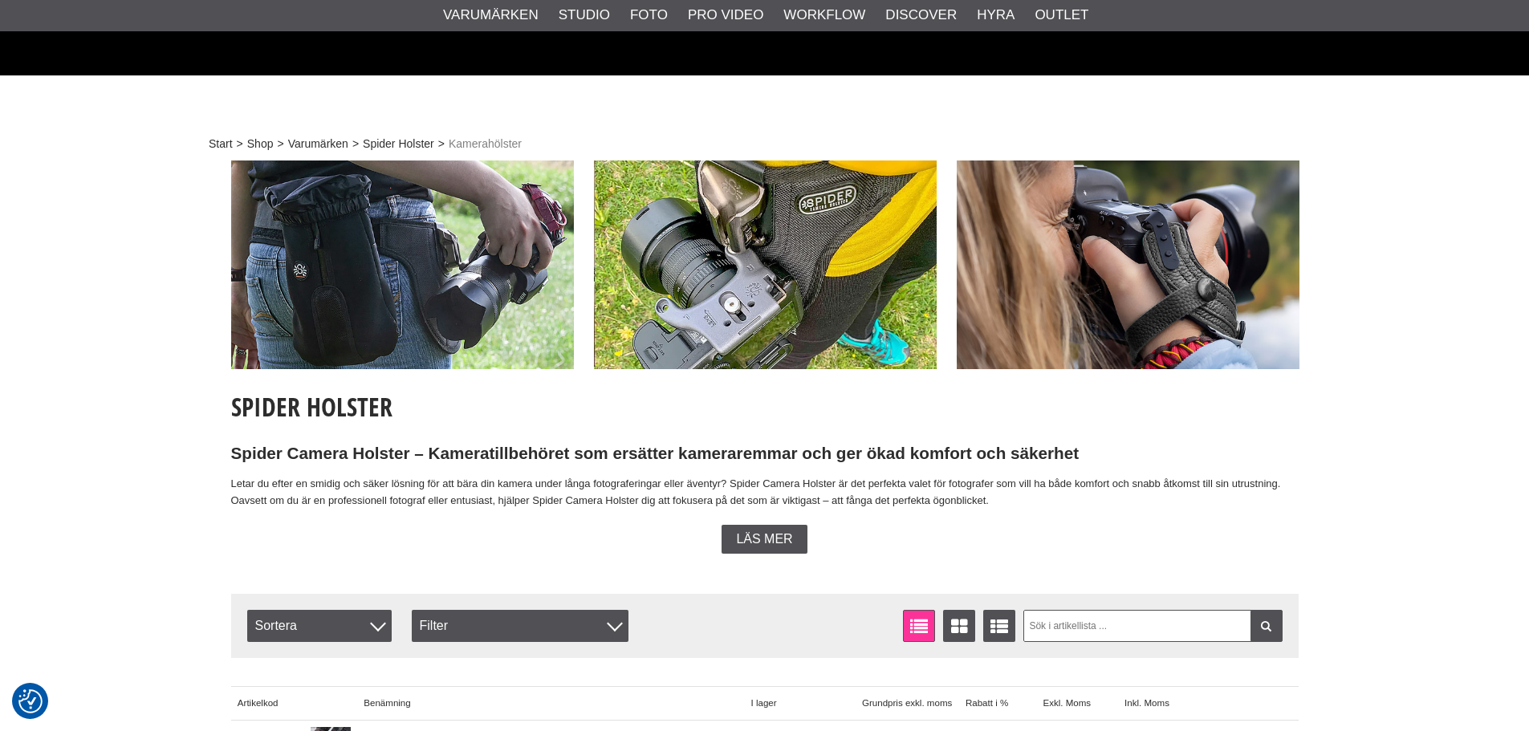
scroll to position [562, 0]
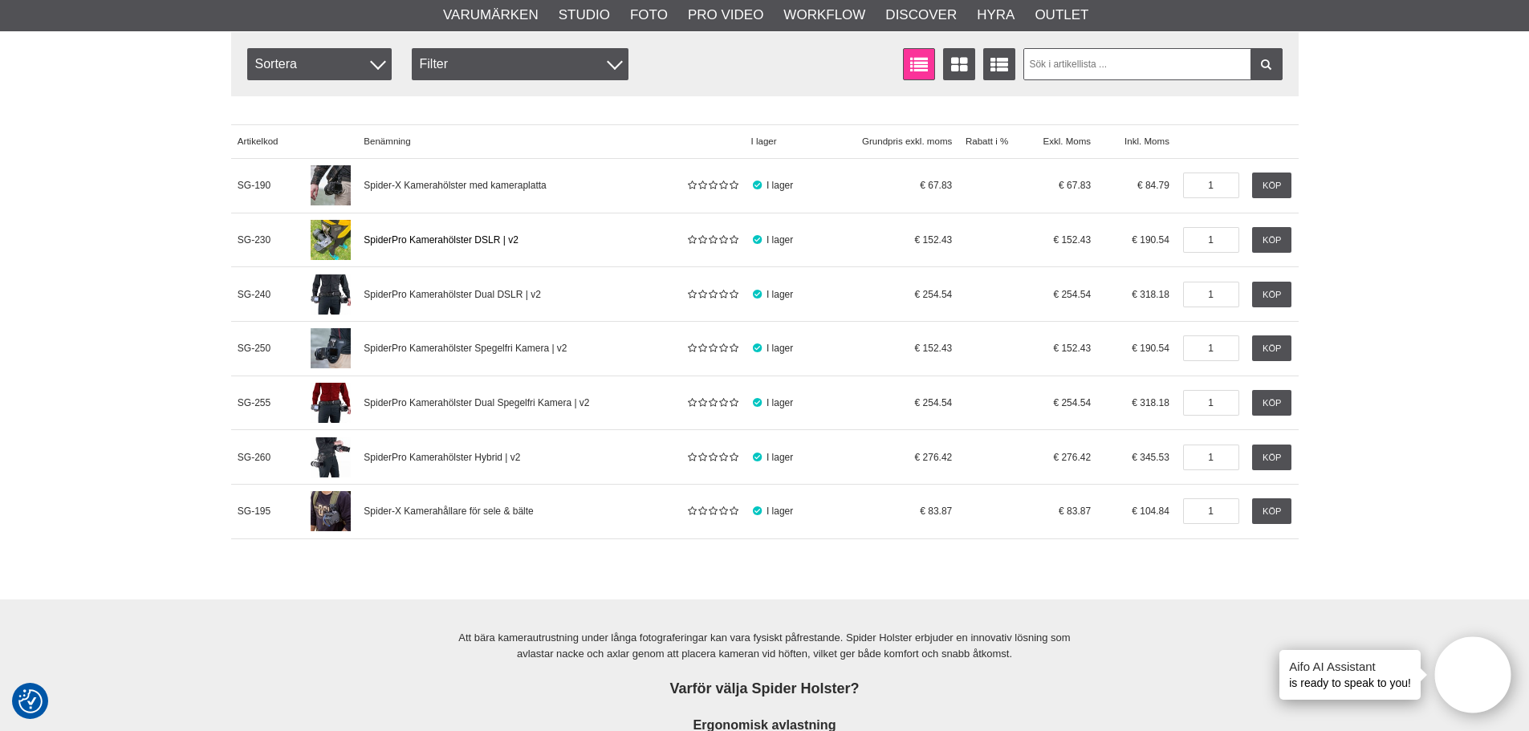
click at [421, 236] on span "SpiderPro Kamerahölster DSLR | v2" at bounding box center [441, 239] width 155 height 11
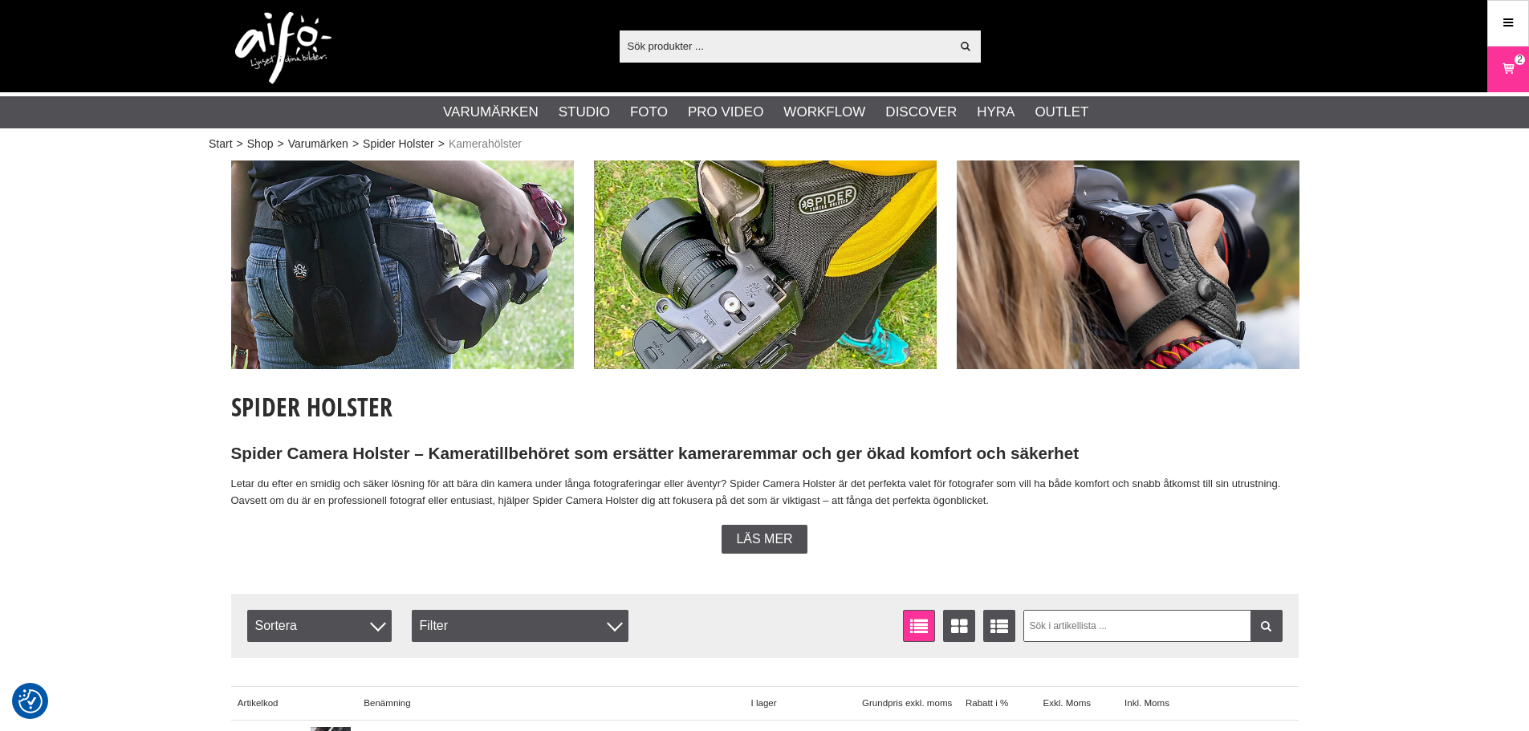
scroll to position [562, 0]
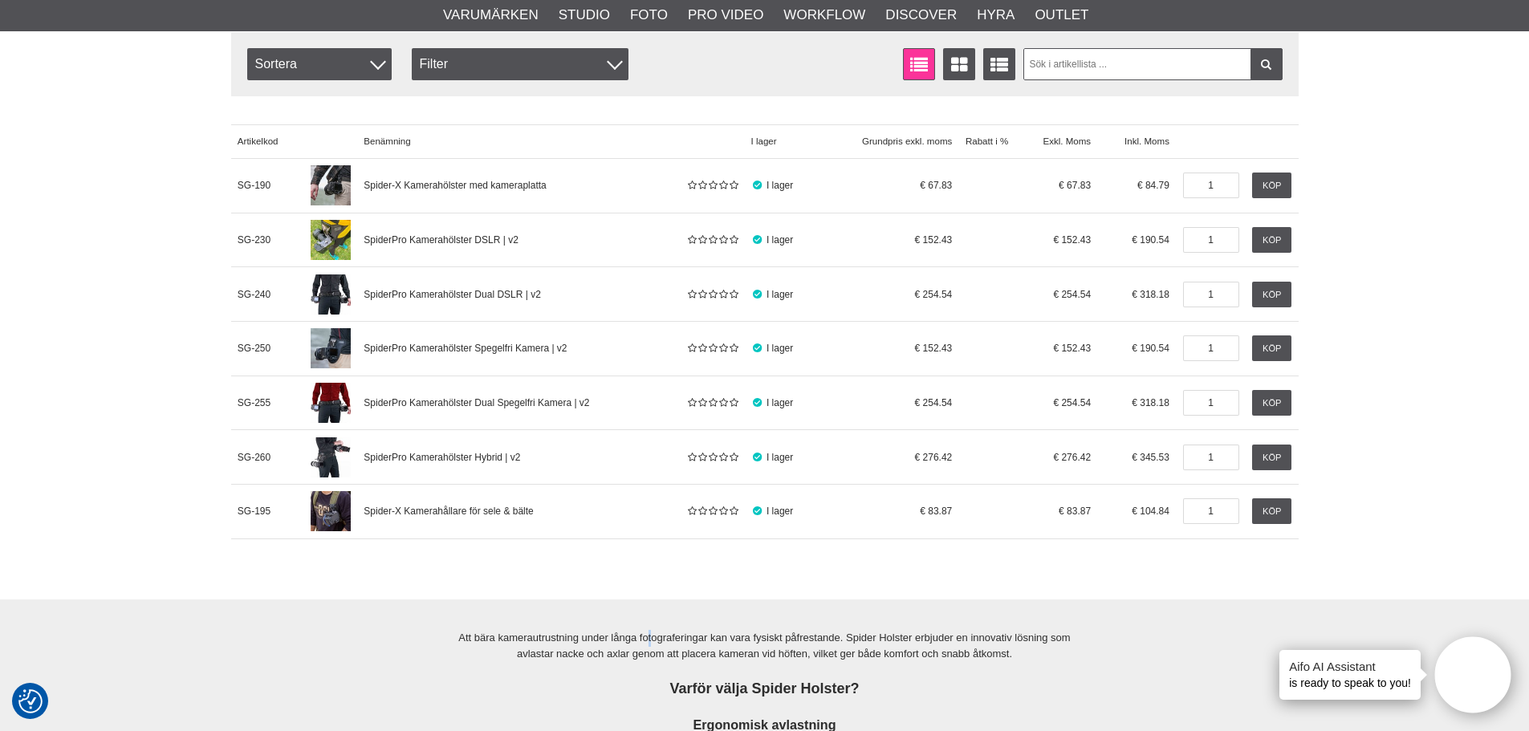
drag, startPoint x: 413, startPoint y: 299, endPoint x: 659, endPoint y: 578, distance: 372.5
click at [657, 580] on div "Start > Shop > Varumärken > Spider Holster > Kamerahölster Spider Holster Spide…" at bounding box center [764, 345] width 1529 height 1502
click at [388, 507] on span "Spider-X Kamerahållare för sele & bälte" at bounding box center [448, 511] width 169 height 11
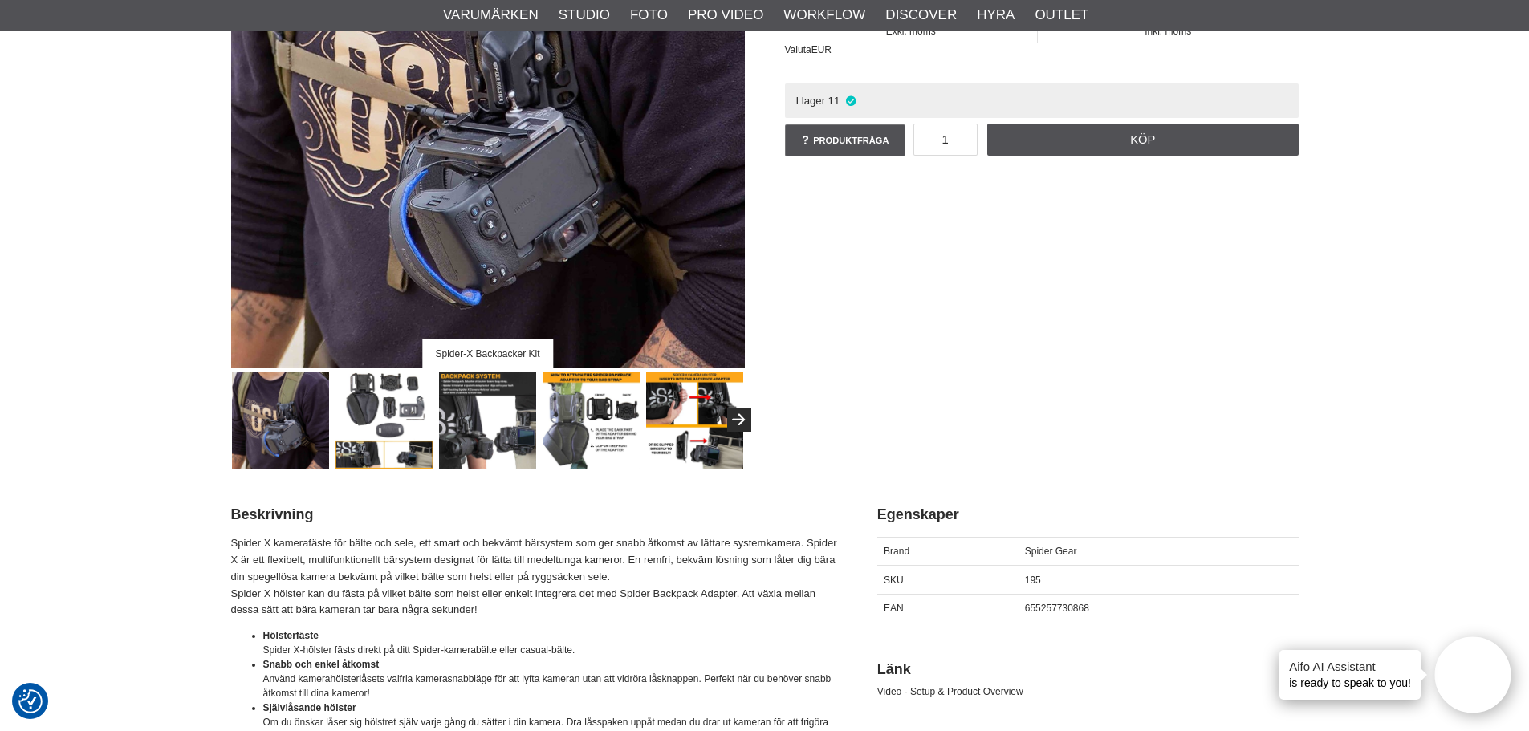
scroll to position [321, 0]
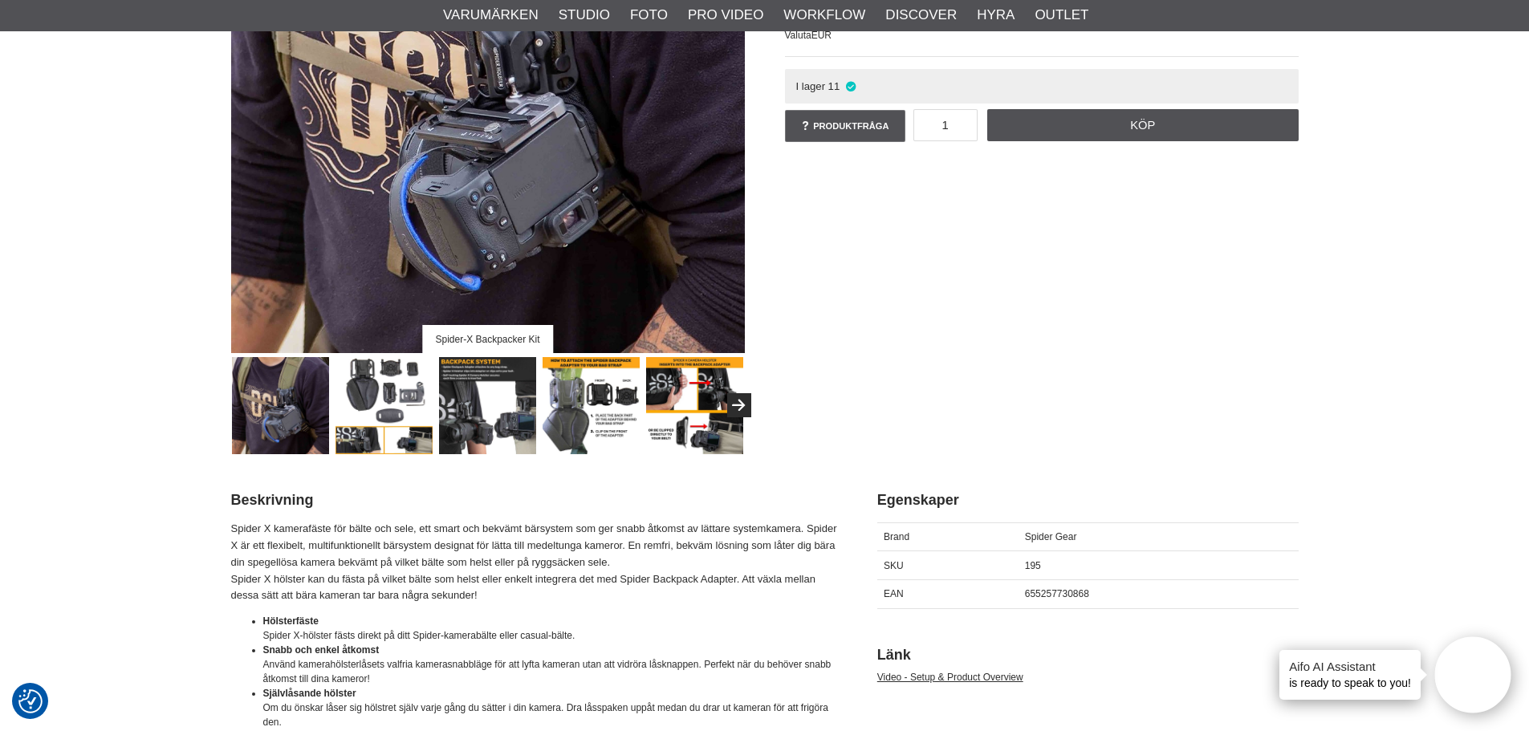
click at [364, 419] on img at bounding box center [383, 405] width 97 height 97
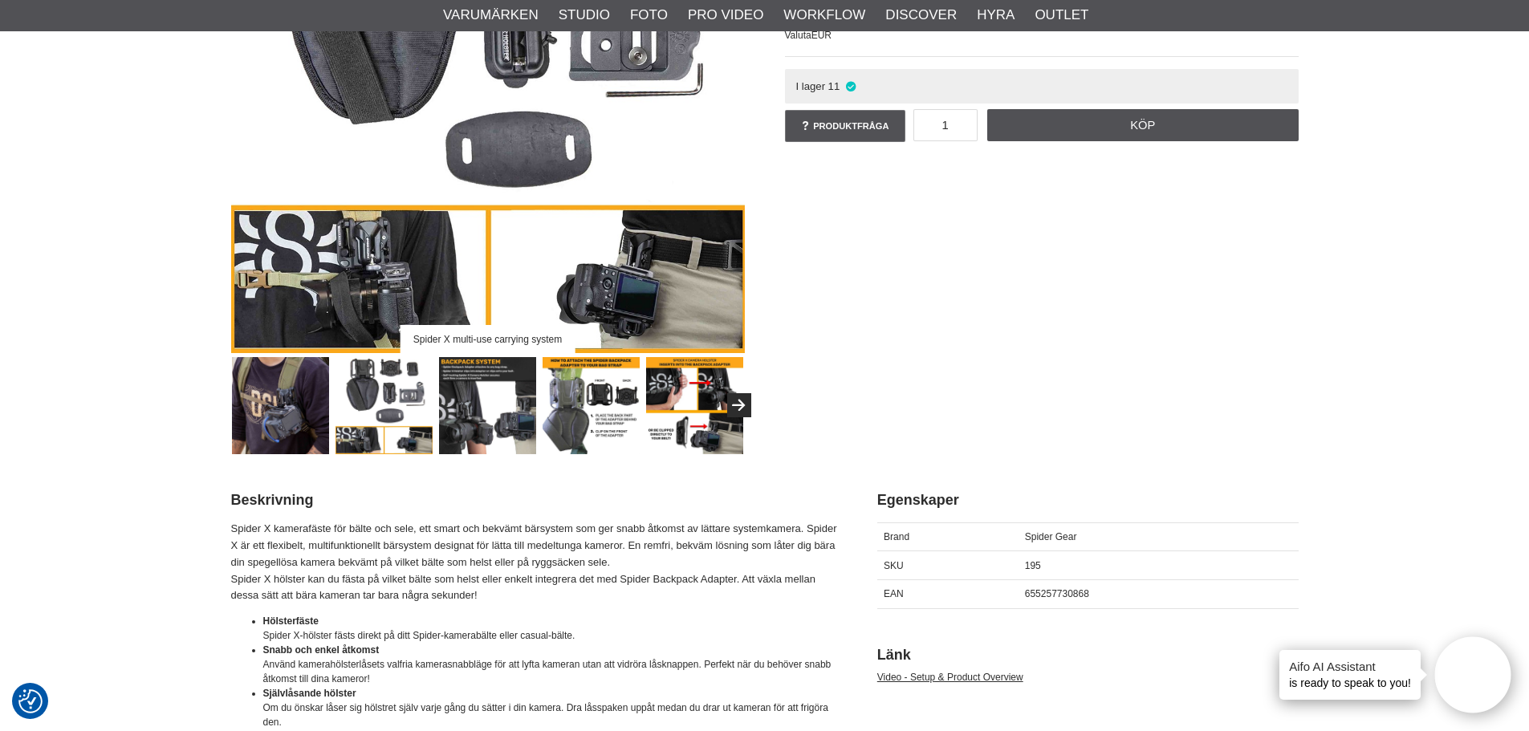
click at [463, 422] on img at bounding box center [487, 405] width 97 height 97
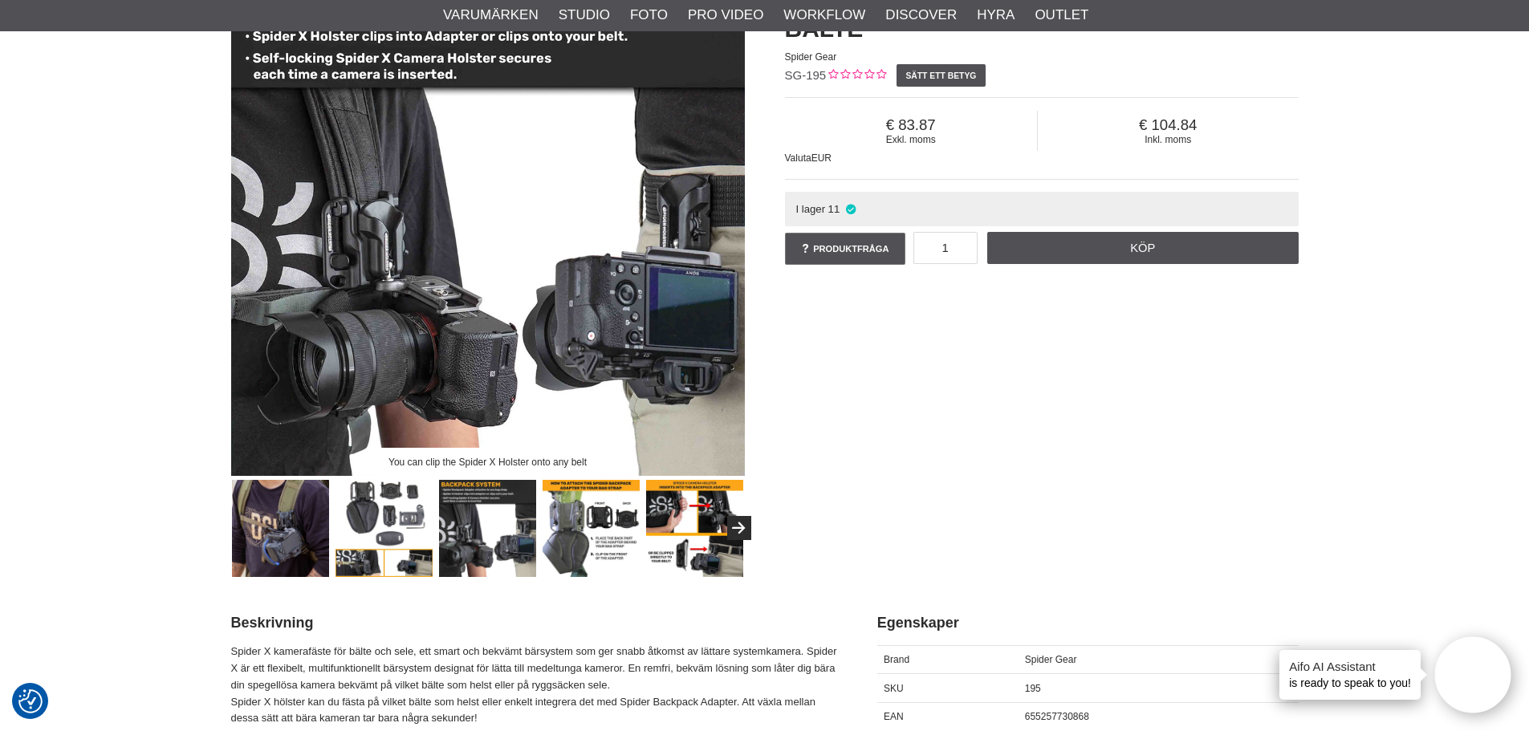
scroll to position [241, 0]
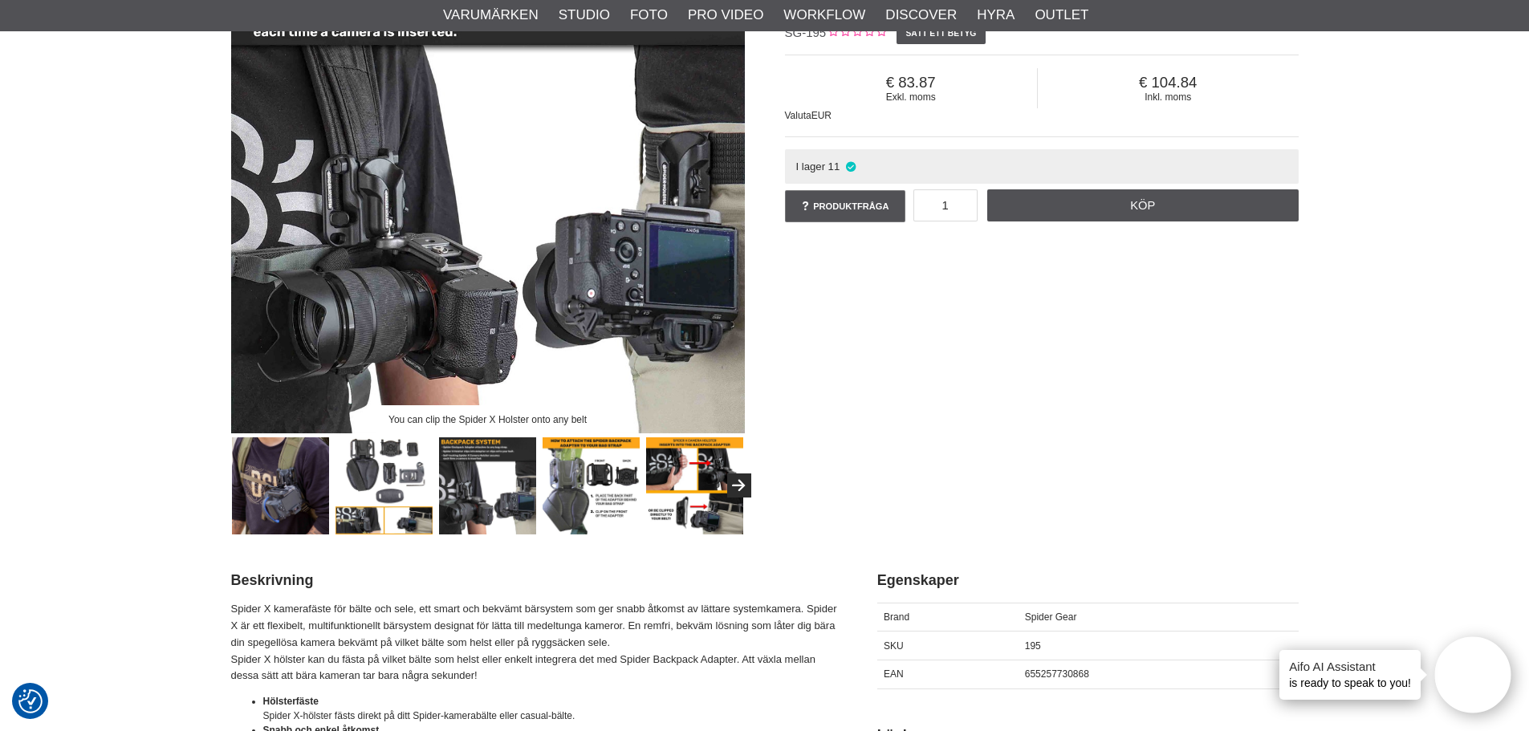
click at [569, 466] on img at bounding box center [591, 485] width 97 height 97
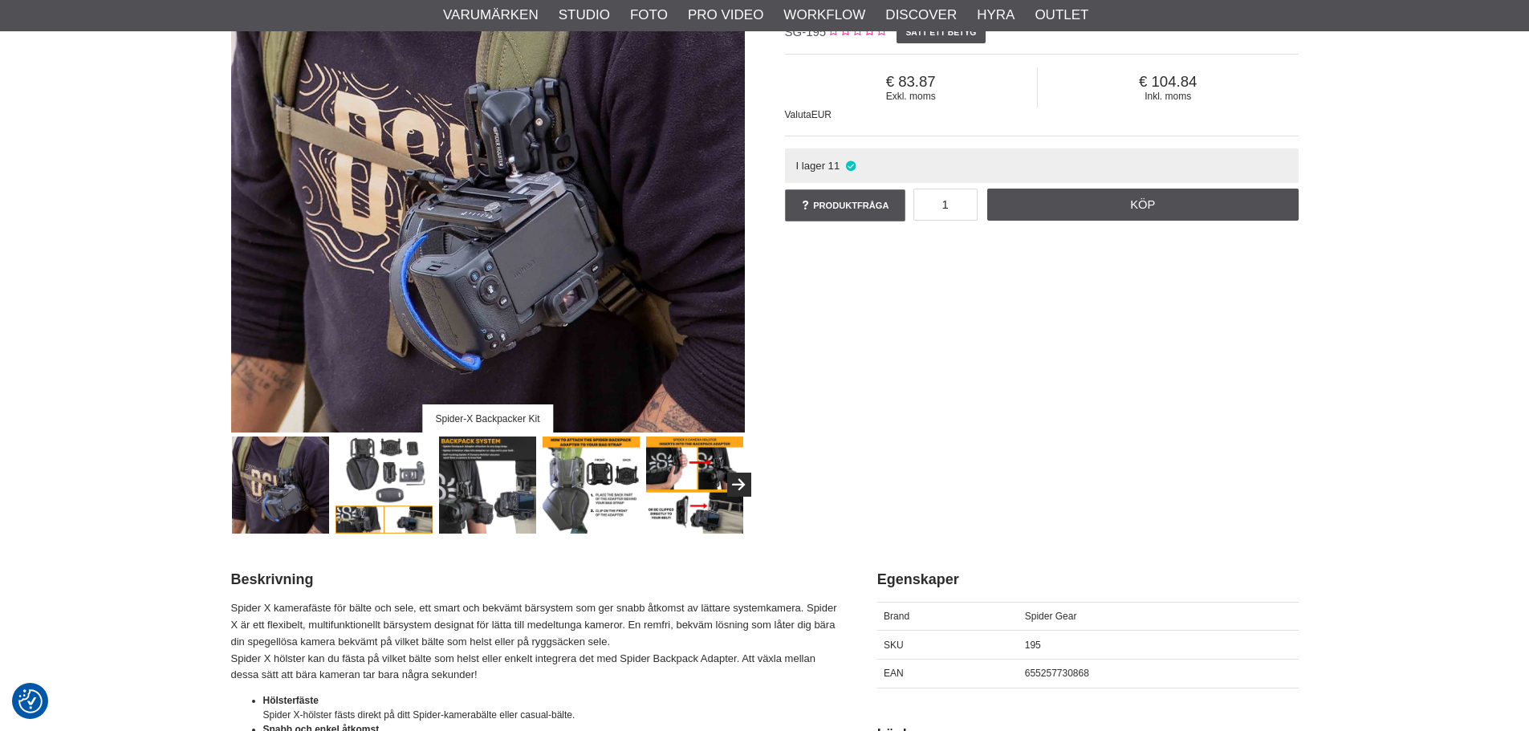
scroll to position [241, 0]
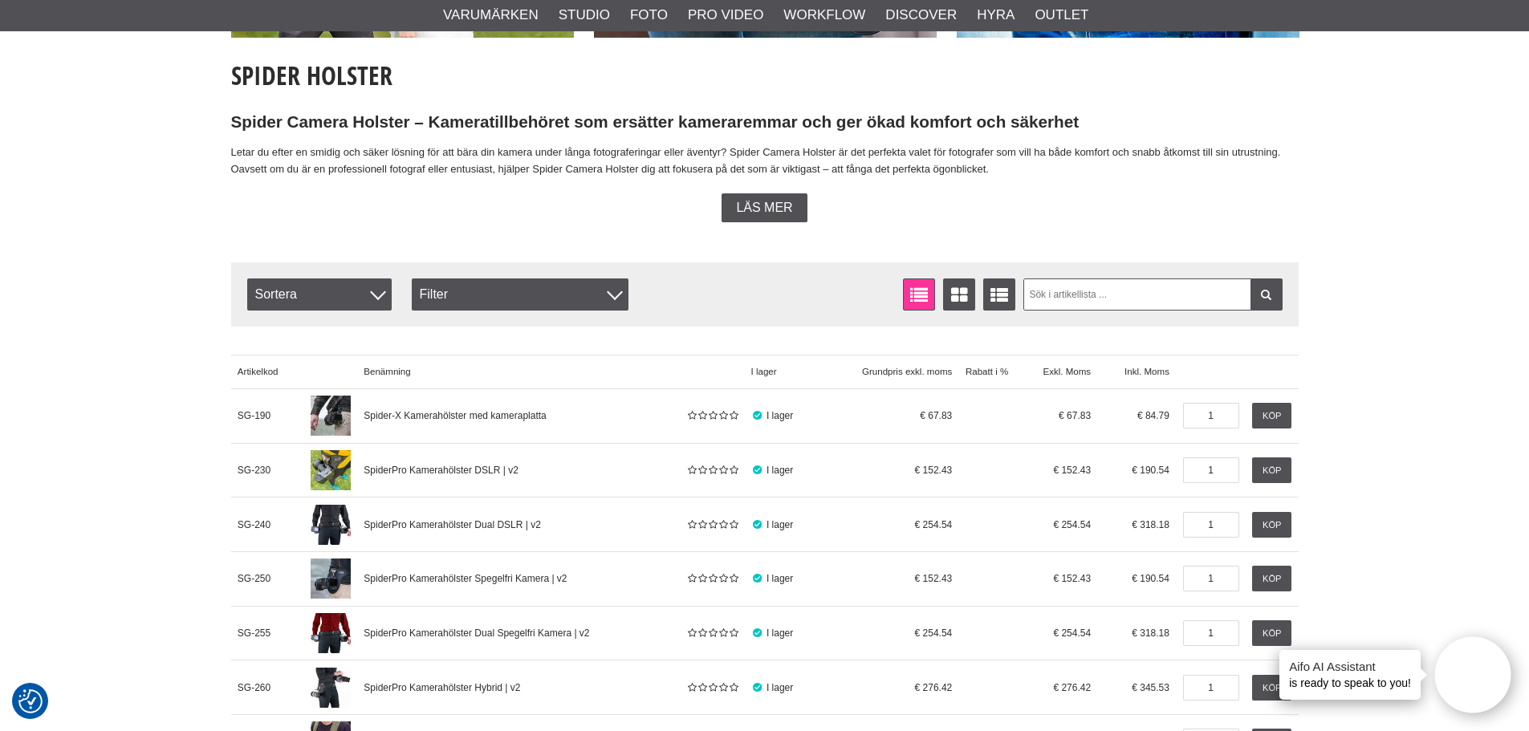
scroll to position [263, 0]
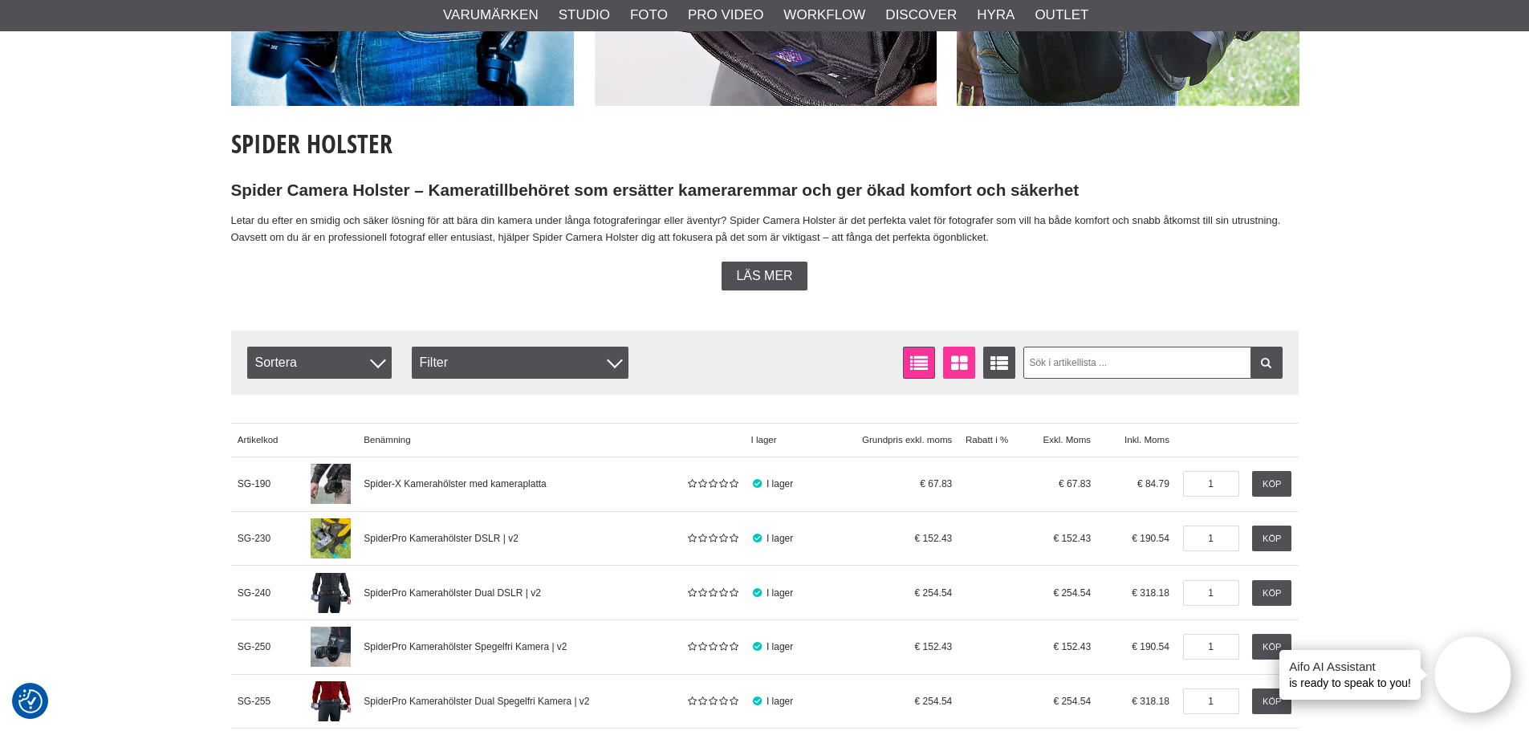
click at [954, 356] on icon at bounding box center [959, 364] width 23 height 18
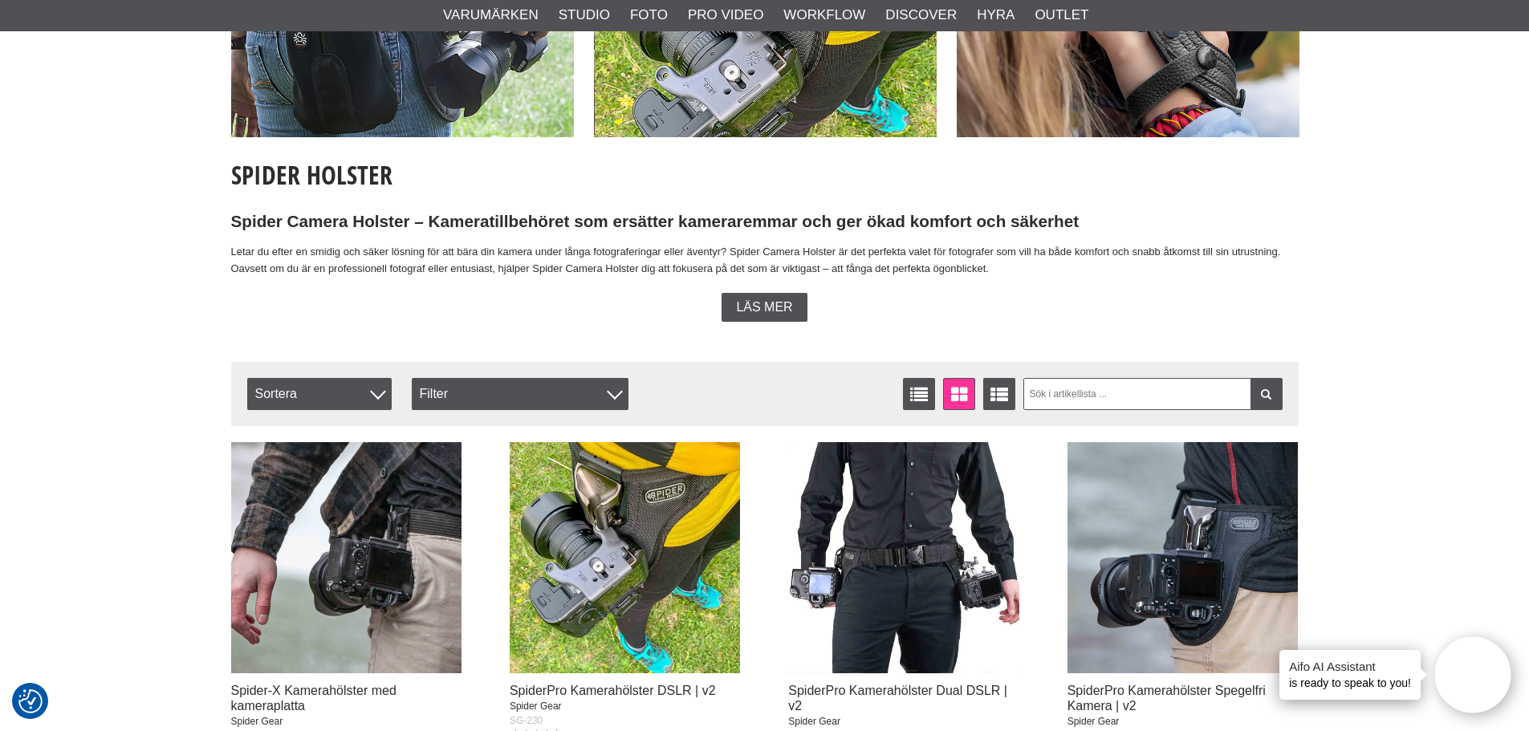
scroll to position [321, 0]
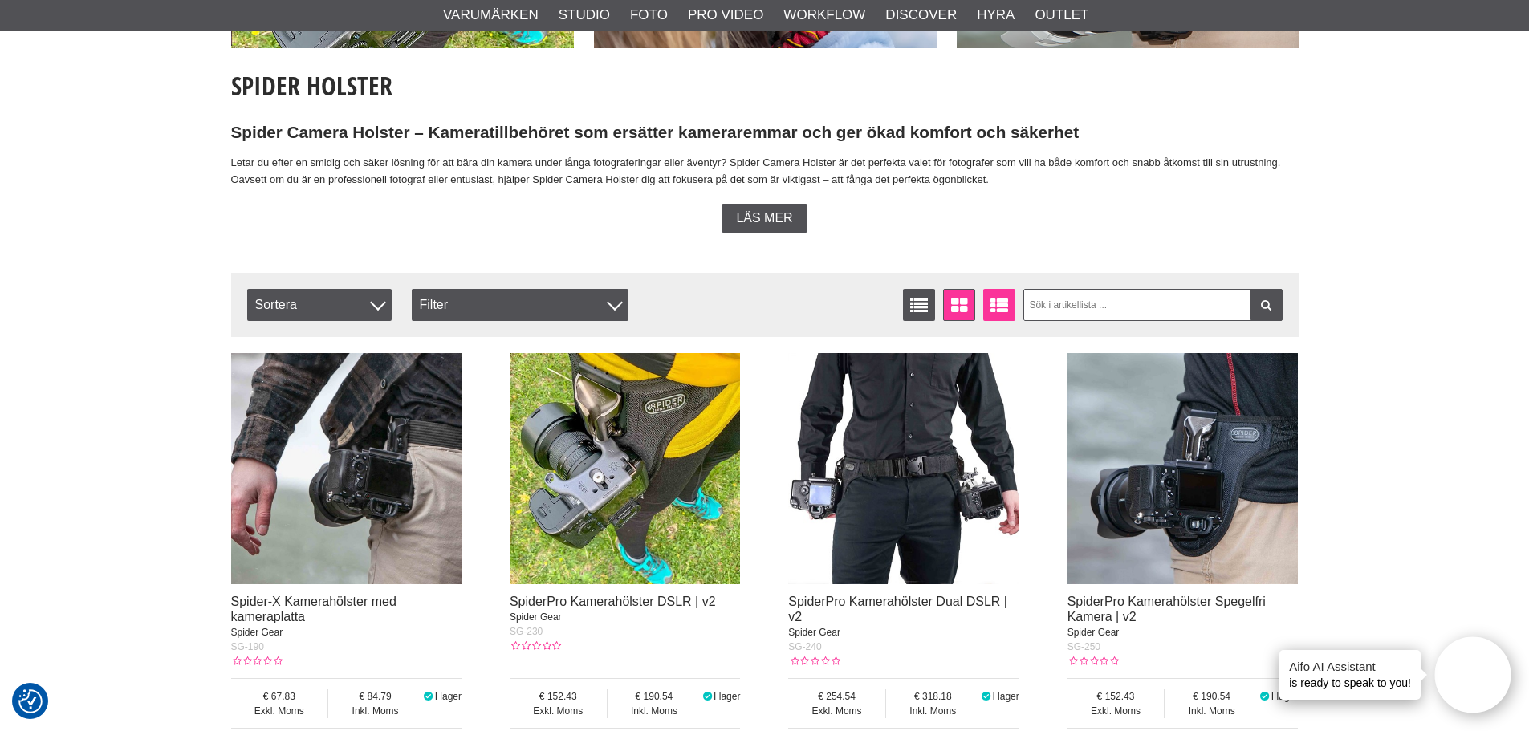
click at [1002, 311] on icon at bounding box center [999, 306] width 25 height 18
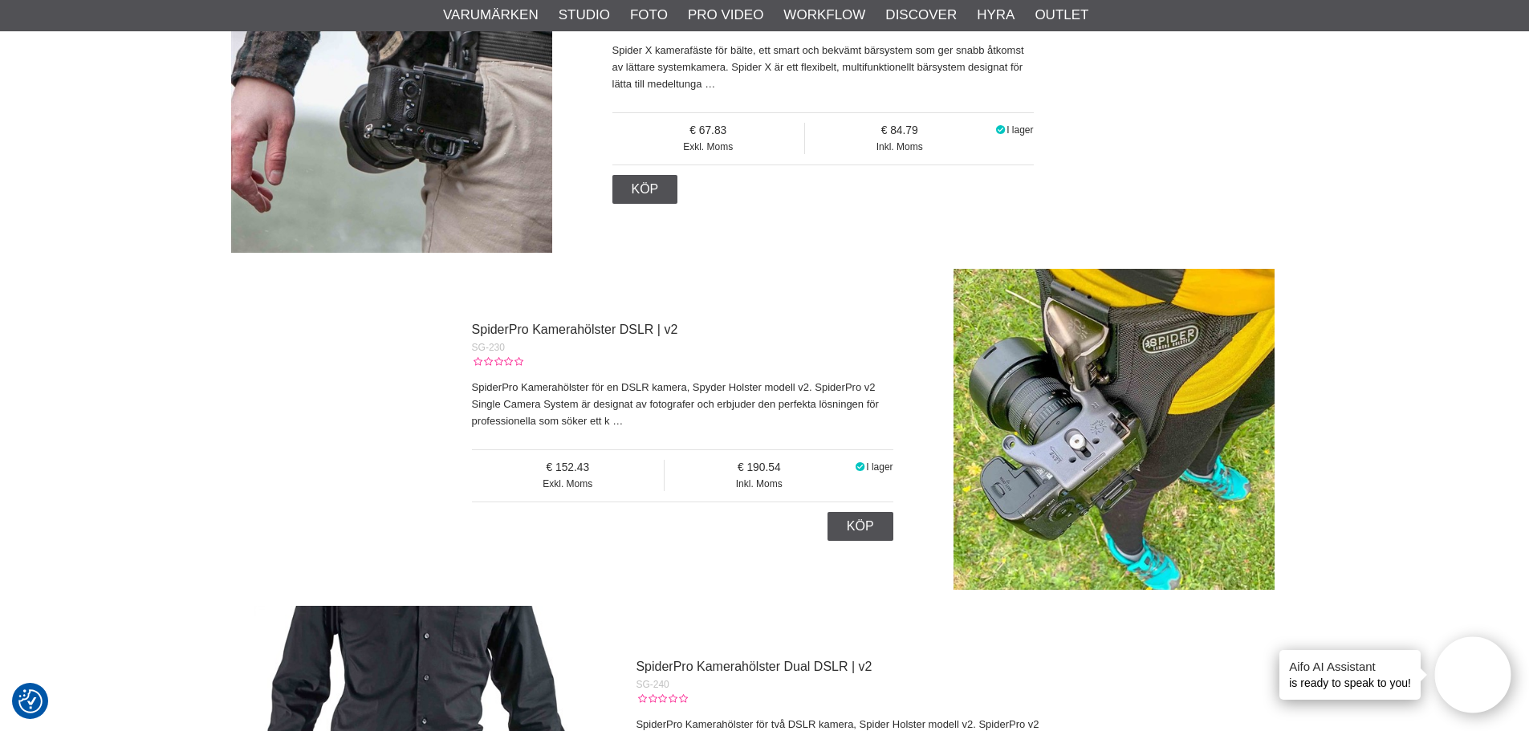
scroll to position [803, 0]
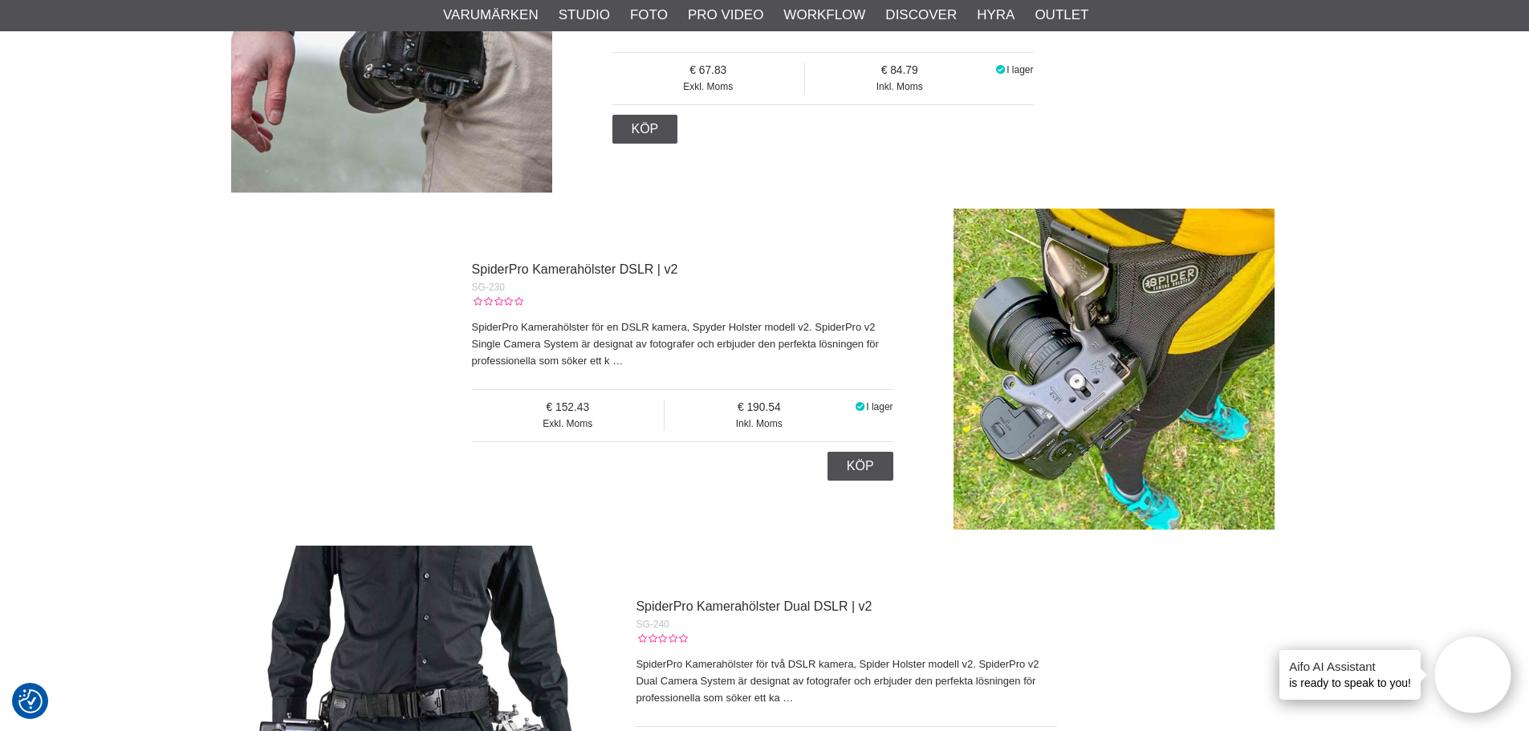
click at [604, 354] on p "SpiderPro Kamerahölster för en DSLR kamera, Spyder Holster modell v2. SpiderPro…" at bounding box center [682, 344] width 421 height 50
click at [611, 360] on p "SpiderPro Kamerahölster för en DSLR kamera, Spyder Holster modell v2. SpiderPro…" at bounding box center [682, 344] width 421 height 50
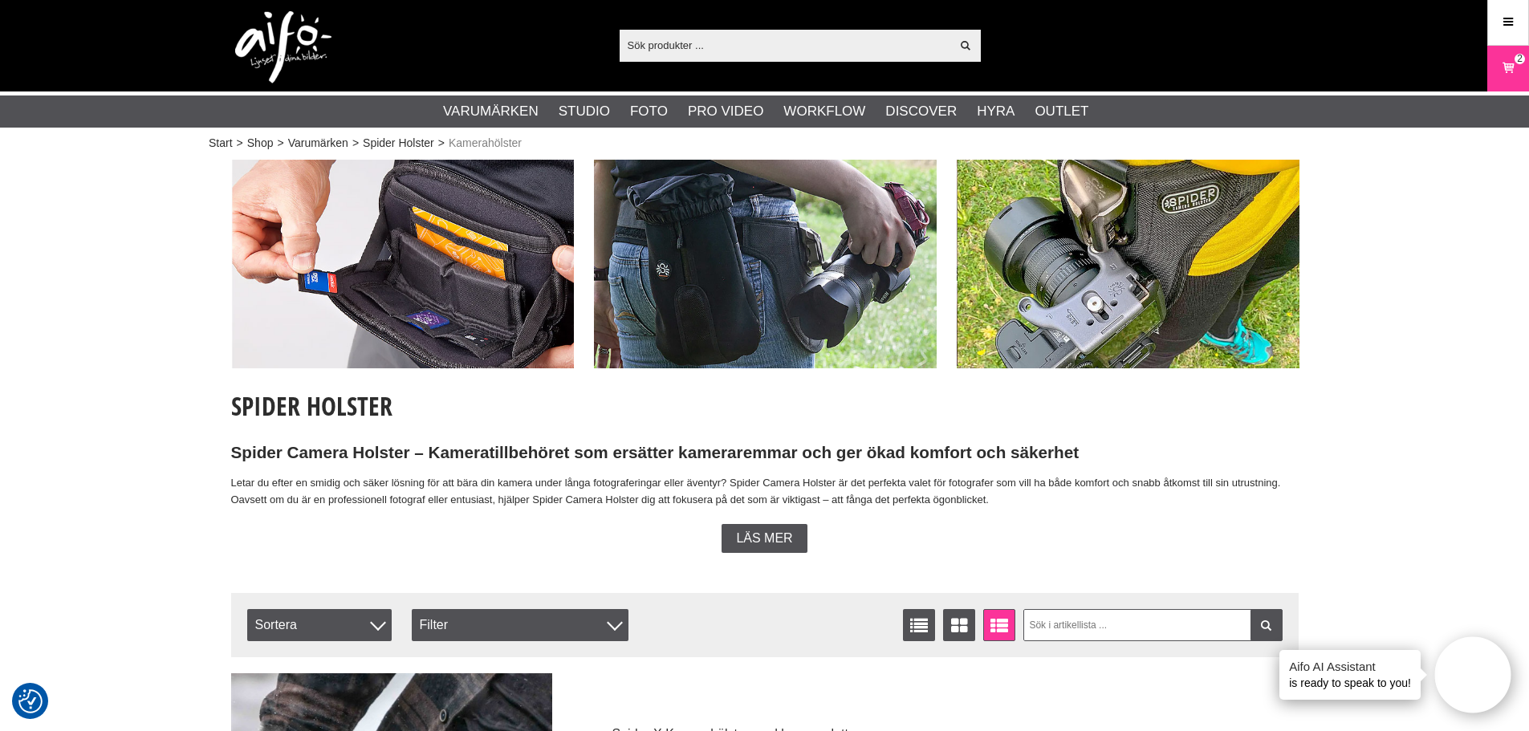
scroll to position [0, 0]
click at [775, 273] on img at bounding box center [765, 265] width 343 height 209
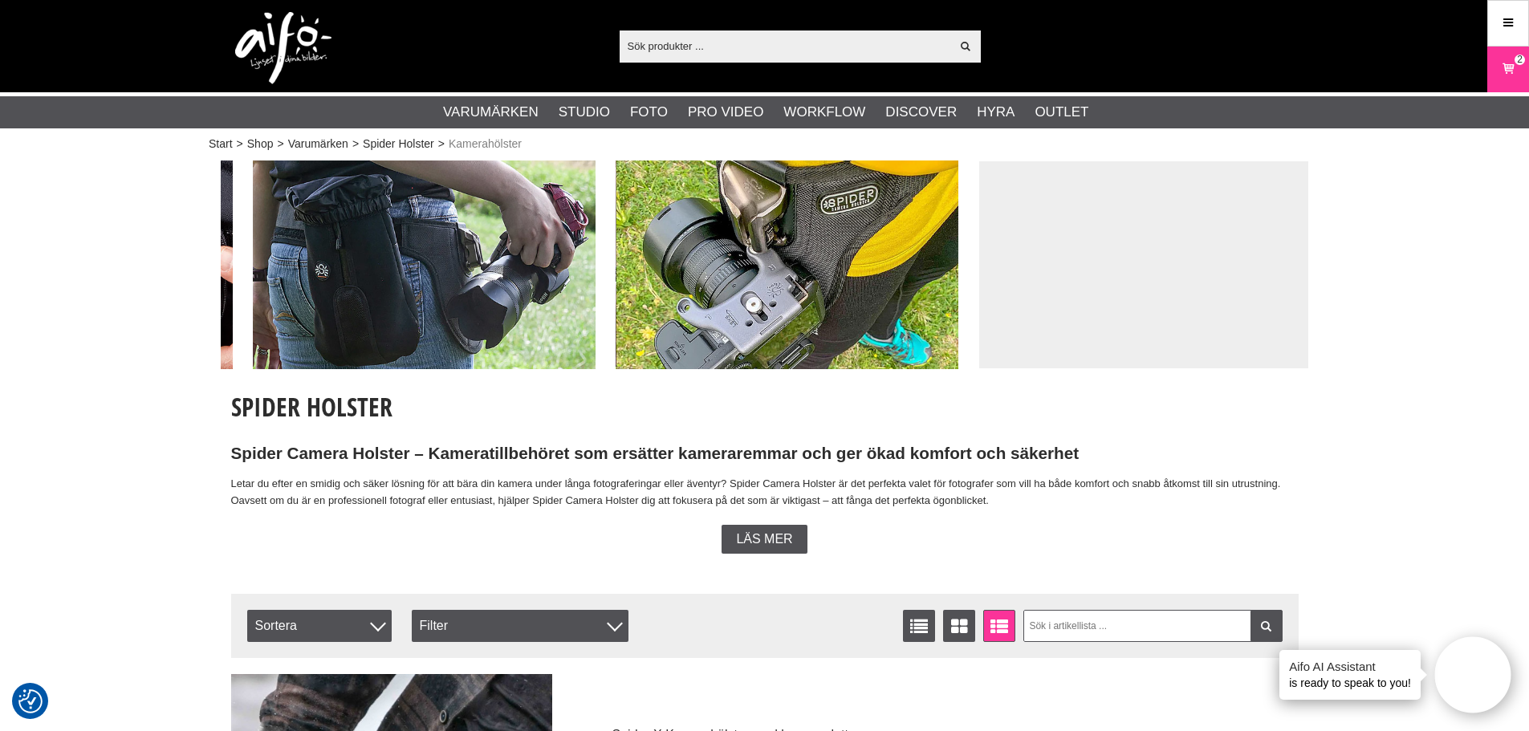
drag, startPoint x: 775, startPoint y: 273, endPoint x: 433, endPoint y: 270, distance: 341.1
click at [433, 270] on img at bounding box center [424, 265] width 343 height 209
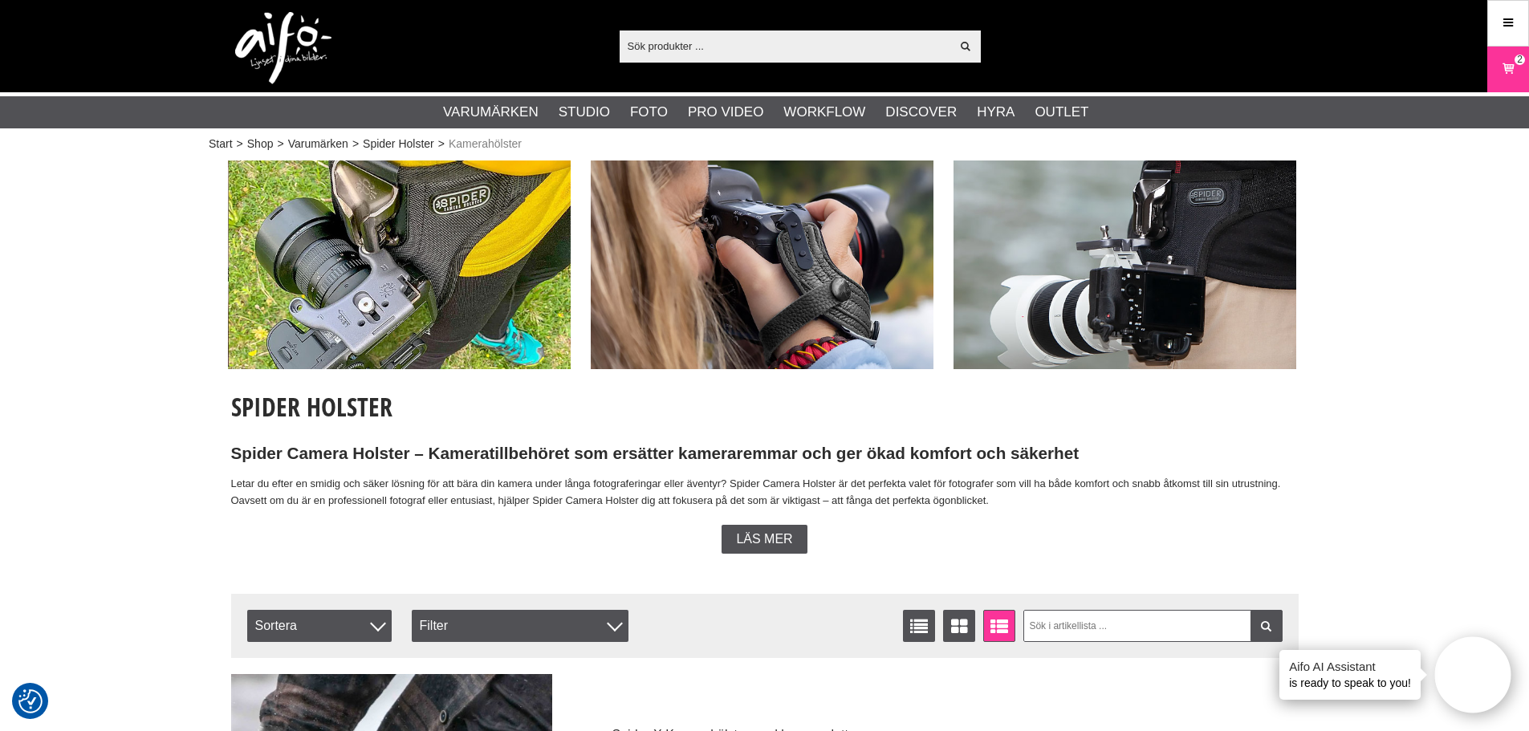
drag, startPoint x: 710, startPoint y: 269, endPoint x: 340, endPoint y: 270, distance: 369.2
click at [340, 270] on img at bounding box center [399, 265] width 343 height 209
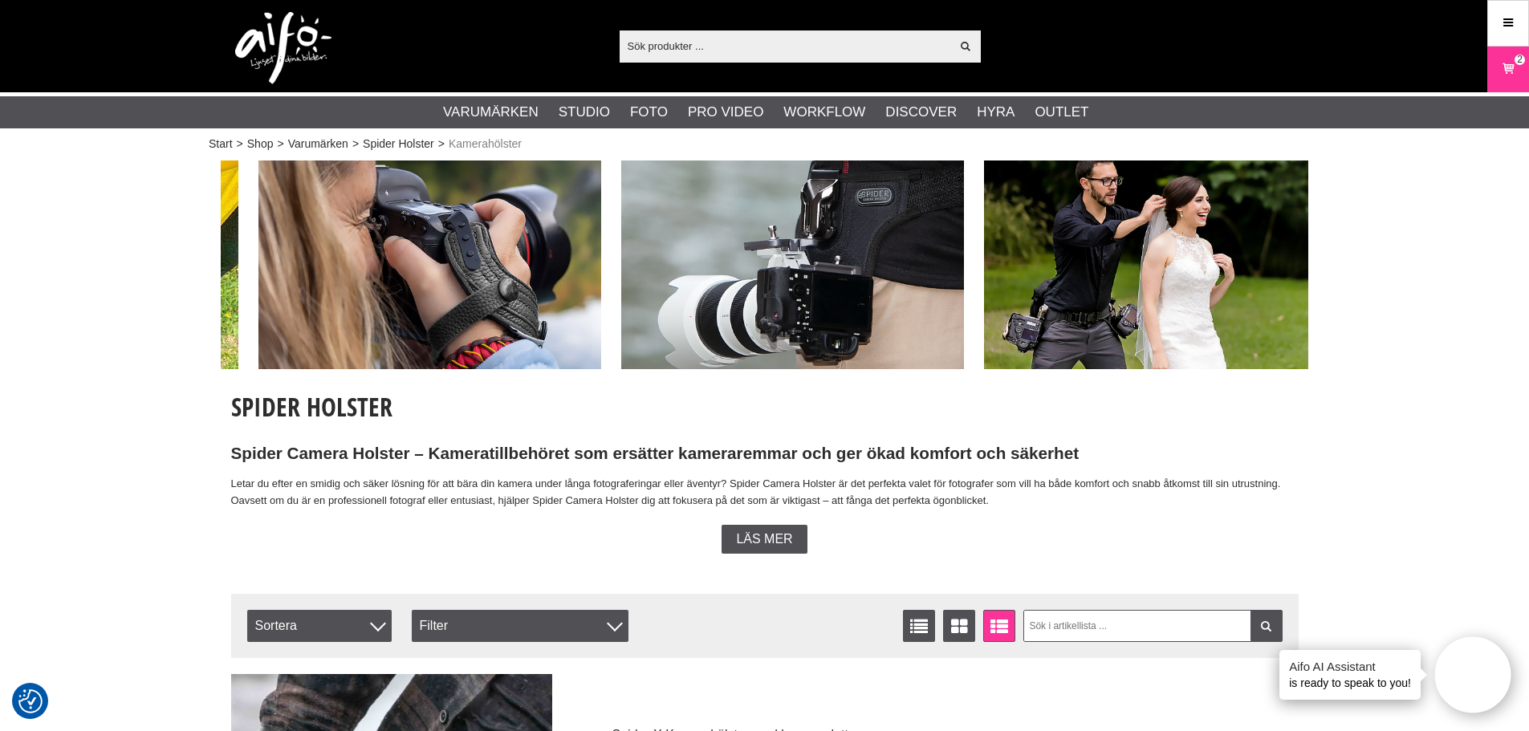
drag, startPoint x: 771, startPoint y: 274, endPoint x: 435, endPoint y: 276, distance: 335.5
click at [435, 276] on img at bounding box center [429, 265] width 343 height 209
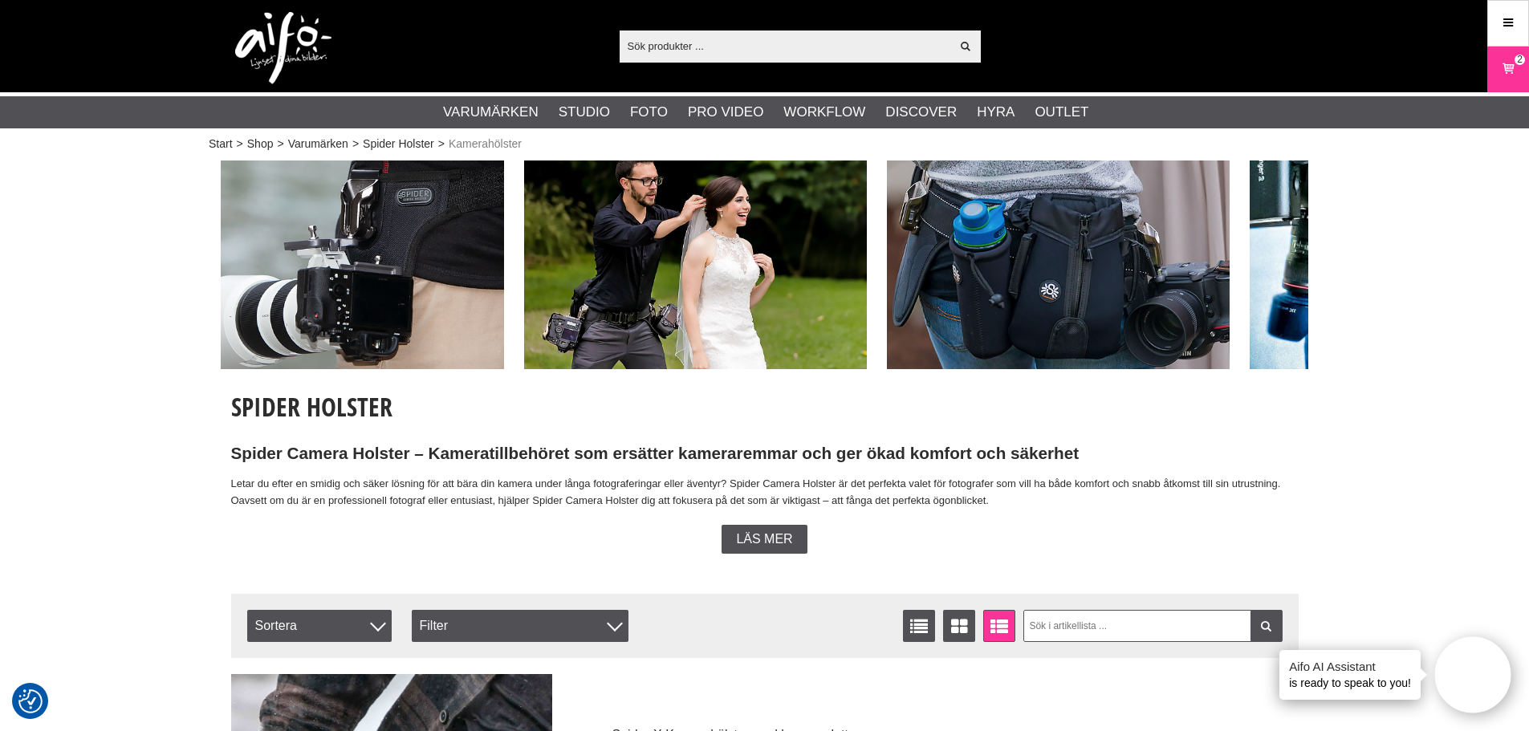
drag, startPoint x: 699, startPoint y: 275, endPoint x: 266, endPoint y: 263, distance: 432.8
click at [266, 263] on img at bounding box center [332, 265] width 343 height 209
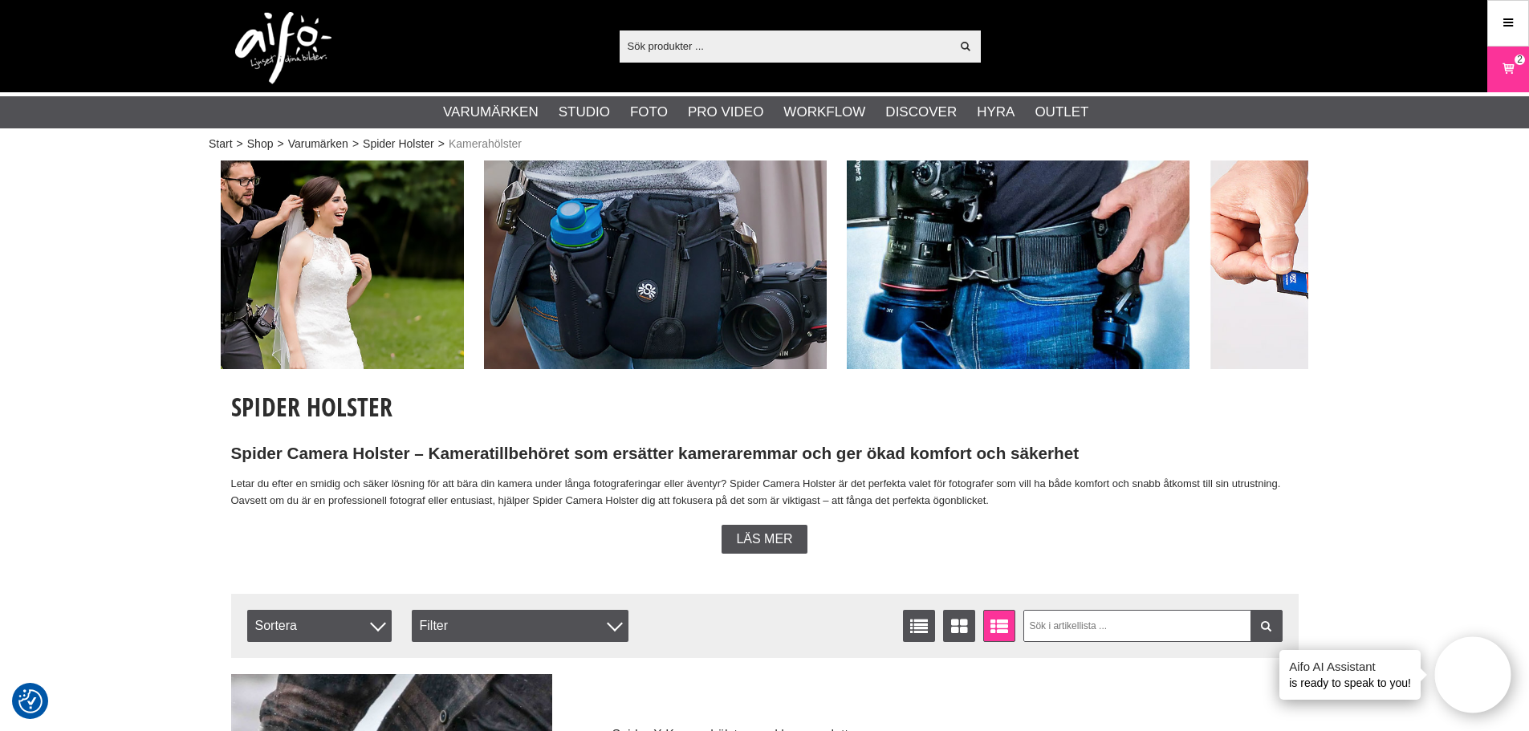
drag, startPoint x: 712, startPoint y: 276, endPoint x: 239, endPoint y: 262, distance: 473.0
click at [239, 262] on img at bounding box center [292, 265] width 343 height 209
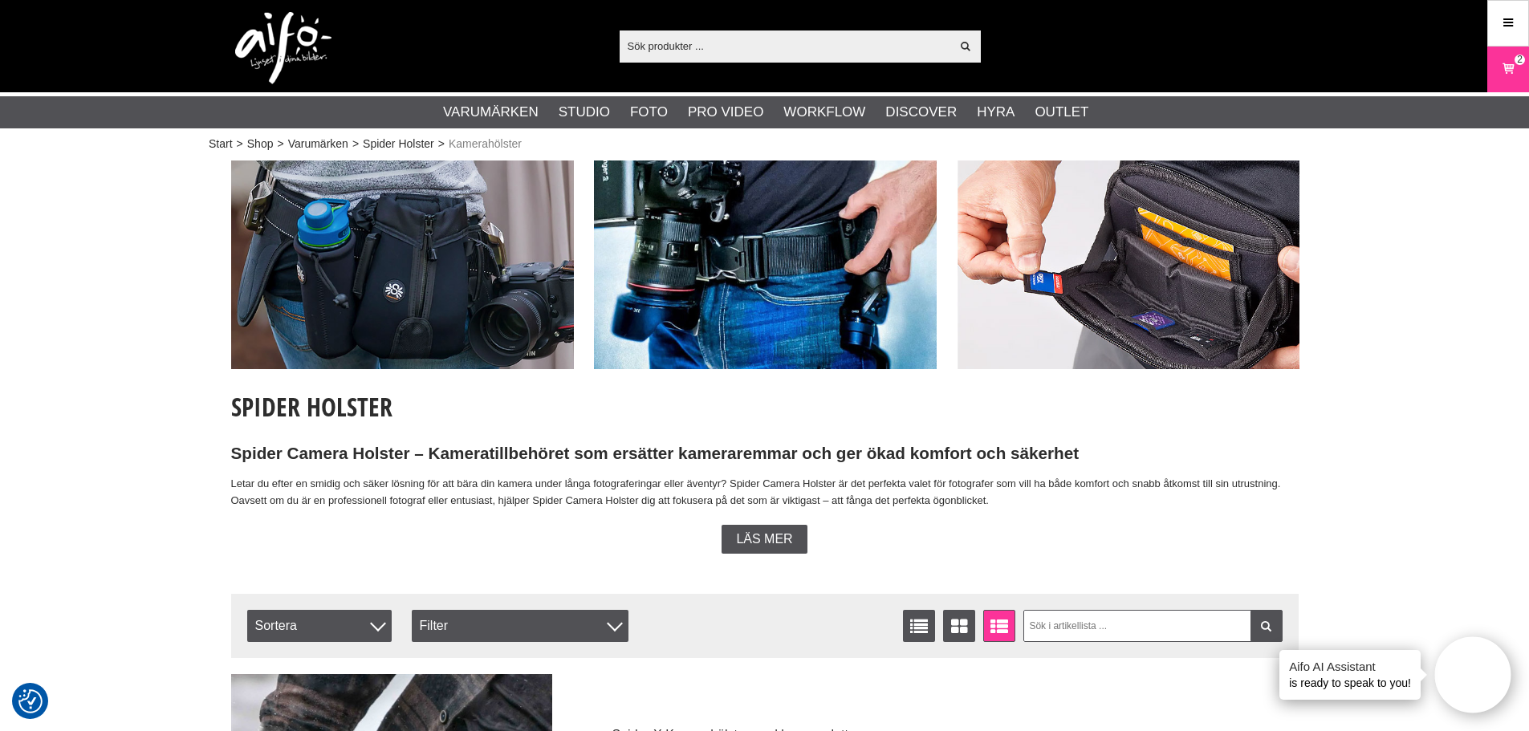
drag, startPoint x: 819, startPoint y: 276, endPoint x: 196, endPoint y: 259, distance: 623.9
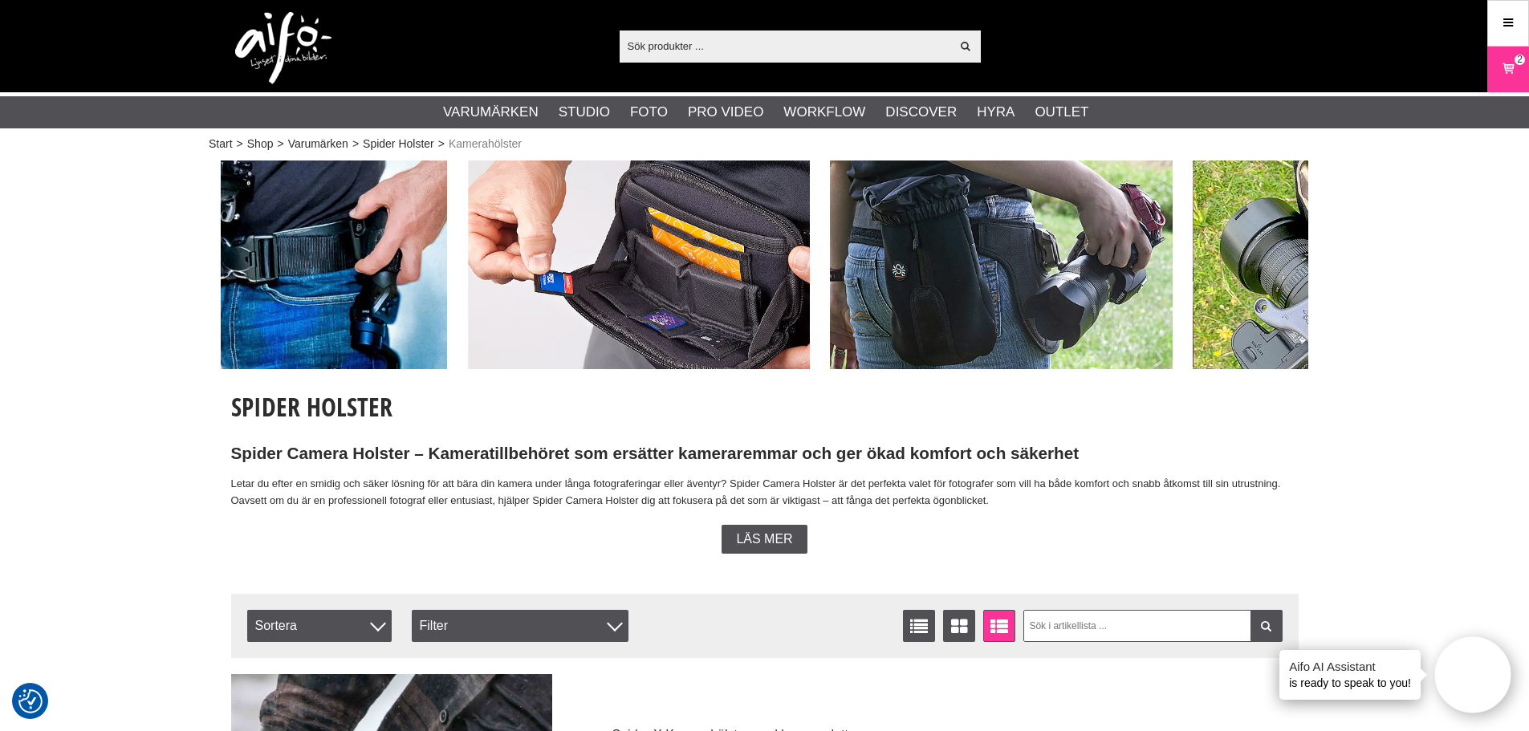
drag, startPoint x: 774, startPoint y: 270, endPoint x: 288, endPoint y: 264, distance: 485.6
click at [288, 264] on img at bounding box center [275, 265] width 343 height 209
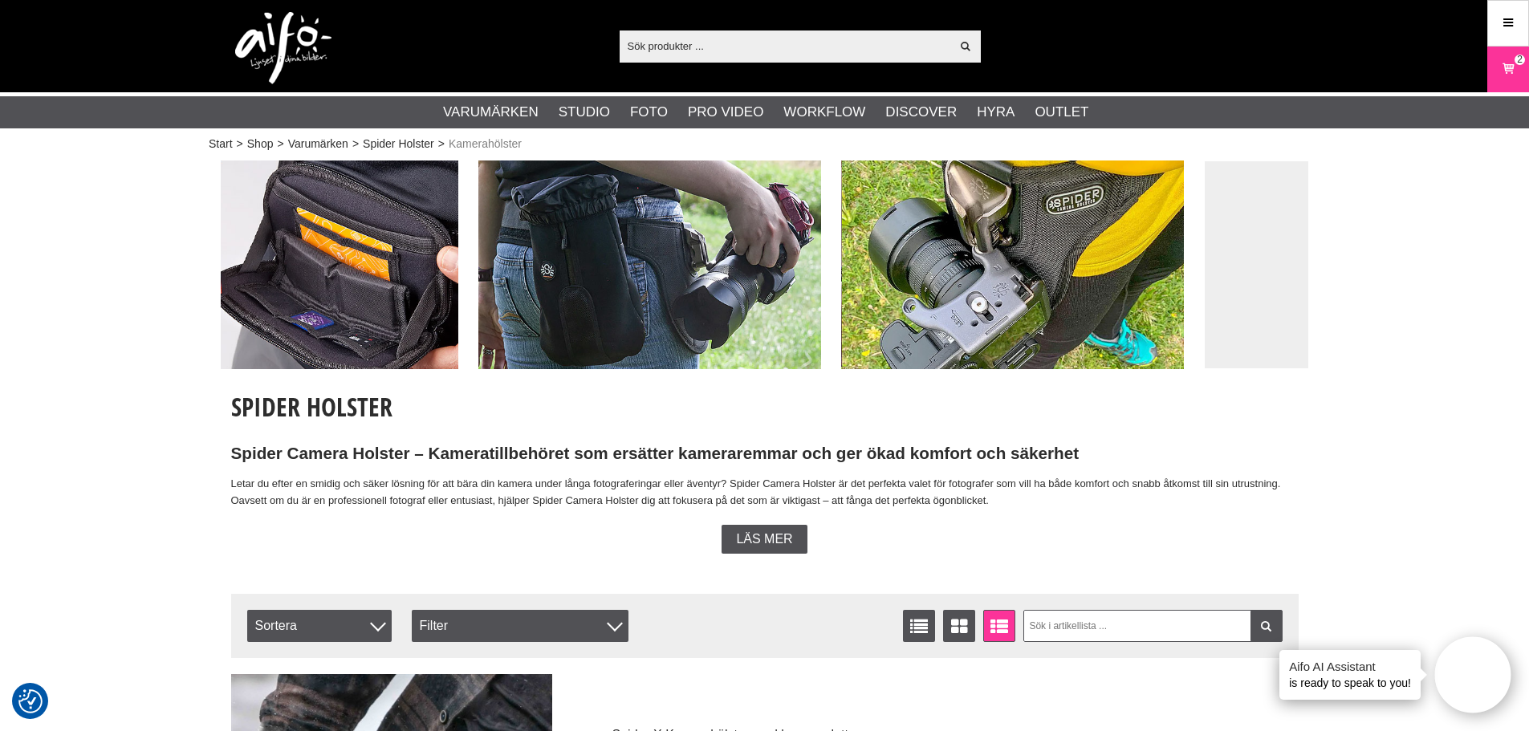
drag, startPoint x: 738, startPoint y: 270, endPoint x: 259, endPoint y: 267, distance: 478.4
click at [259, 267] on img at bounding box center [287, 265] width 343 height 209
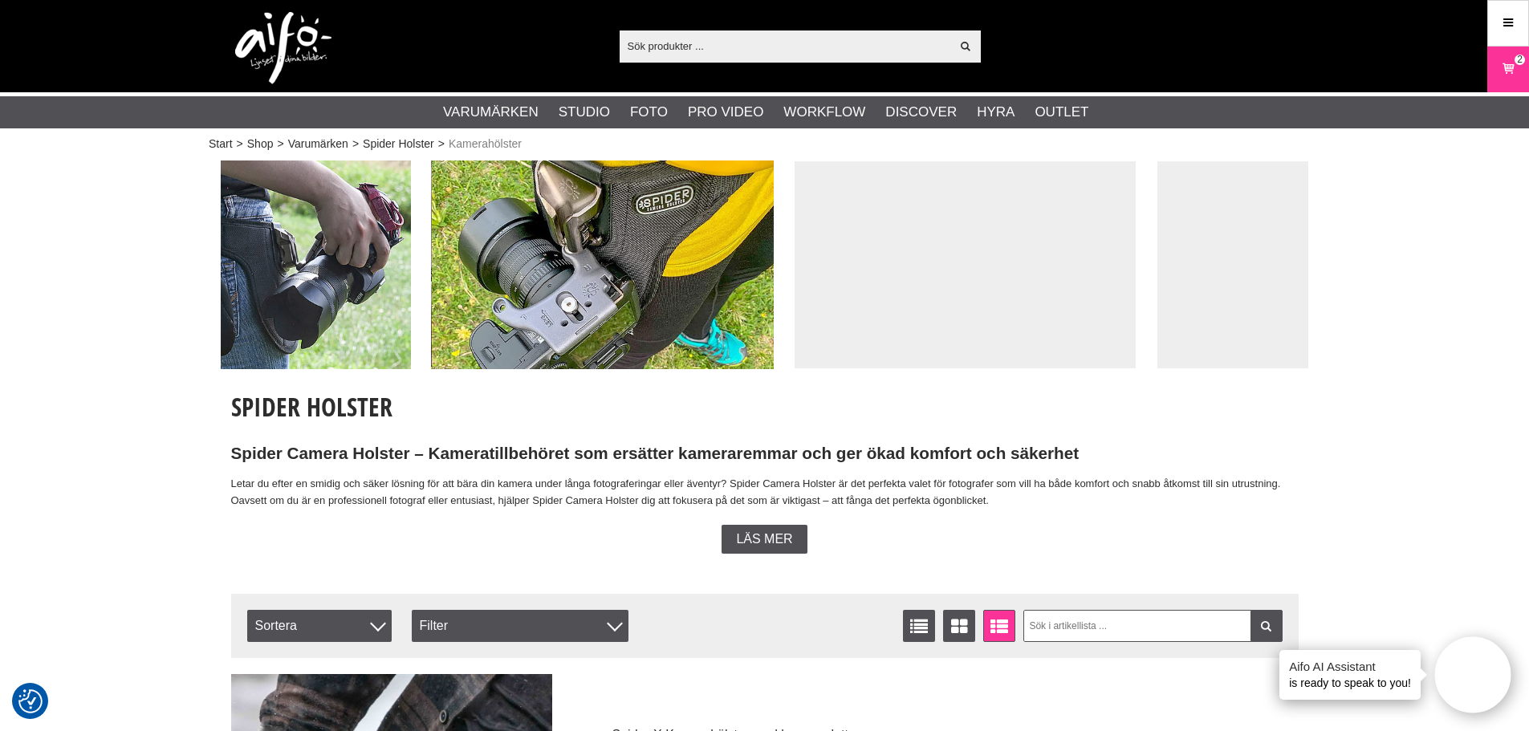
drag, startPoint x: 790, startPoint y: 266, endPoint x: 267, endPoint y: 261, distance: 522.5
click at [267, 261] on img at bounding box center [239, 265] width 343 height 209
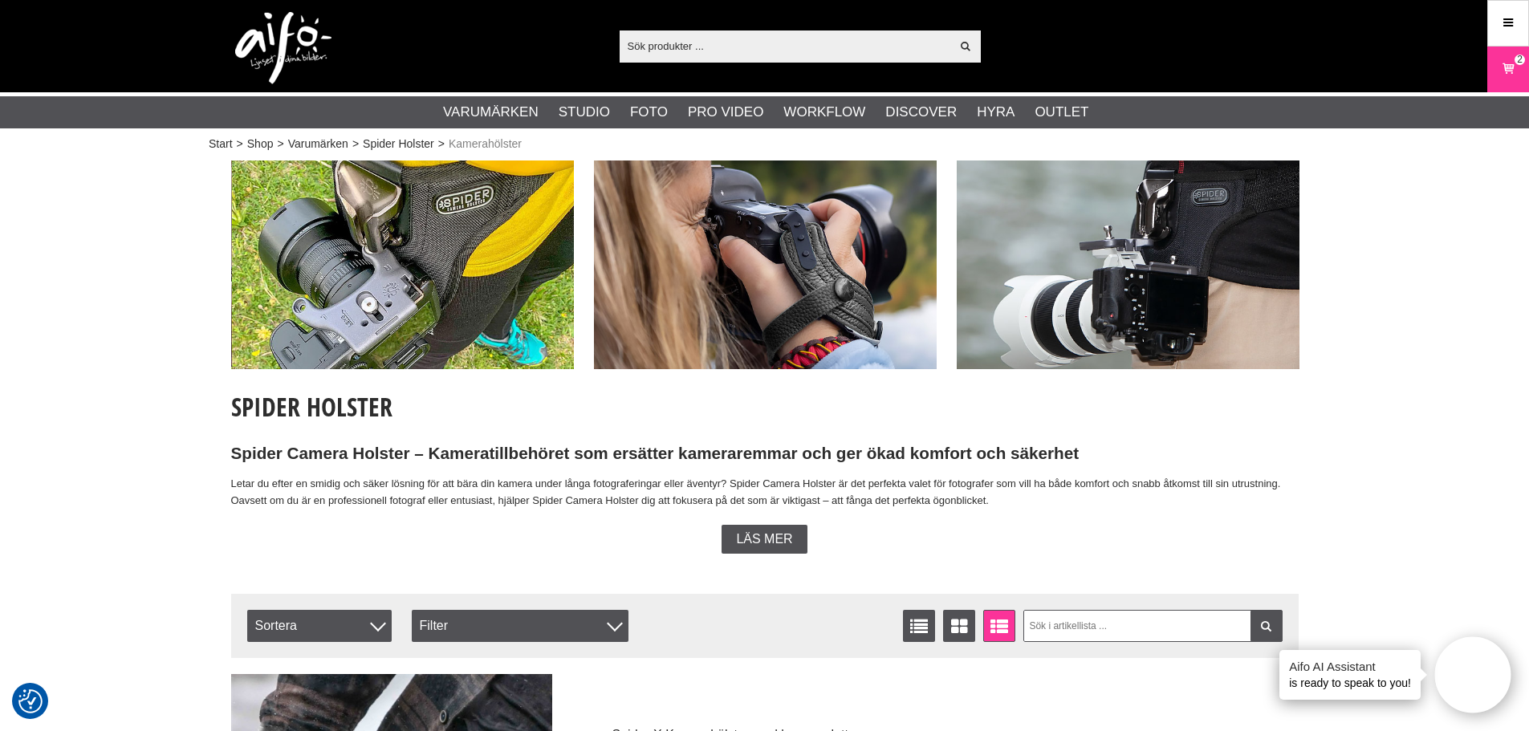
drag, startPoint x: 538, startPoint y: 259, endPoint x: 87, endPoint y: 247, distance: 451.2
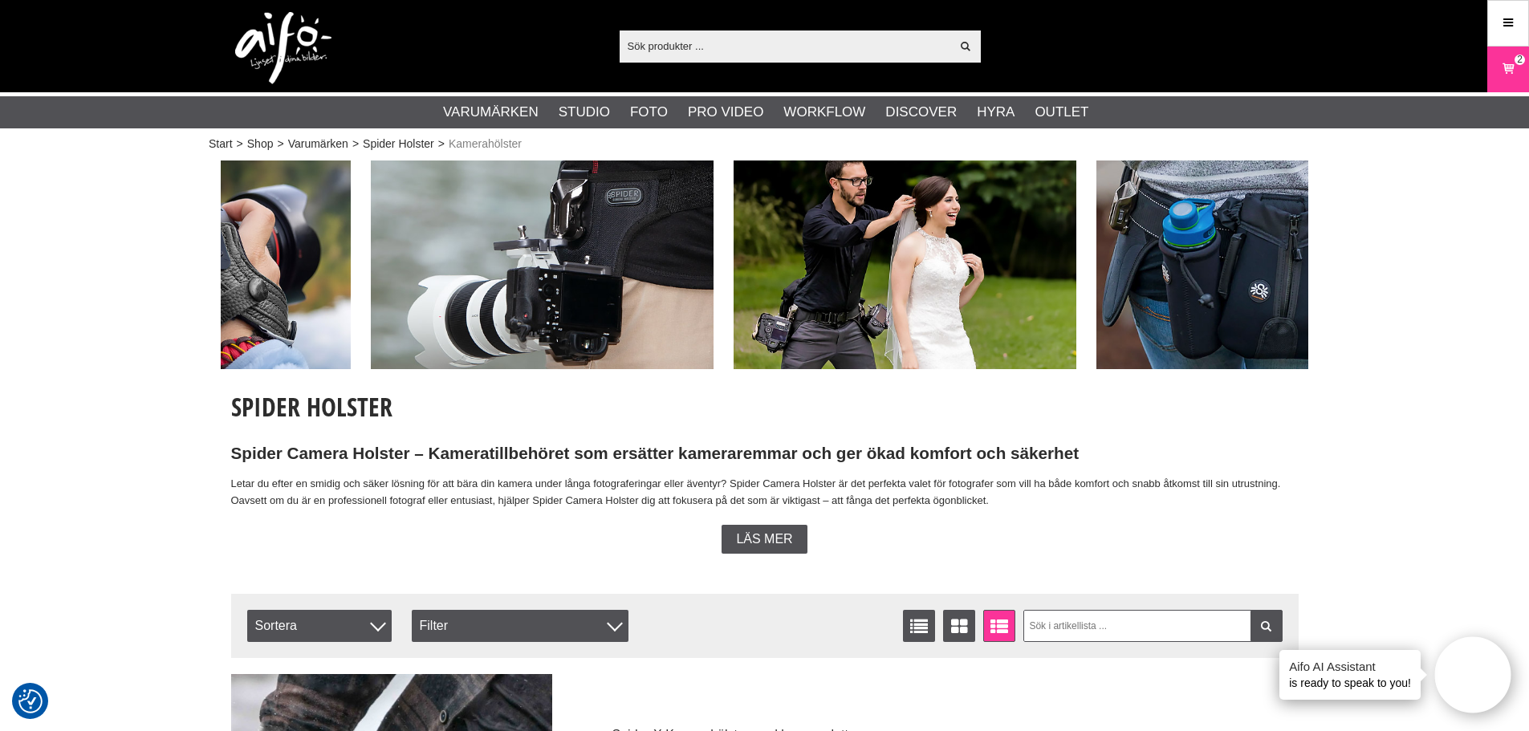
drag, startPoint x: 863, startPoint y: 245, endPoint x: 279, endPoint y: 247, distance: 584.3
click at [279, 247] on img at bounding box center [179, 265] width 343 height 209
